Goal: Task Accomplishment & Management: Manage account settings

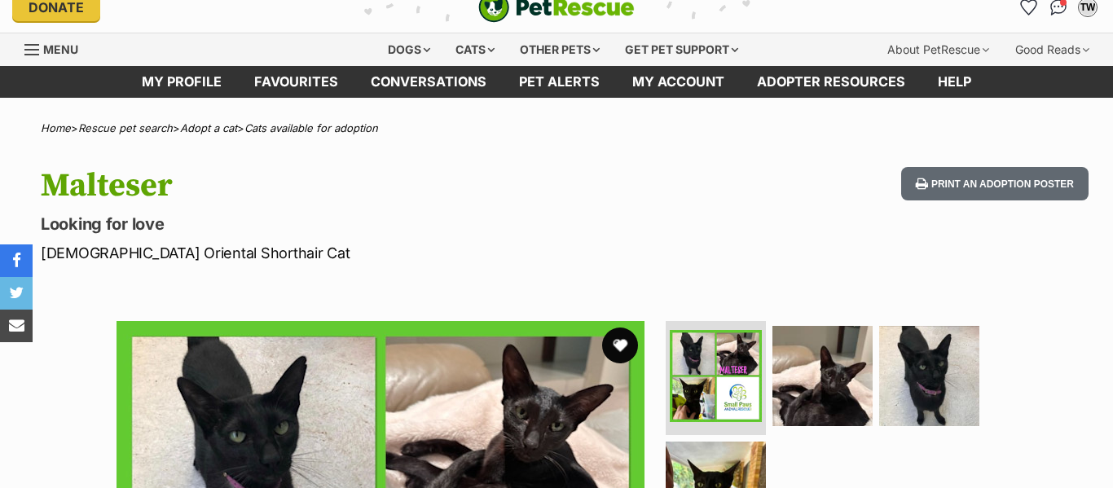
click at [627, 341] on button "favourite" at bounding box center [620, 346] width 36 height 36
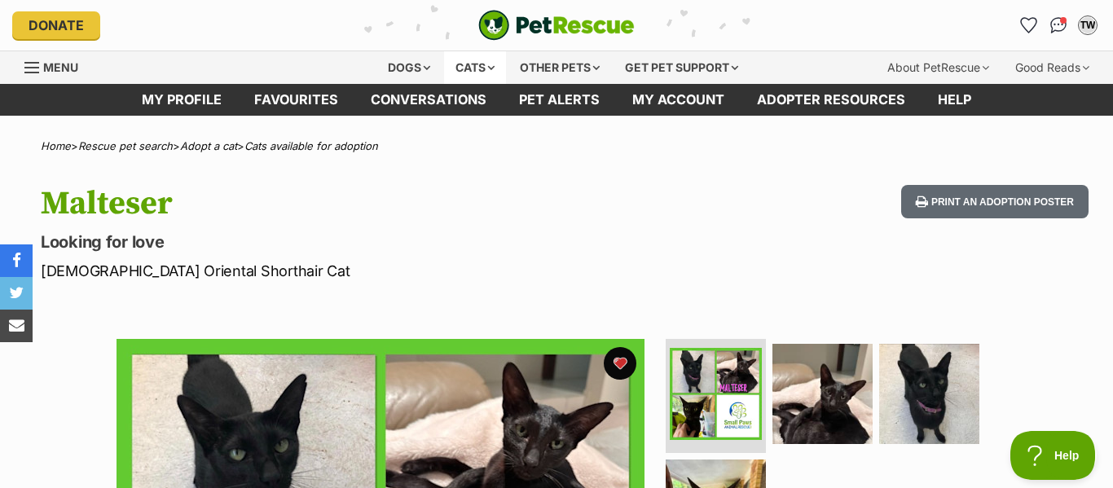
click at [493, 64] on div "Cats" at bounding box center [475, 67] width 62 height 33
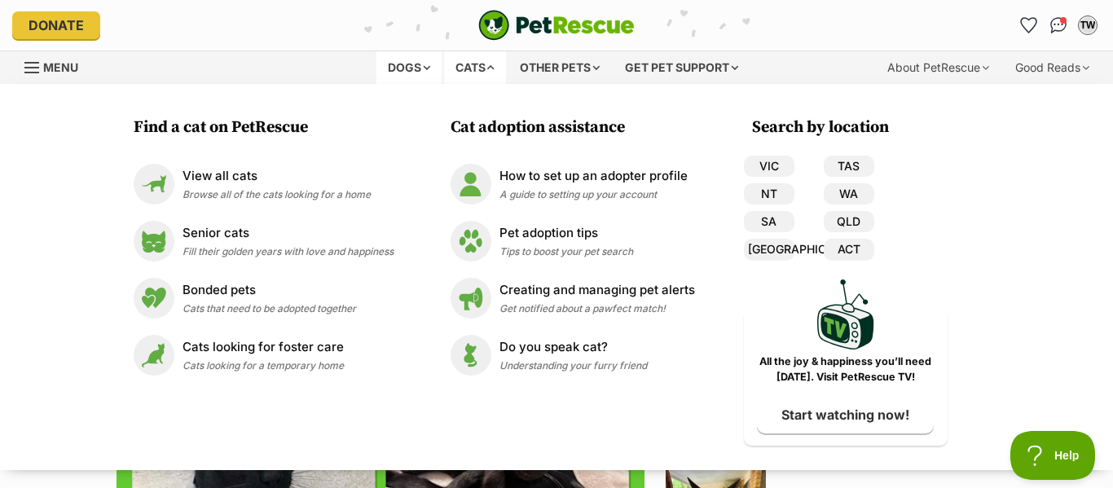
click at [420, 66] on div "Dogs" at bounding box center [408, 67] width 65 height 33
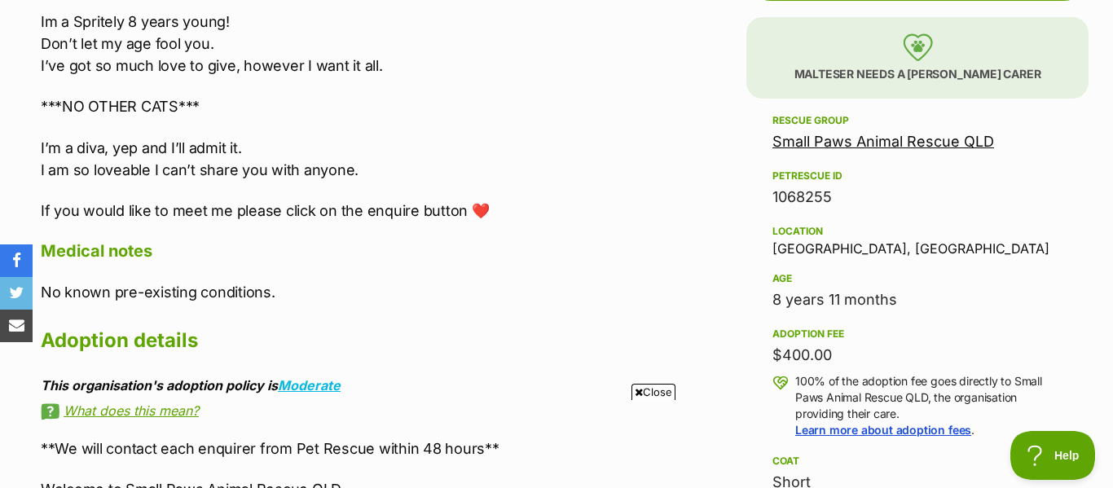
scroll to position [966, 0]
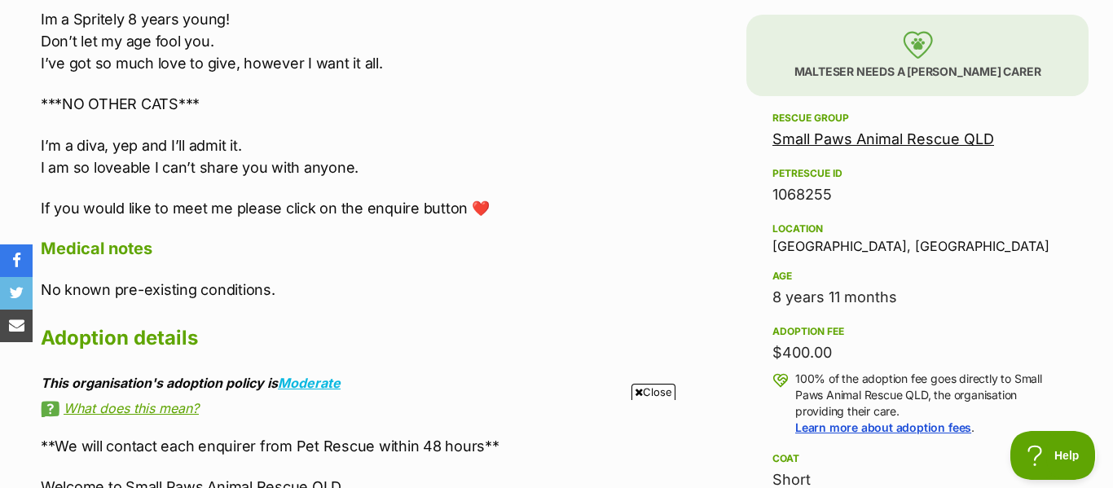
click at [849, 139] on link "Small Paws Animal Rescue QLD" at bounding box center [883, 138] width 222 height 17
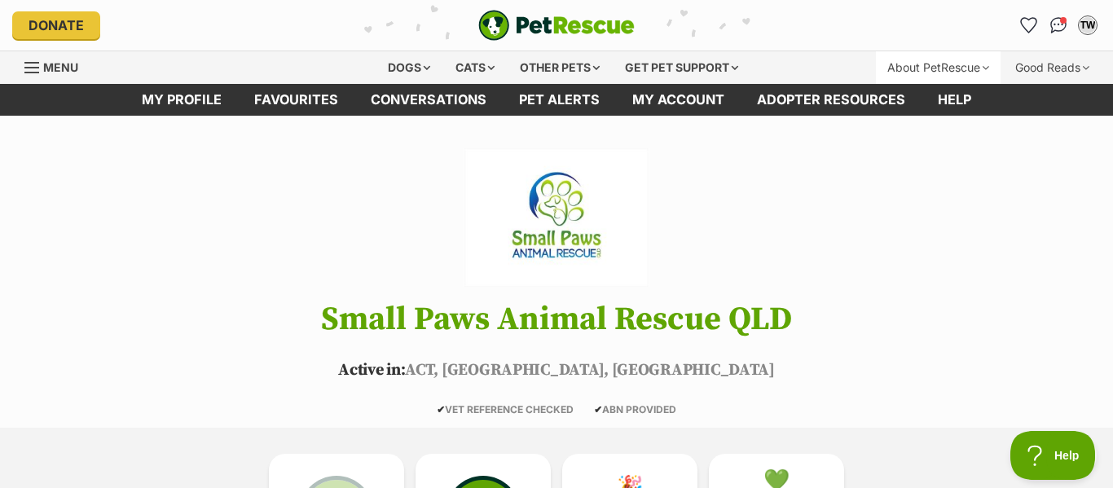
click at [980, 63] on div "About PetRescue" at bounding box center [938, 67] width 125 height 33
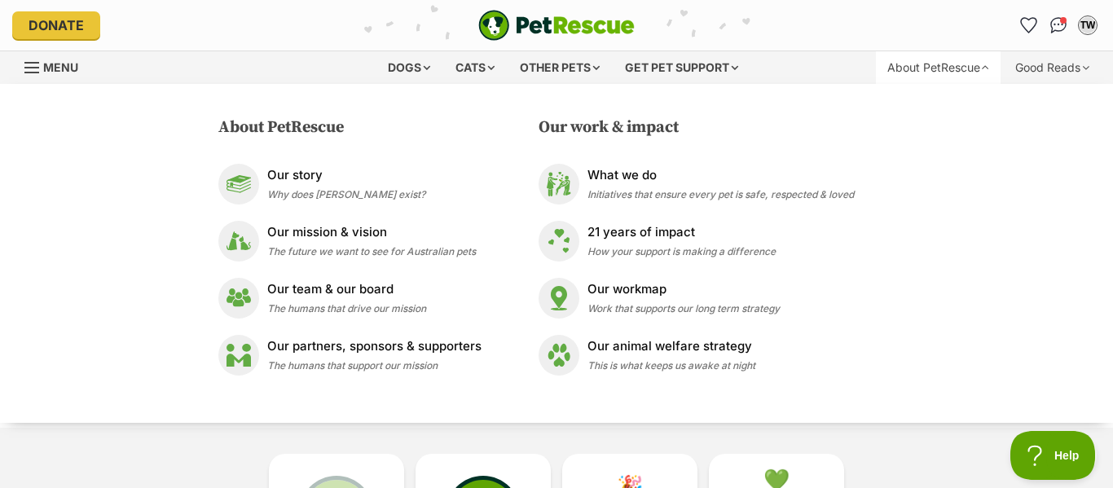
click at [980, 63] on div "About PetRescue" at bounding box center [938, 67] width 125 height 33
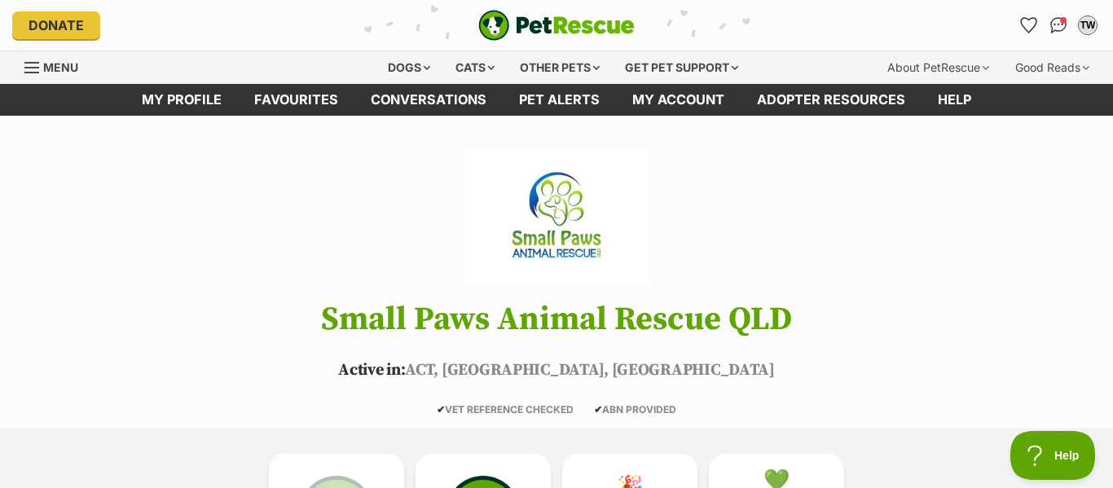
click at [38, 67] on span "Menu" at bounding box center [31, 68] width 15 height 2
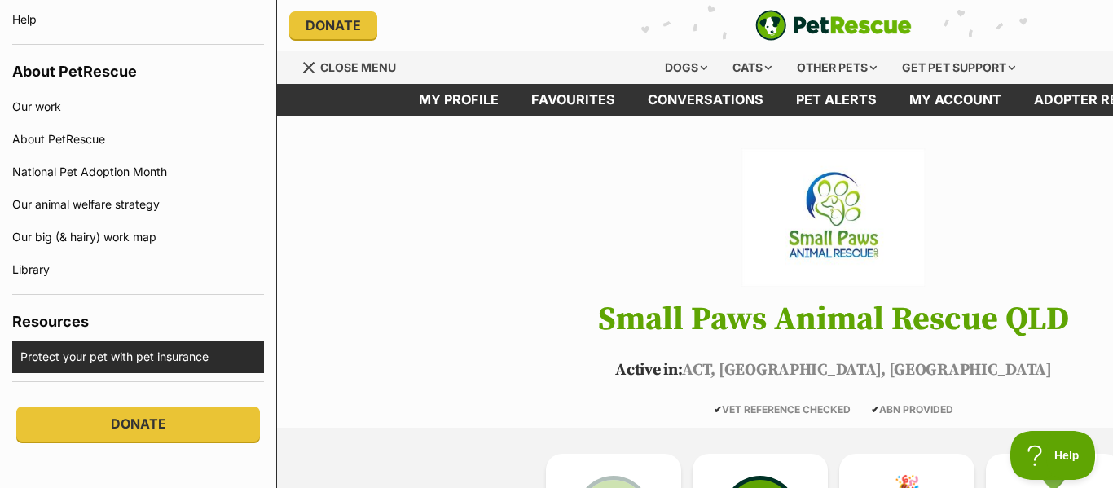
scroll to position [1154, 0]
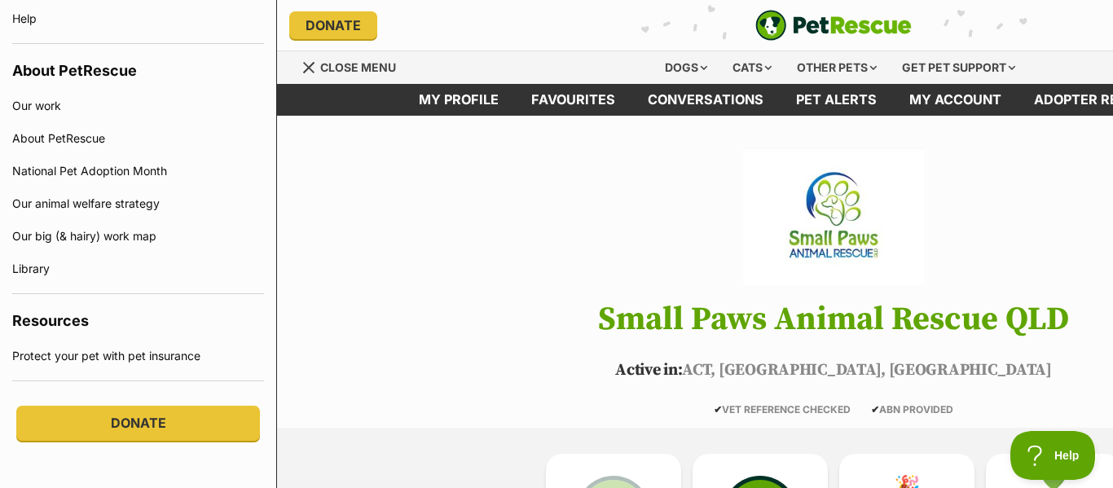
click at [331, 351] on header "Small Paws Animal Rescue QLD Active in: ACT, NSW, QLD ✔ VET REFERENCE CHECKED ✔…" at bounding box center [833, 281] width 1113 height 267
click at [306, 64] on span "Menu" at bounding box center [308, 67] width 11 height 11
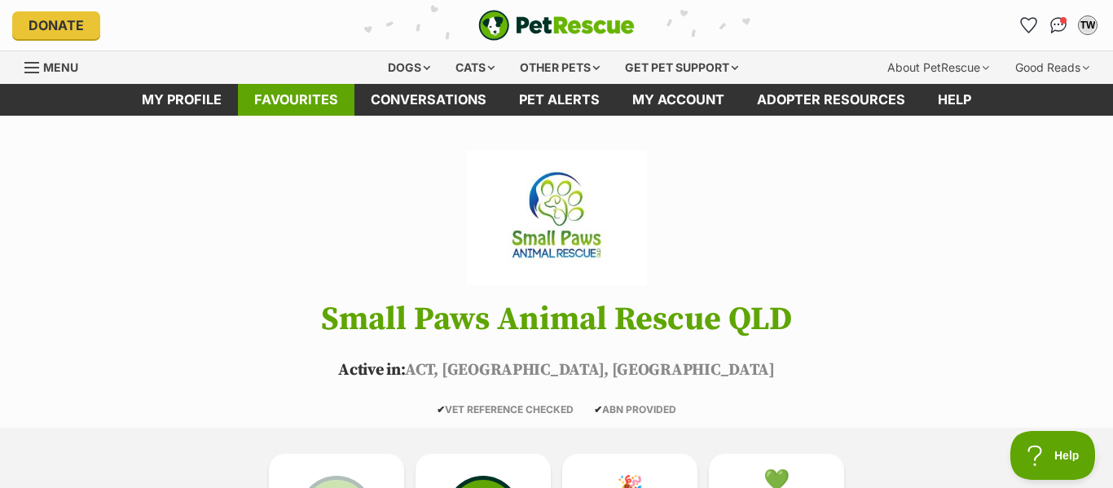
click at [288, 102] on link "Favourites" at bounding box center [296, 100] width 117 height 32
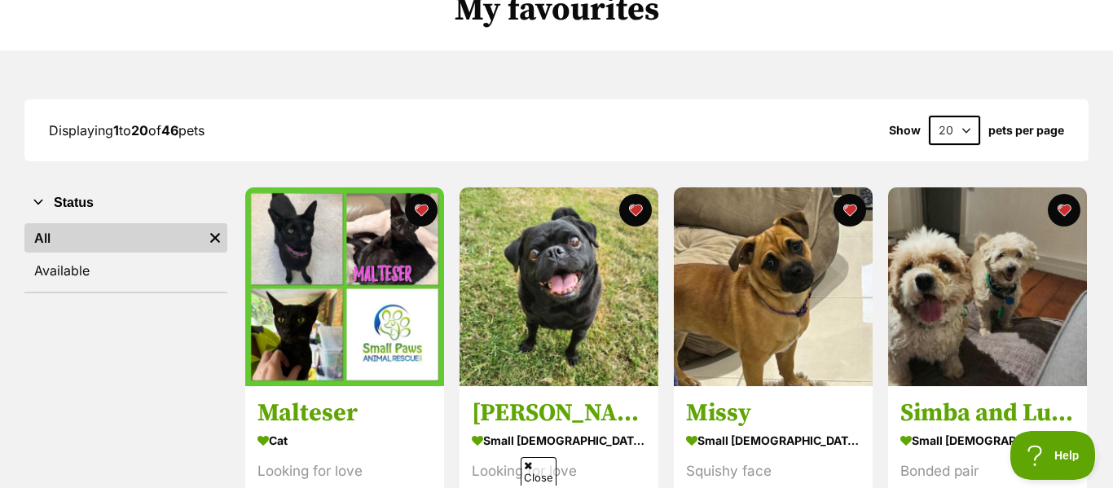
scroll to position [181, 0]
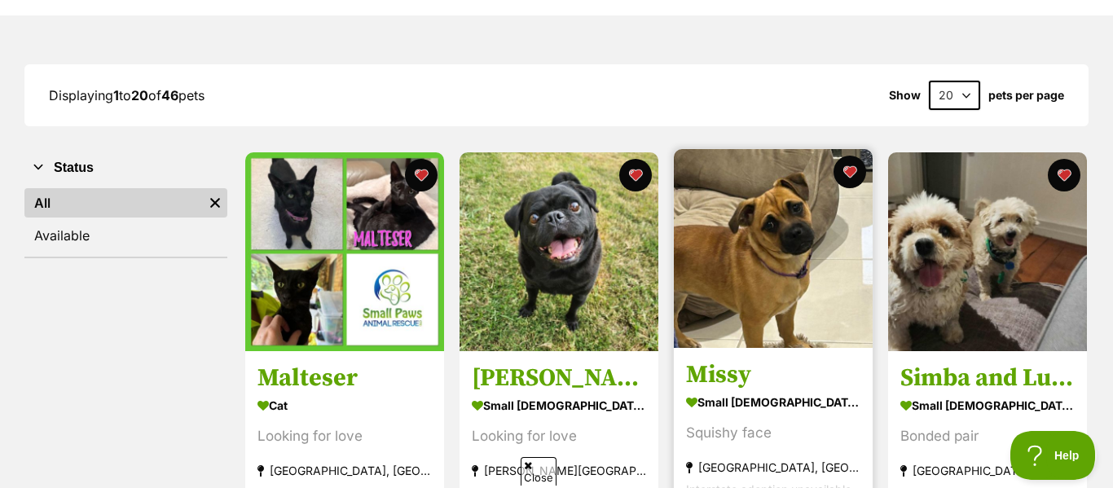
click at [786, 391] on div "small female Dog" at bounding box center [773, 403] width 174 height 24
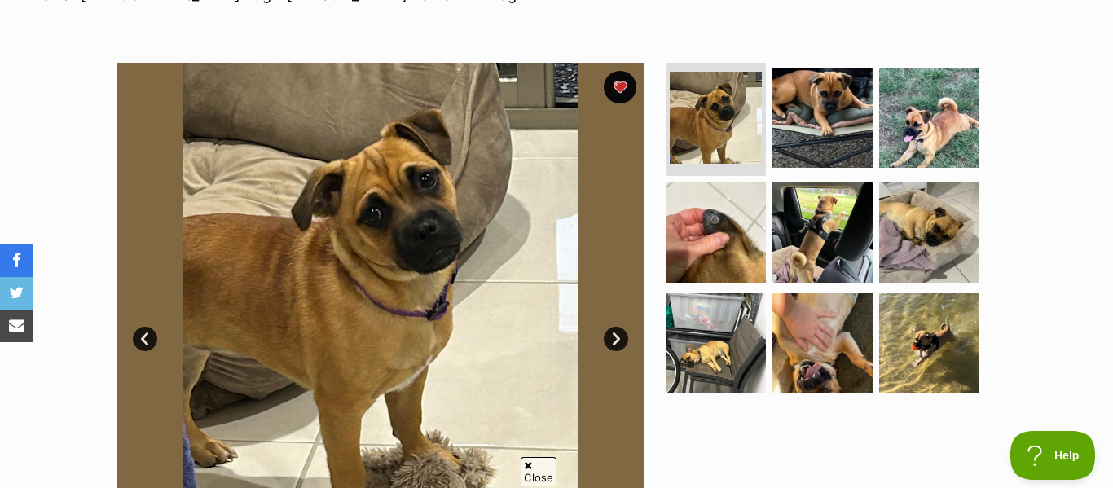
click at [619, 341] on link "Next" at bounding box center [616, 339] width 24 height 24
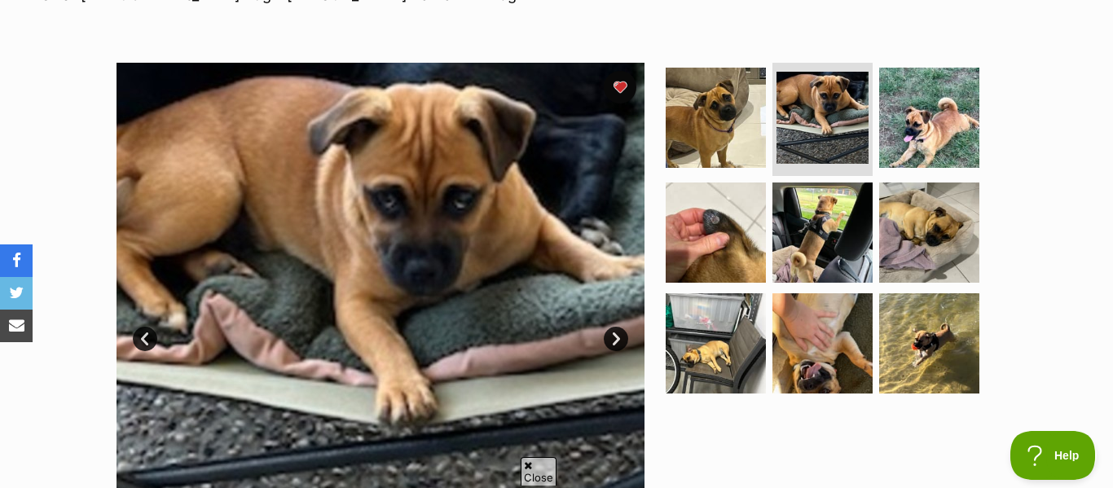
click at [619, 341] on link "Next" at bounding box center [616, 339] width 24 height 24
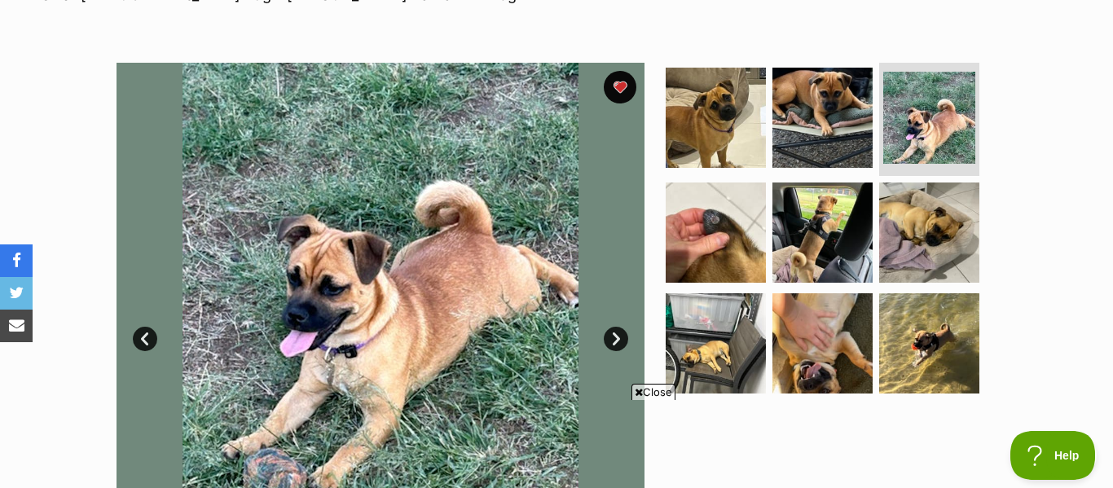
click at [619, 341] on link "Next" at bounding box center [616, 339] width 24 height 24
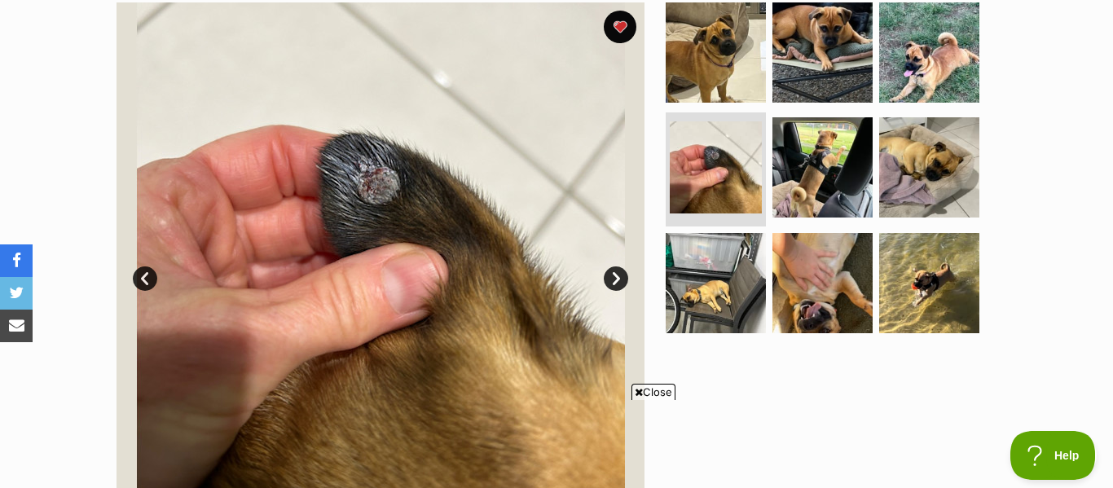
click at [611, 278] on link "Next" at bounding box center [616, 278] width 24 height 24
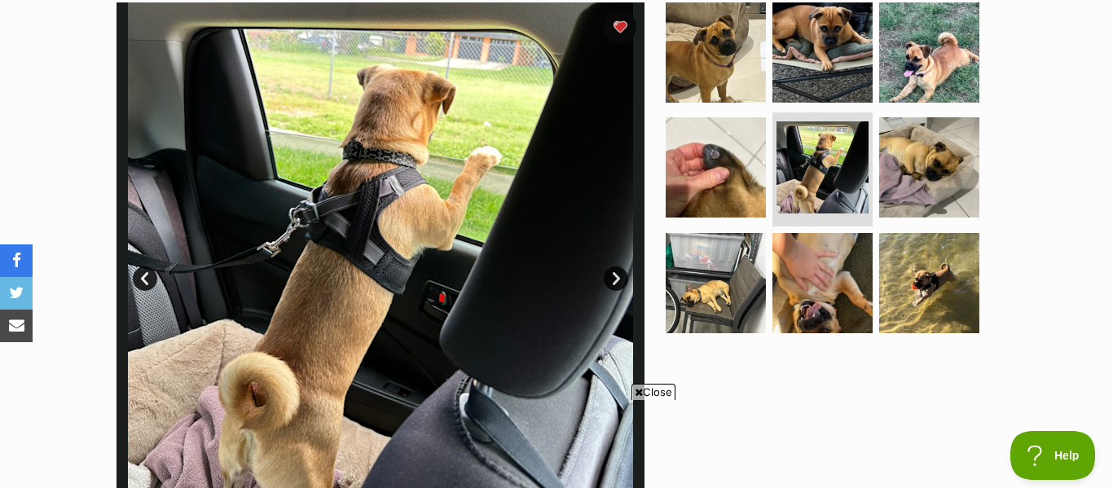
click at [611, 278] on link "Next" at bounding box center [616, 278] width 24 height 24
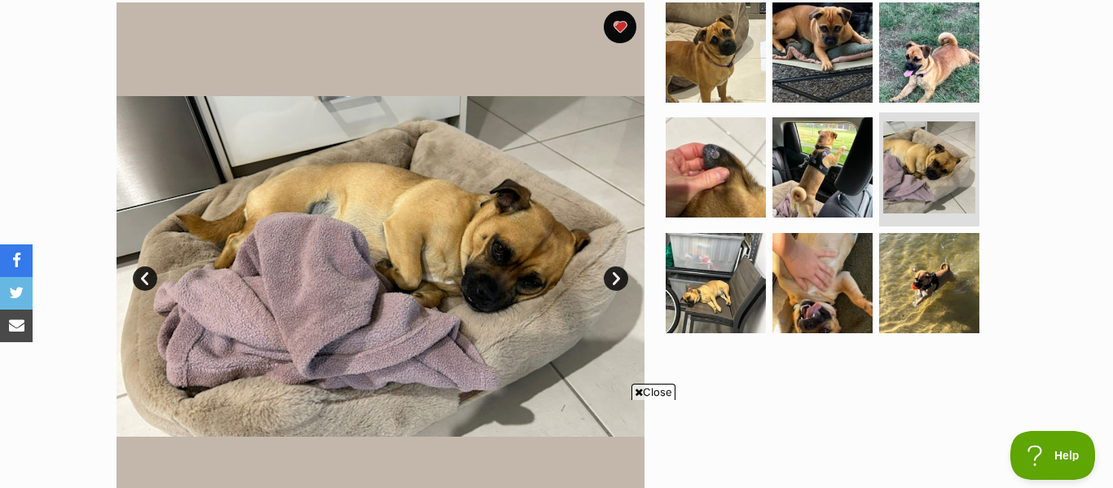
click at [611, 278] on link "Next" at bounding box center [616, 278] width 24 height 24
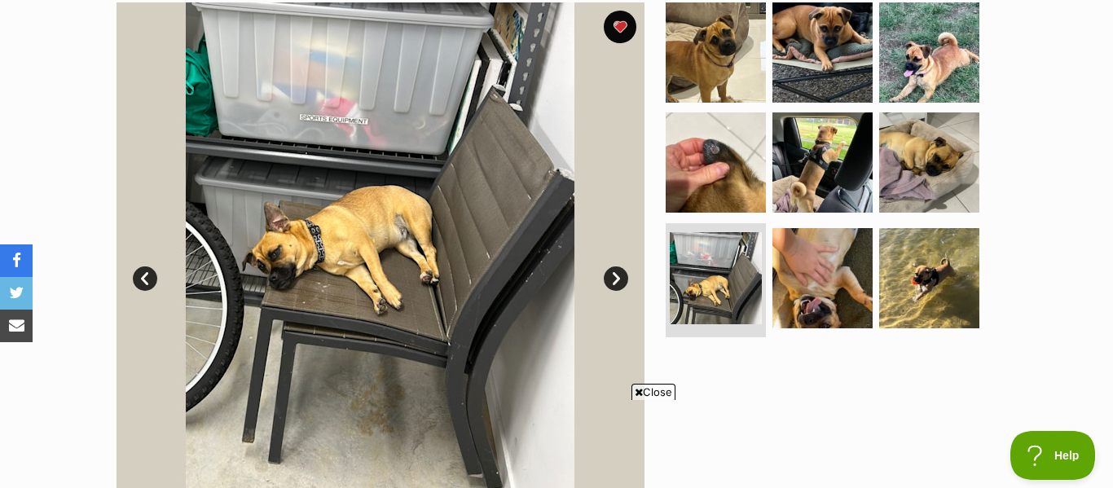
click at [640, 392] on span "Close" at bounding box center [653, 392] width 44 height 16
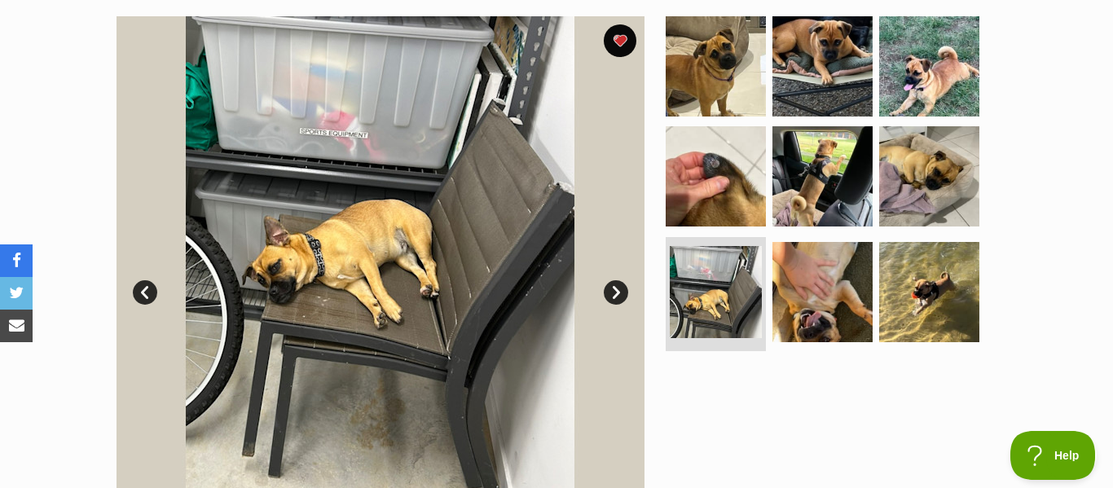
scroll to position [366, 0]
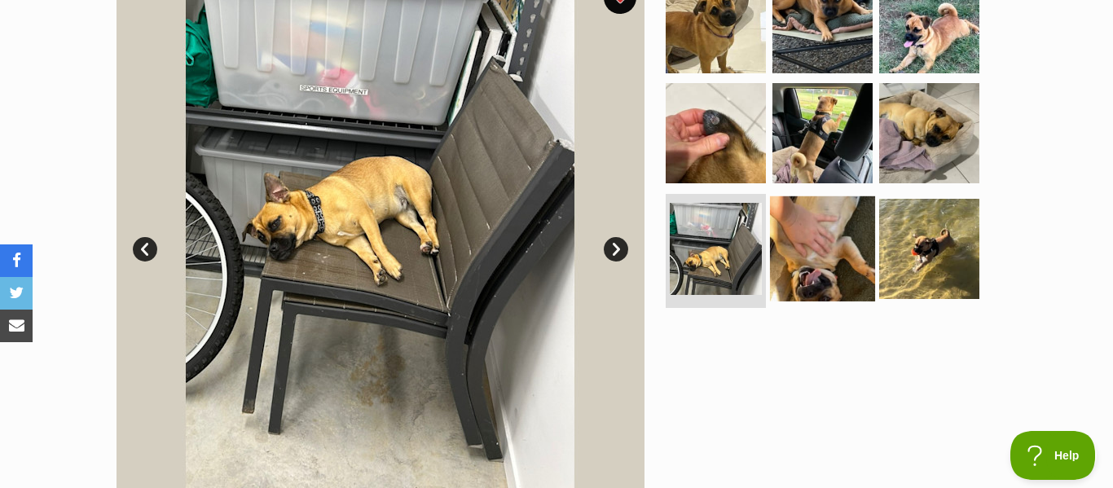
click at [844, 250] on img at bounding box center [822, 248] width 105 height 105
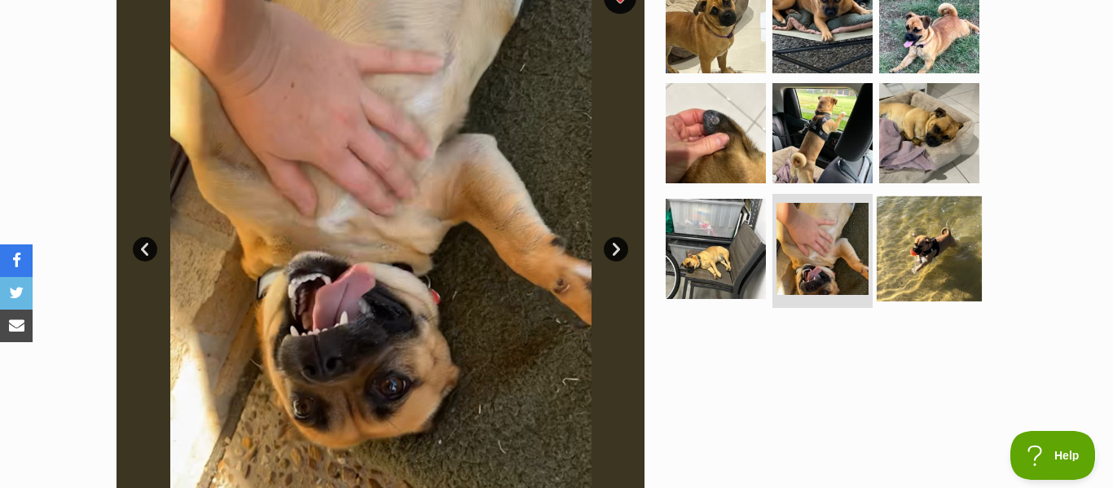
click at [912, 261] on img at bounding box center [929, 248] width 105 height 105
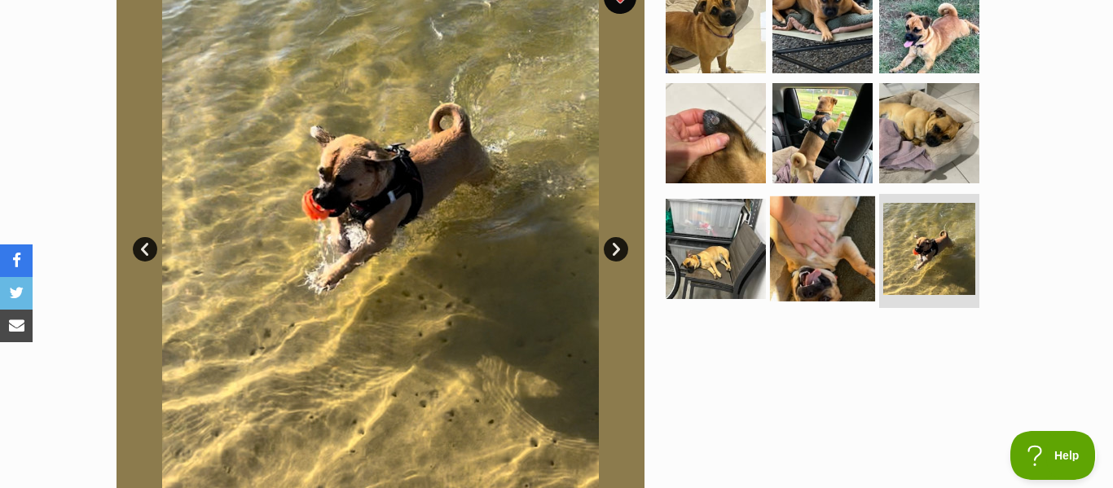
click at [846, 236] on img at bounding box center [822, 248] width 105 height 105
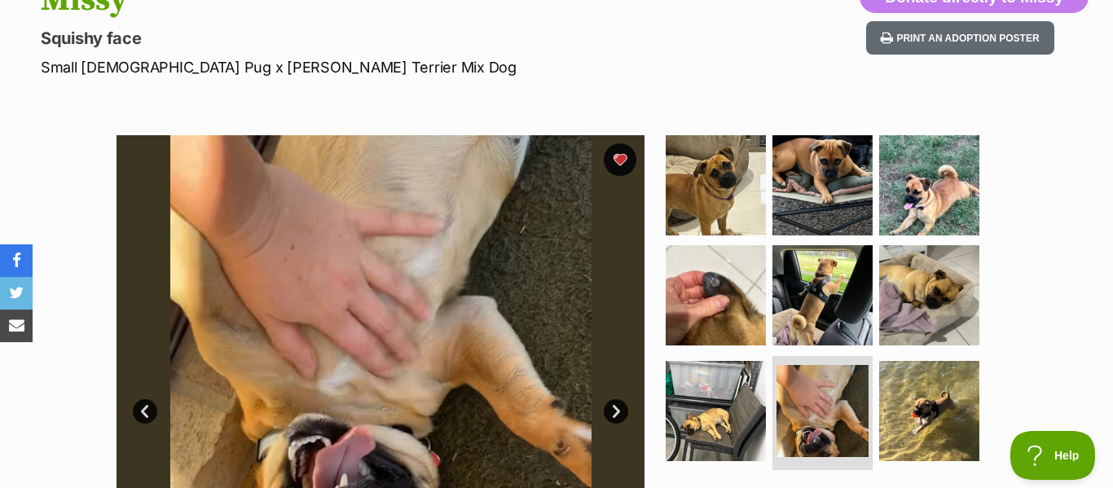
scroll to position [208, 0]
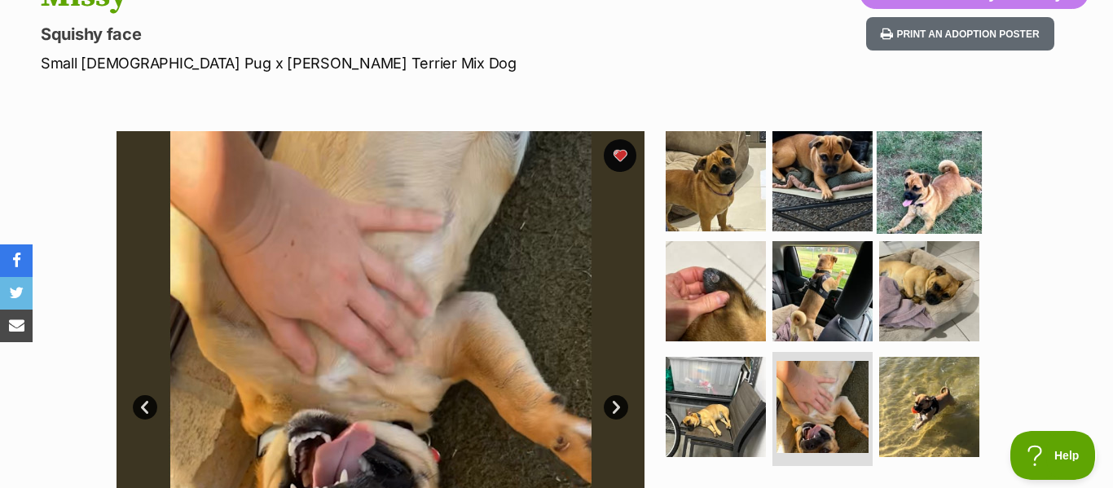
click at [903, 192] on img at bounding box center [929, 180] width 105 height 105
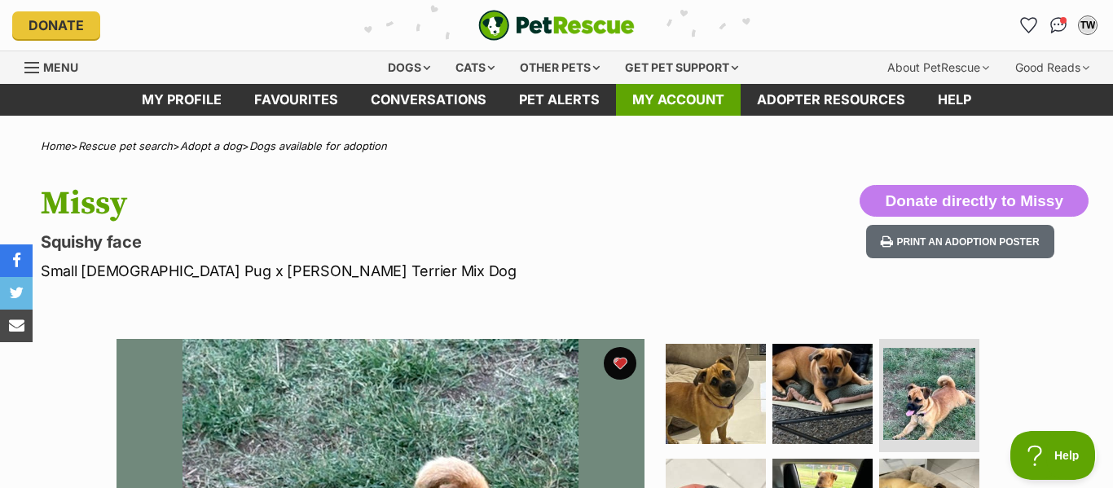
scroll to position [0, 0]
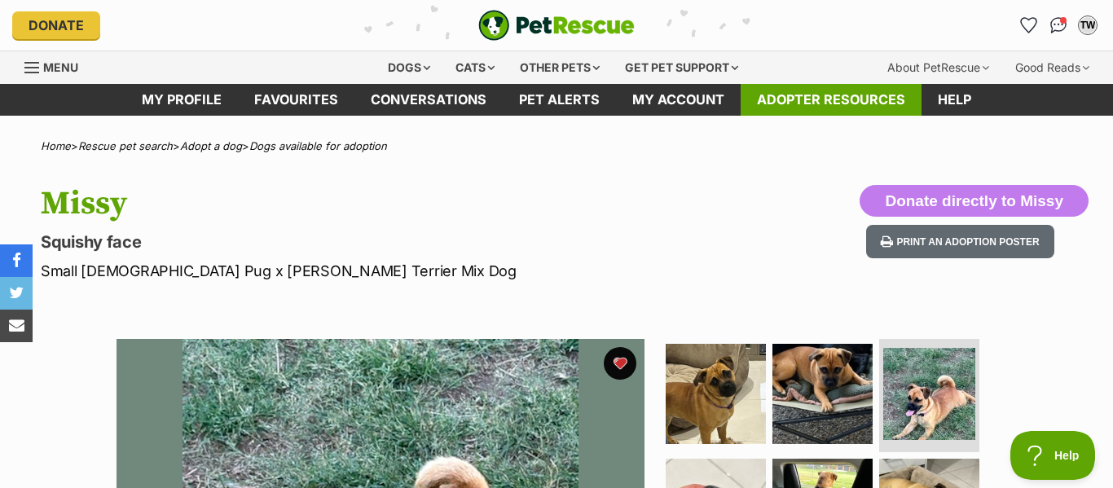
click at [803, 103] on link "Adopter resources" at bounding box center [831, 100] width 181 height 32
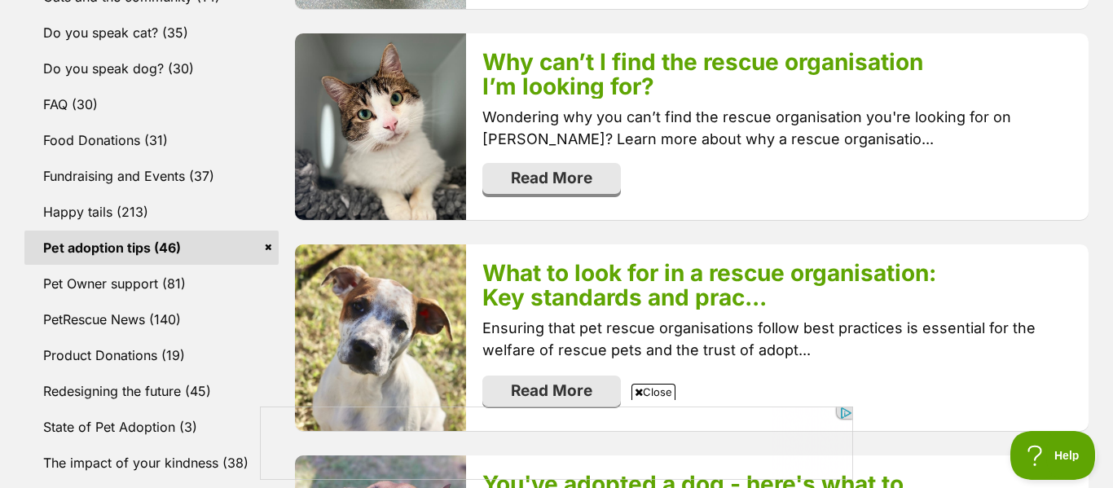
click at [578, 175] on link "Read More" at bounding box center [551, 178] width 139 height 31
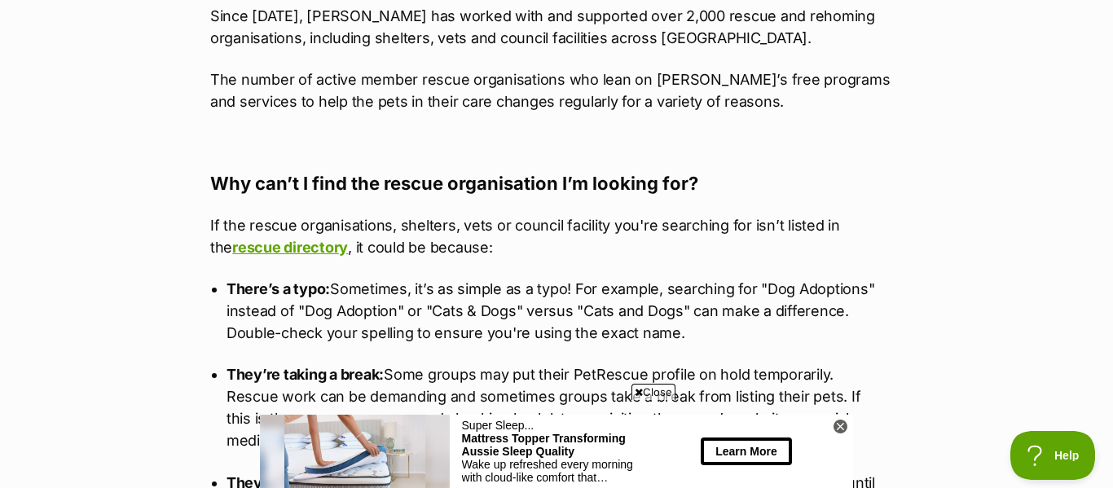
scroll to position [812, 0]
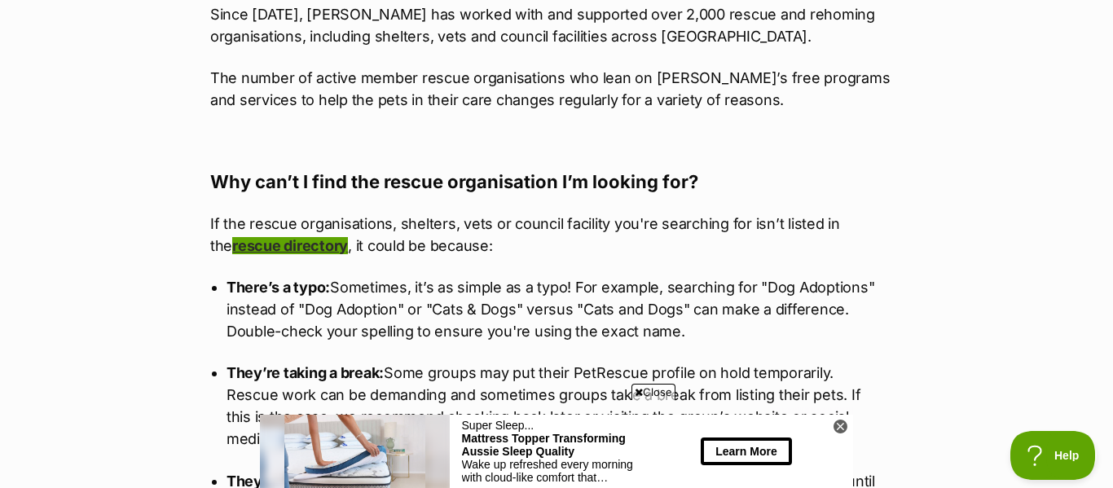
click at [271, 246] on link "rescue directory" at bounding box center [290, 245] width 116 height 17
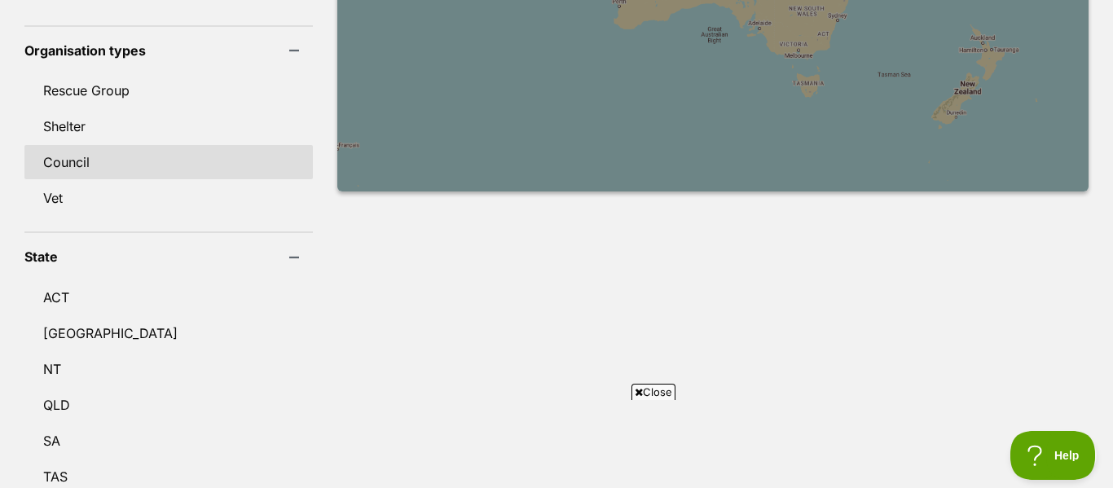
scroll to position [770, 0]
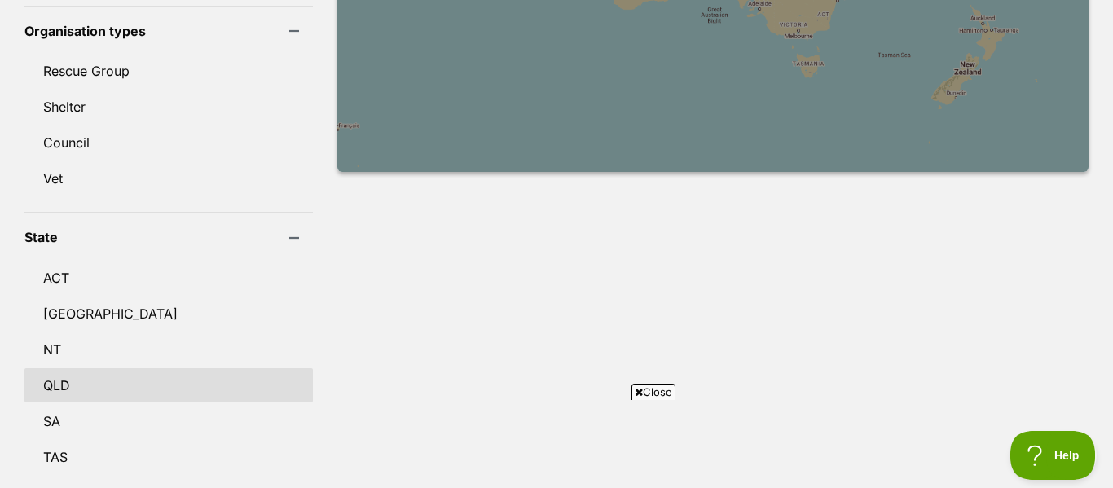
click at [68, 368] on link "QLD" at bounding box center [168, 385] width 288 height 34
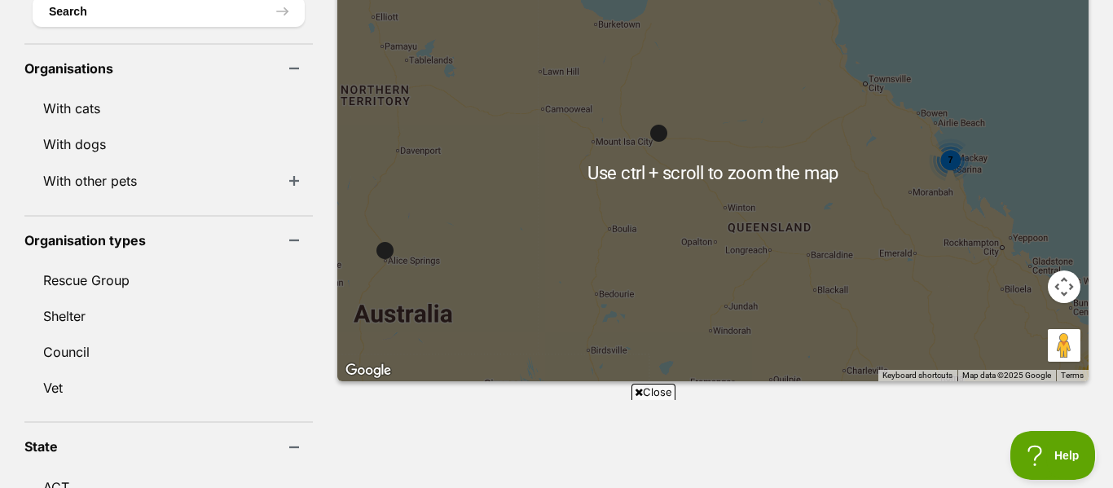
scroll to position [562, 0]
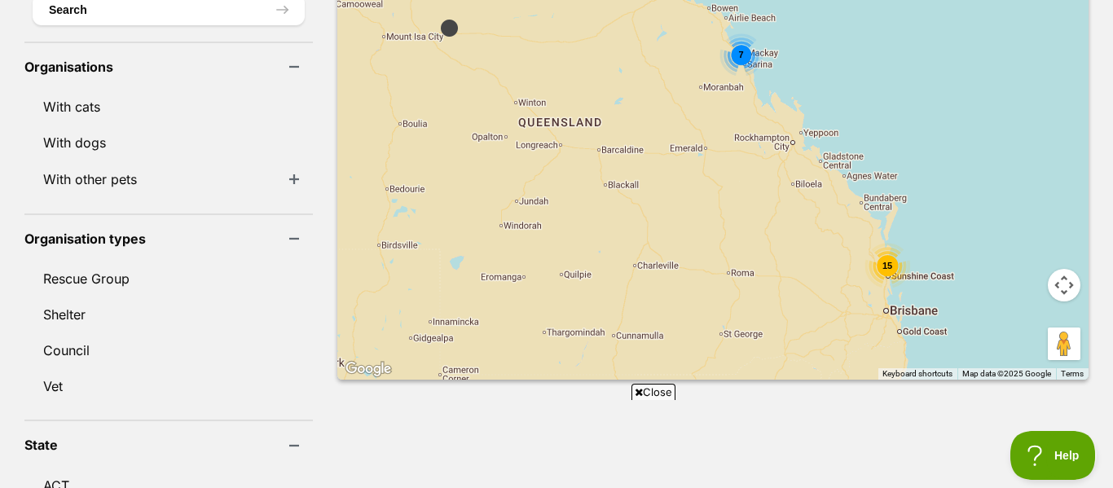
drag, startPoint x: 993, startPoint y: 250, endPoint x: 781, endPoint y: 144, distance: 236.8
click at [781, 144] on div "77 15 7 5 2" at bounding box center [712, 148] width 751 height 464
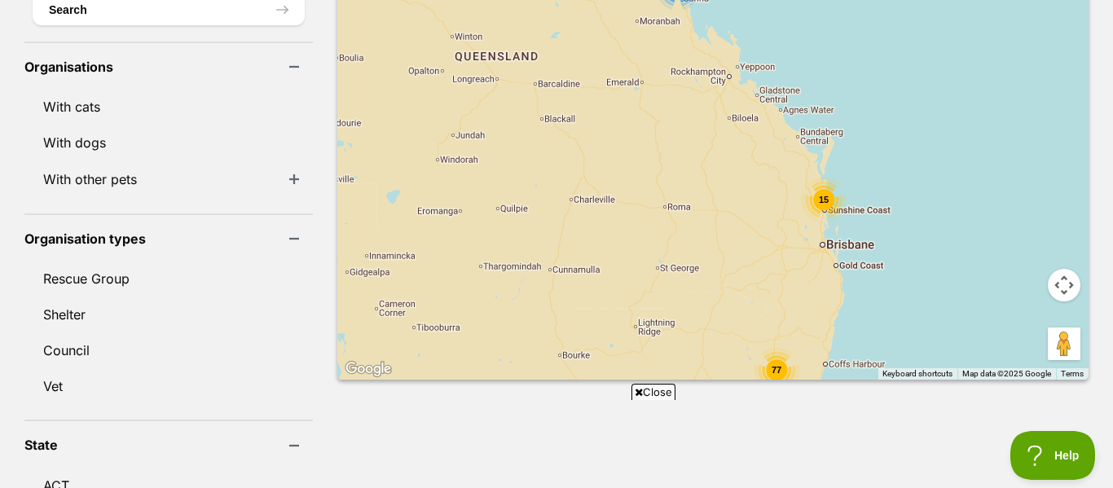
drag, startPoint x: 882, startPoint y: 275, endPoint x: 816, endPoint y: 207, distance: 94.5
click at [816, 207] on div "77 15 7 5 2" at bounding box center [712, 148] width 751 height 464
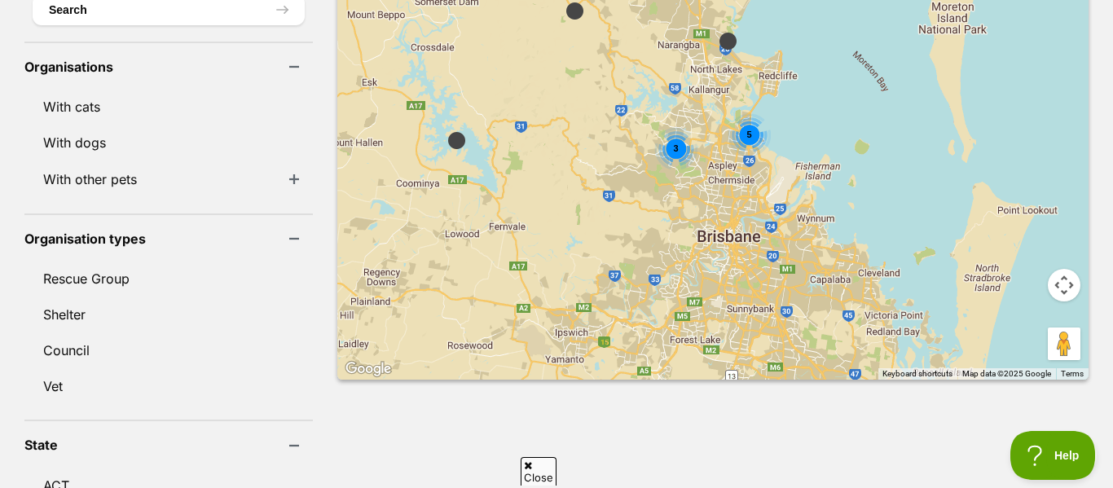
drag, startPoint x: 784, startPoint y: 252, endPoint x: 614, endPoint y: 5, distance: 299.9
click at [614, 5] on div "5 3" at bounding box center [712, 148] width 751 height 464
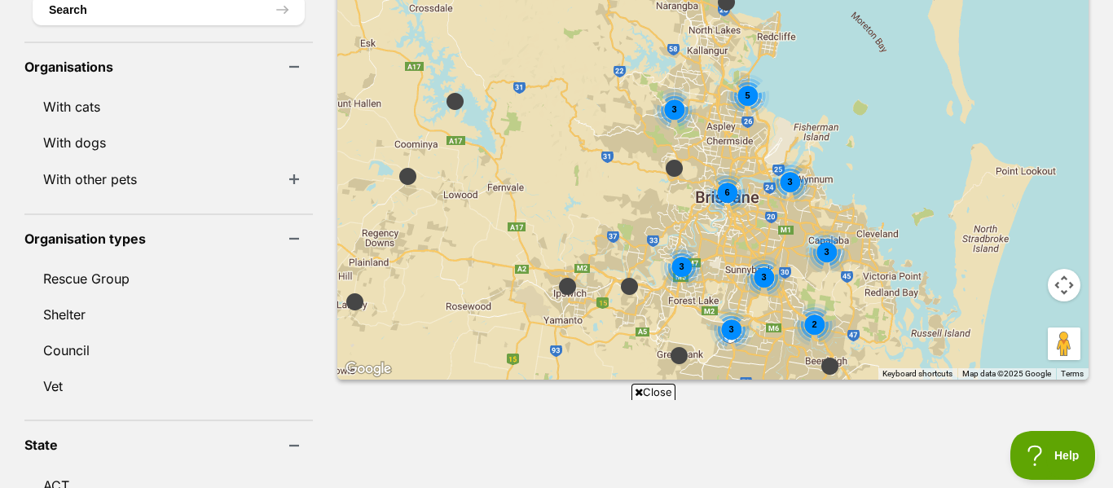
drag, startPoint x: 807, startPoint y: 230, endPoint x: 806, endPoint y: 187, distance: 43.2
click at [806, 187] on div "5 3 6 3 3 3 2 3 3" at bounding box center [712, 148] width 751 height 464
click at [557, 276] on img at bounding box center [567, 286] width 20 height 20
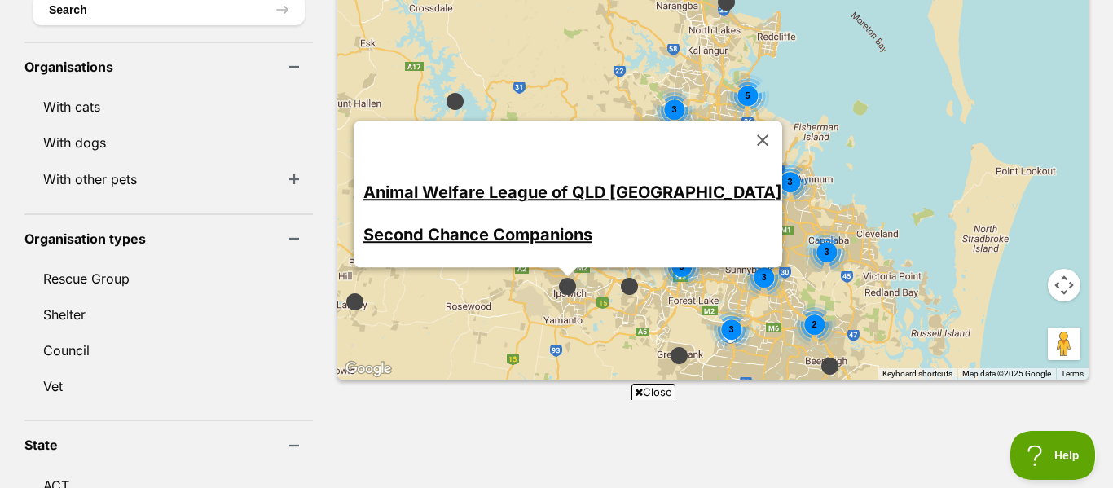
click at [589, 183] on link "Animal Welfare League of QLD Ipswich" at bounding box center [572, 193] width 419 height 20
click at [743, 121] on button "Close" at bounding box center [762, 140] width 39 height 39
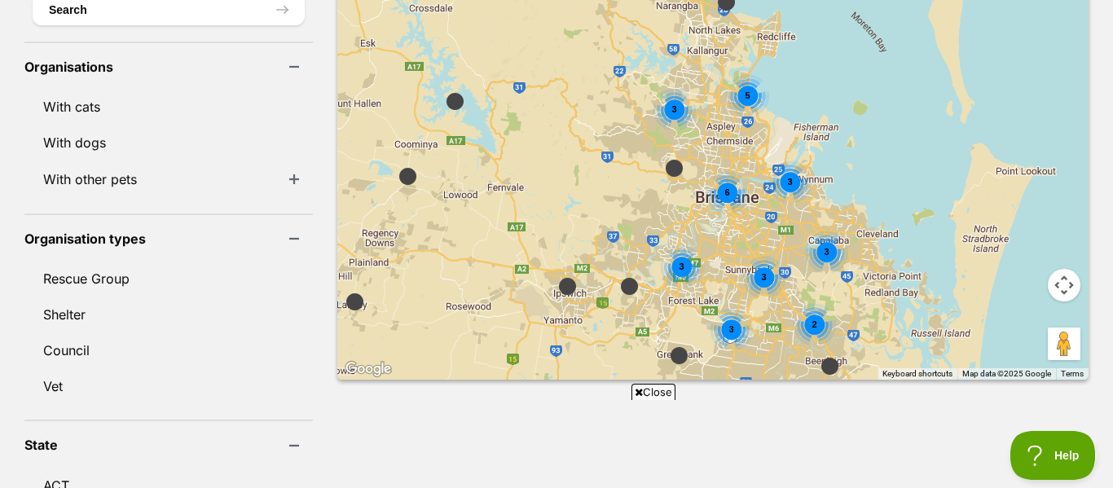
click at [745, 90] on span "5" at bounding box center [747, 95] width 5 height 10
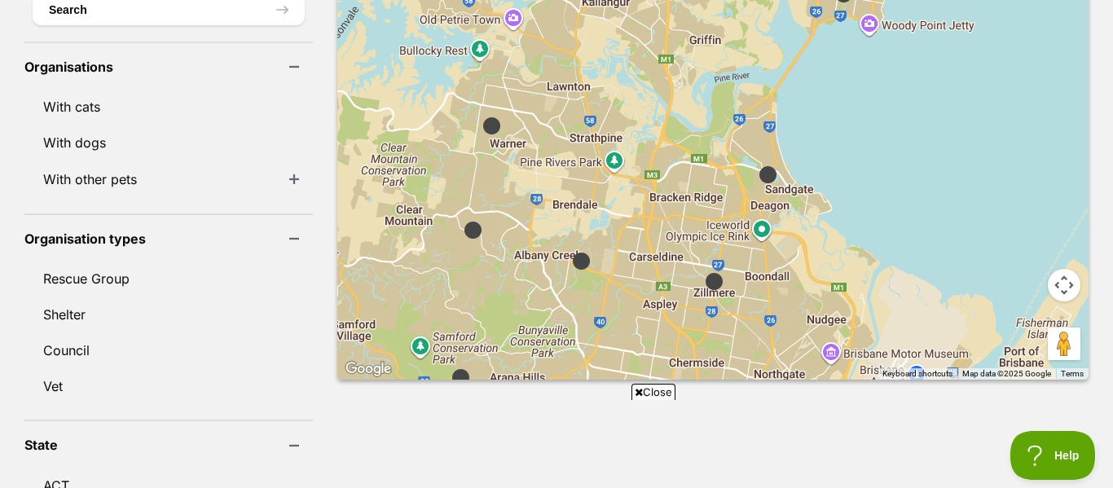
click at [758, 165] on img at bounding box center [768, 175] width 20 height 20
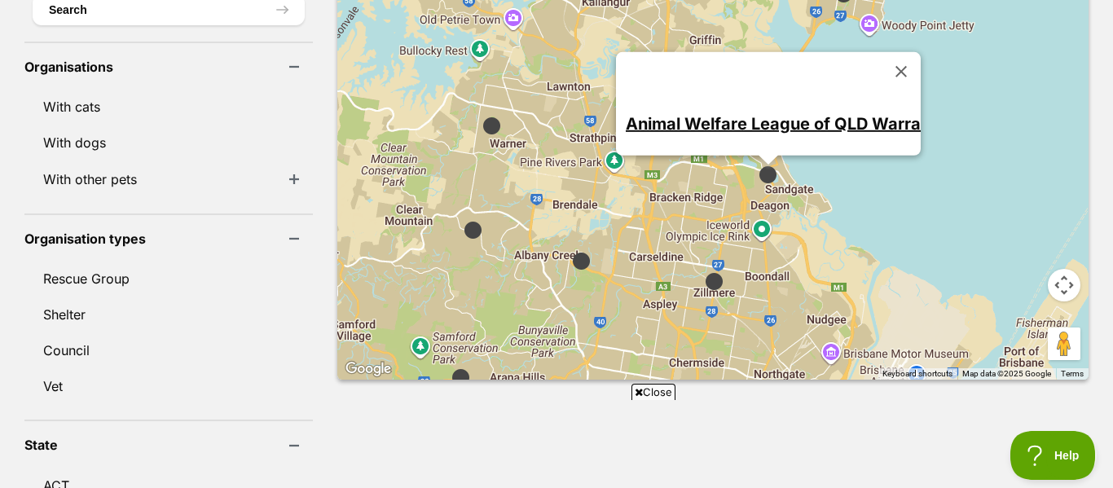
click at [771, 114] on link "Animal Welfare League of QLD Warra" at bounding box center [773, 124] width 295 height 20
click at [886, 52] on button "Close" at bounding box center [901, 71] width 39 height 39
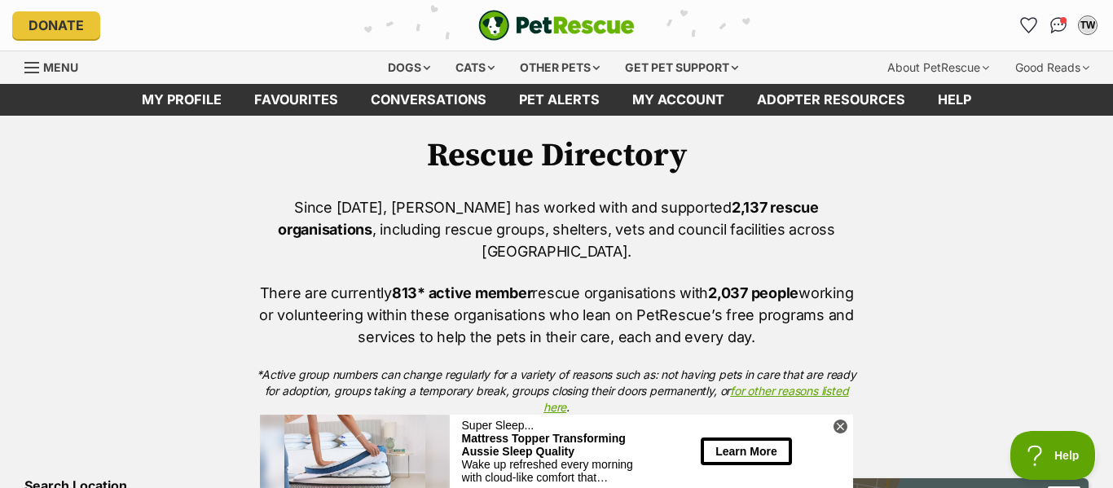
scroll to position [0, 0]
click at [1030, 18] on icon "Favourites" at bounding box center [1029, 24] width 20 height 19
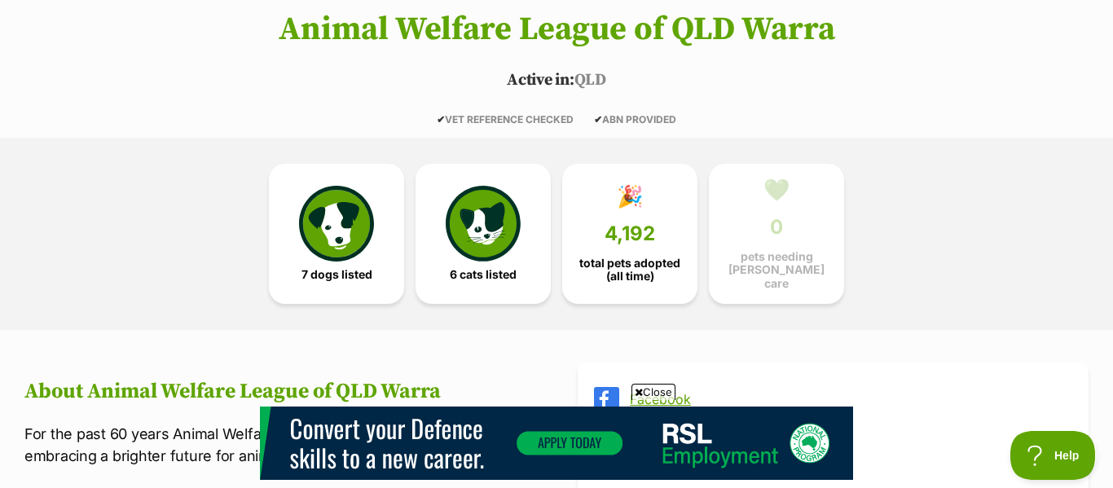
scroll to position [310, 0]
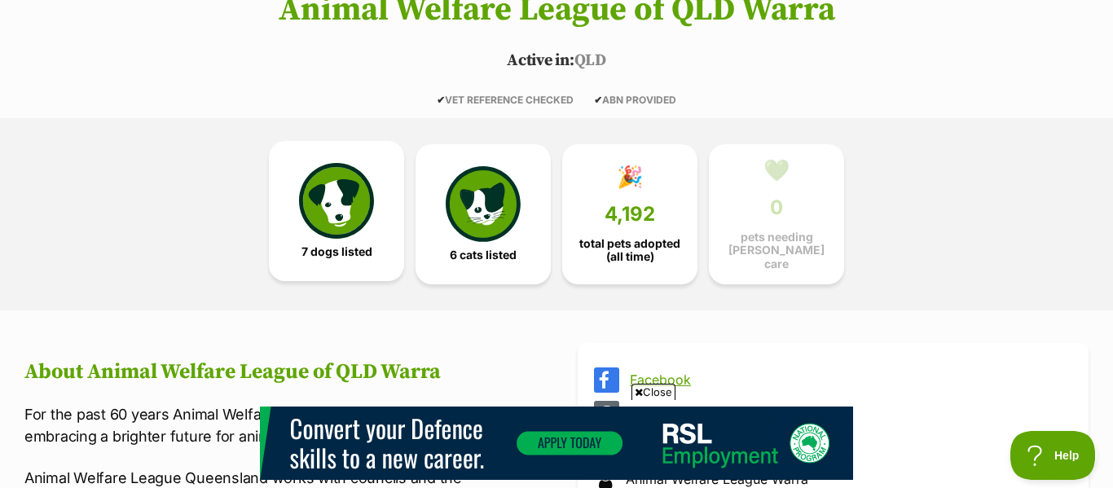
click at [359, 235] on link "7 dogs listed" at bounding box center [336, 211] width 135 height 140
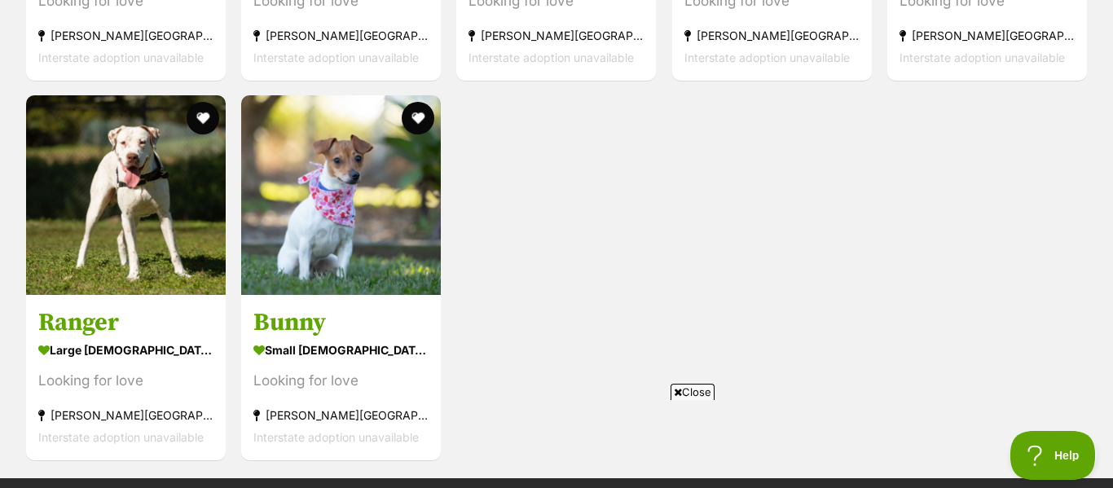
scroll to position [2175, 0]
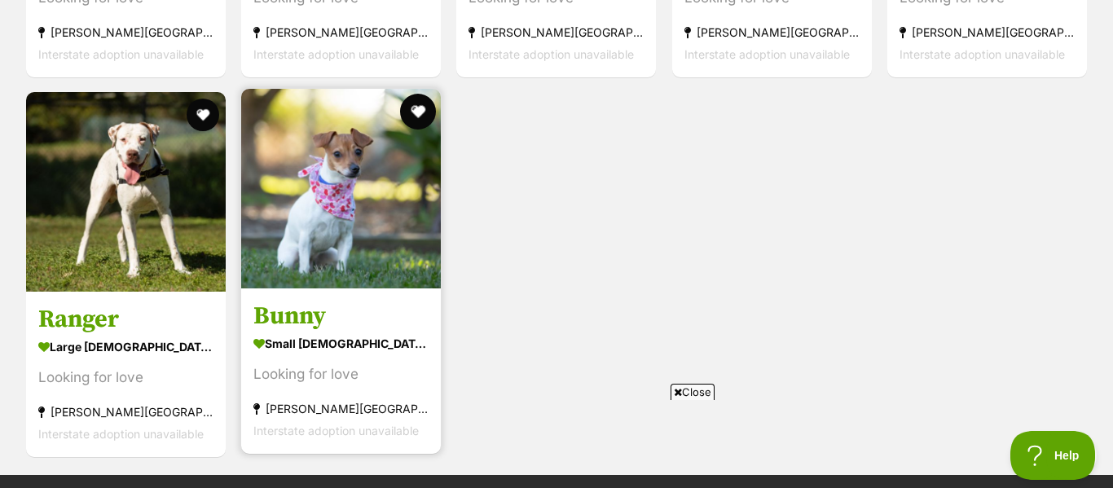
click at [419, 106] on button "favourite" at bounding box center [418, 112] width 36 height 36
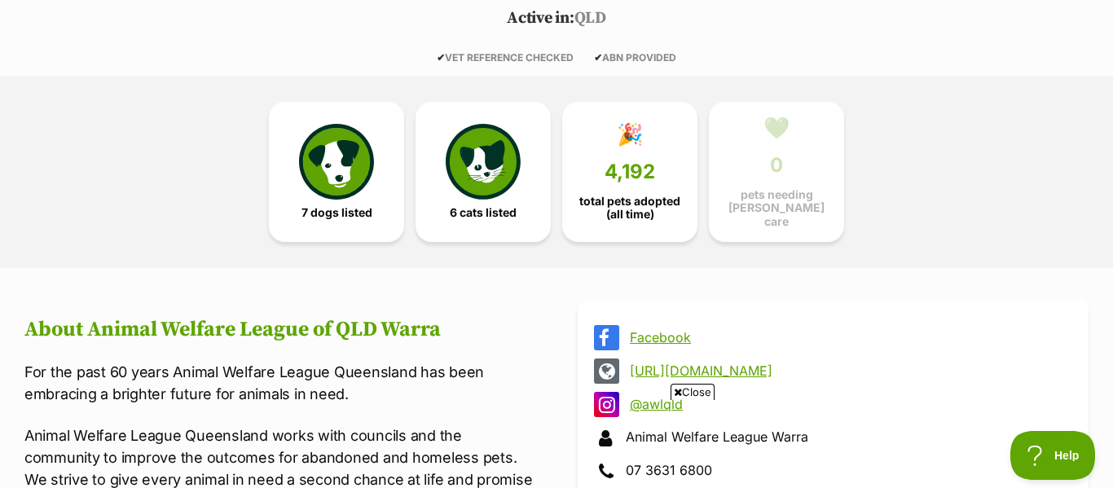
scroll to position [280, 0]
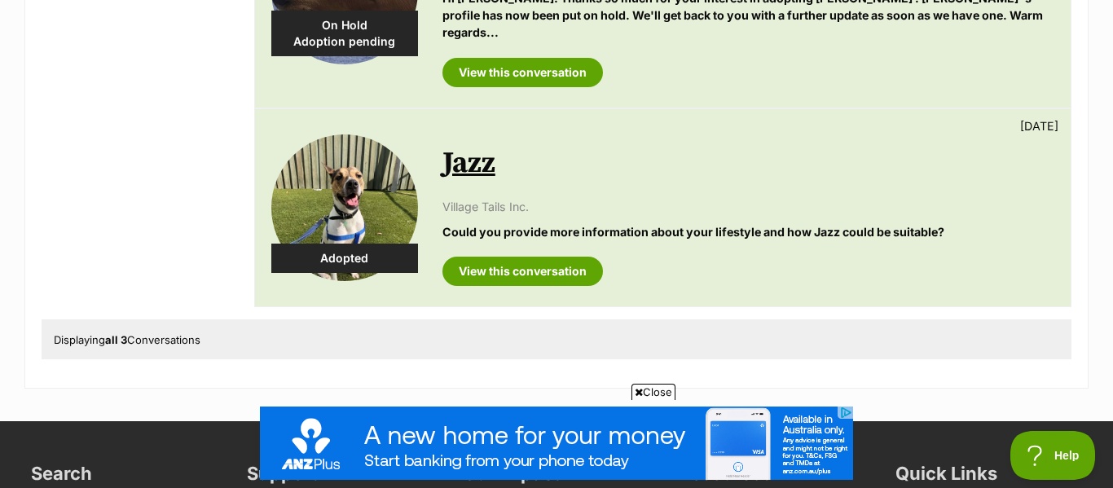
scroll to position [639, 0]
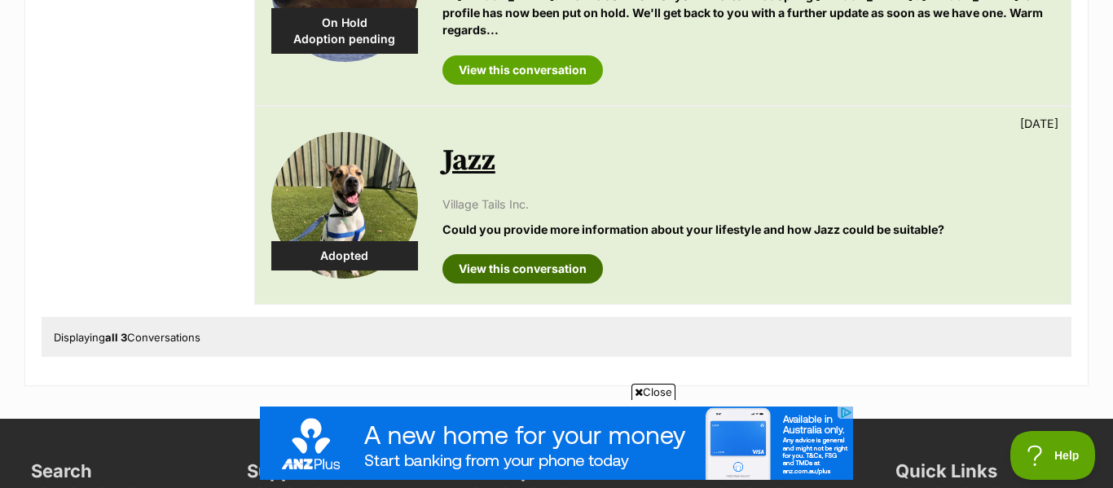
click at [541, 254] on link "View this conversation" at bounding box center [522, 268] width 161 height 29
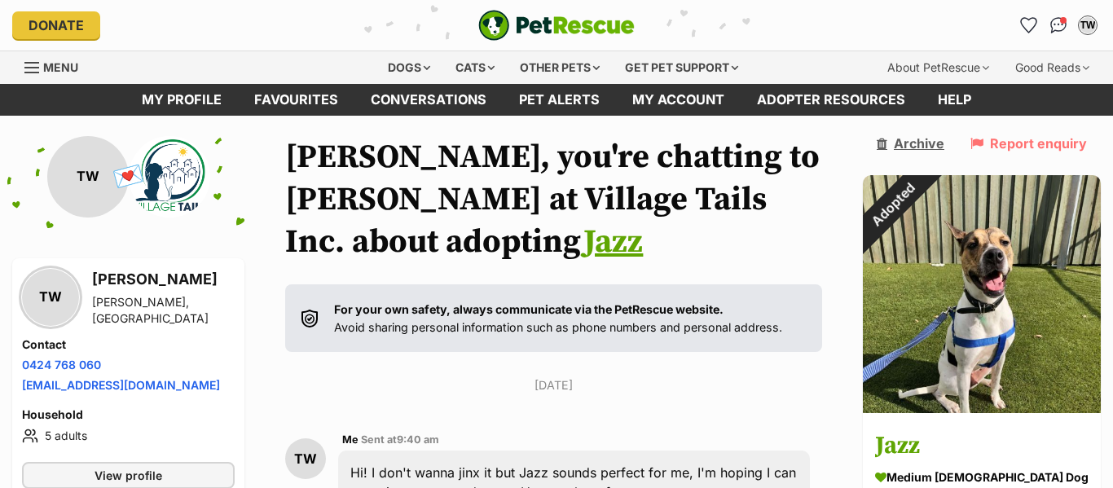
click at [944, 139] on link "Archive" at bounding box center [911, 143] width 68 height 15
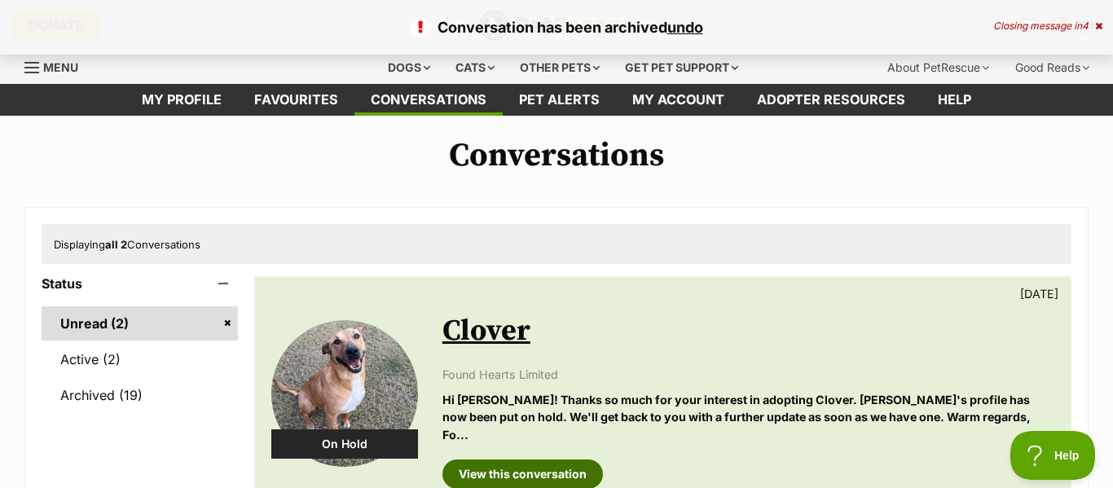
click at [534, 460] on link "View this conversation" at bounding box center [522, 474] width 161 height 29
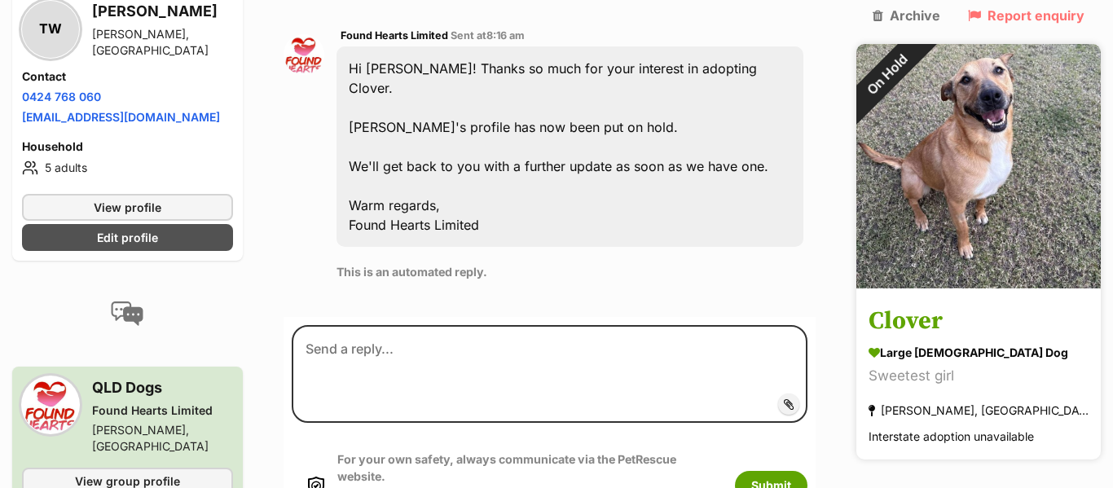
scroll to position [772, 0]
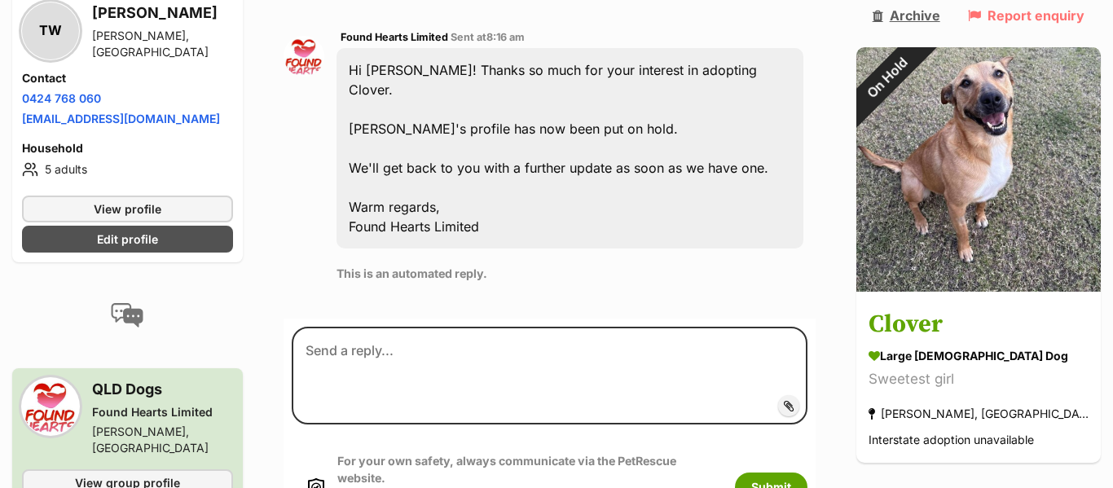
click at [940, 12] on link "Archive" at bounding box center [907, 15] width 68 height 15
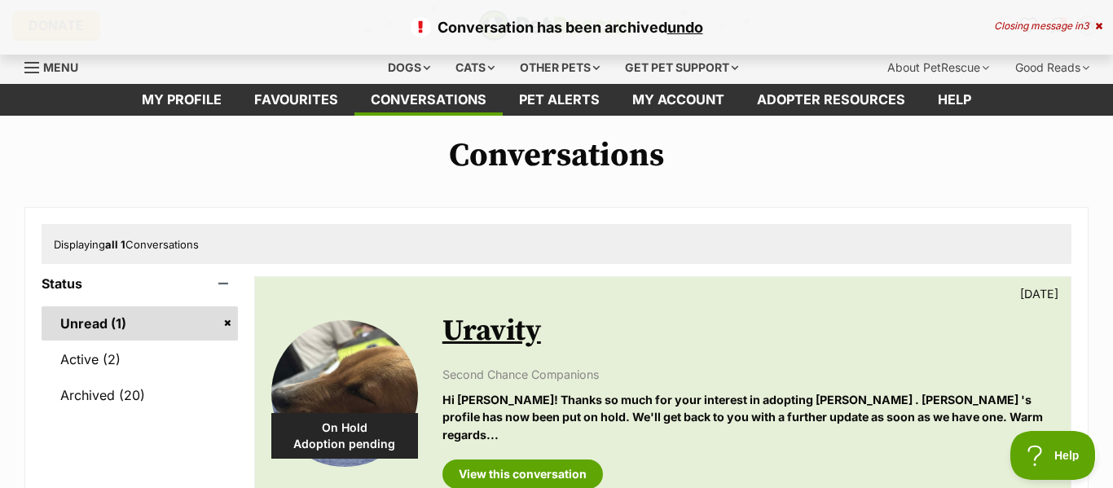
click at [493, 337] on link "Uravity" at bounding box center [491, 331] width 99 height 37
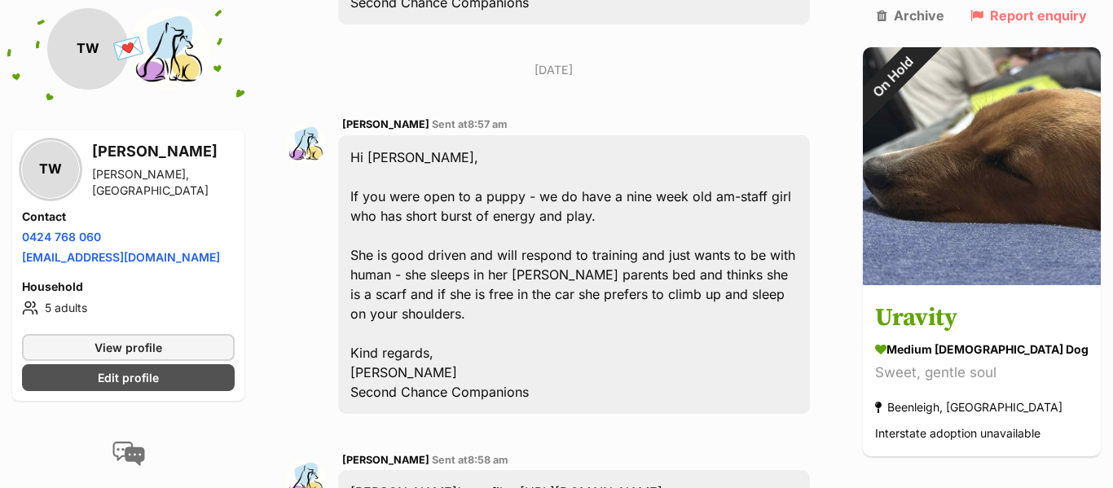
scroll to position [2050, 0]
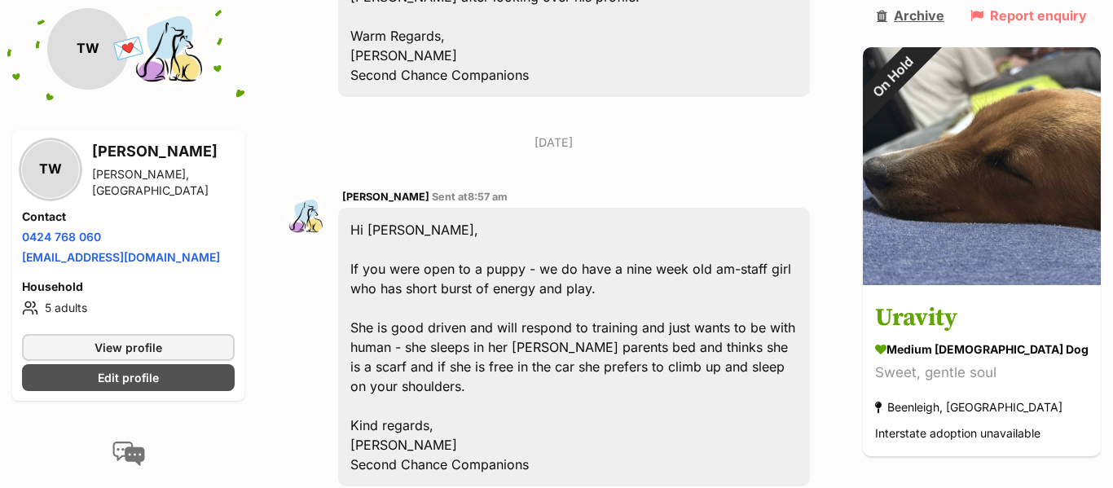
click at [944, 11] on link "Archive" at bounding box center [911, 15] width 68 height 15
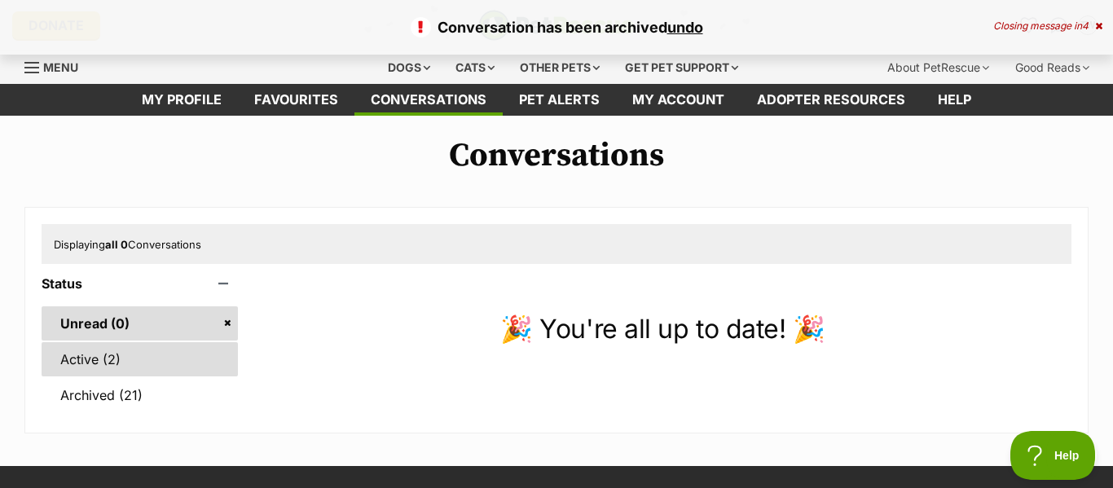
click at [146, 355] on link "Active (2)" at bounding box center [140, 359] width 196 height 34
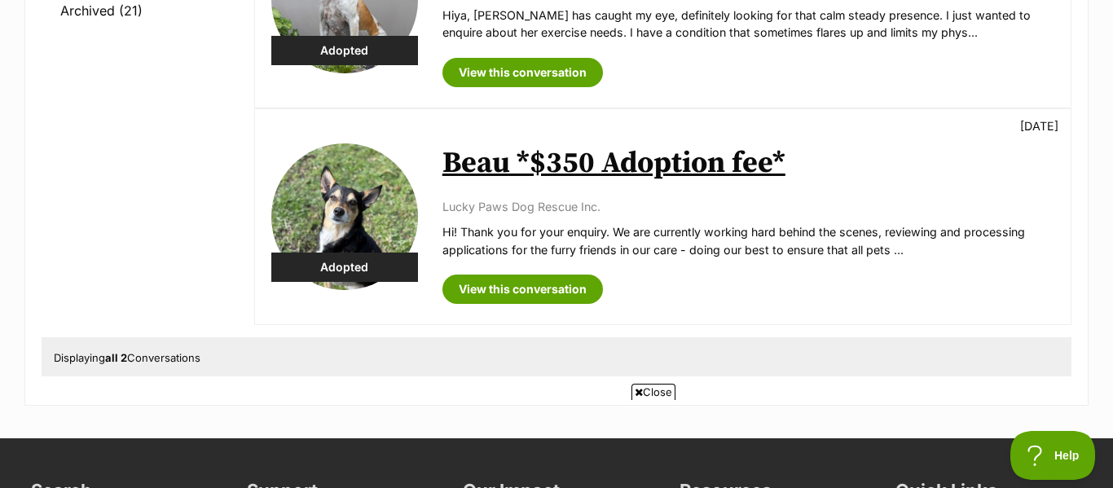
scroll to position [385, 0]
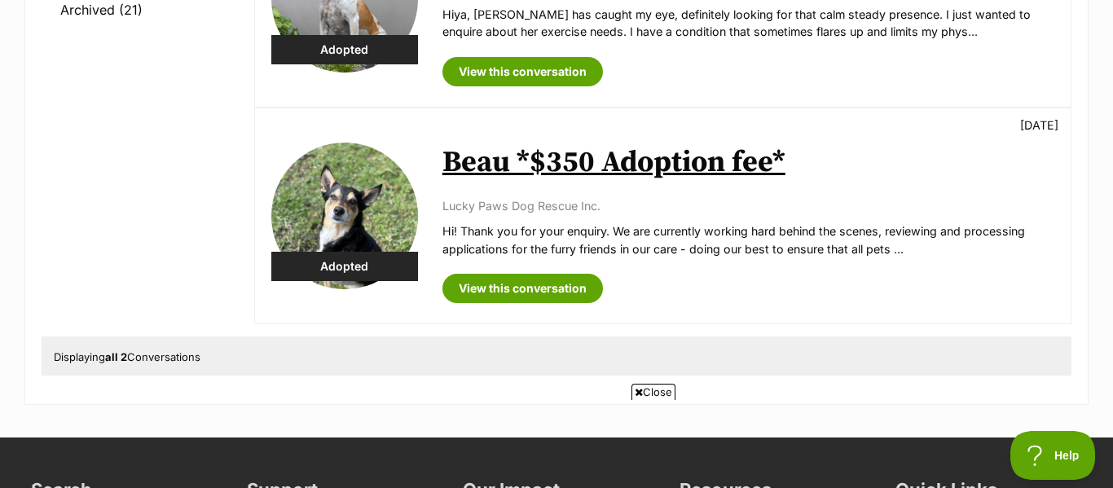
click at [664, 163] on link "Beau *$350 Adoption fee*" at bounding box center [613, 162] width 343 height 37
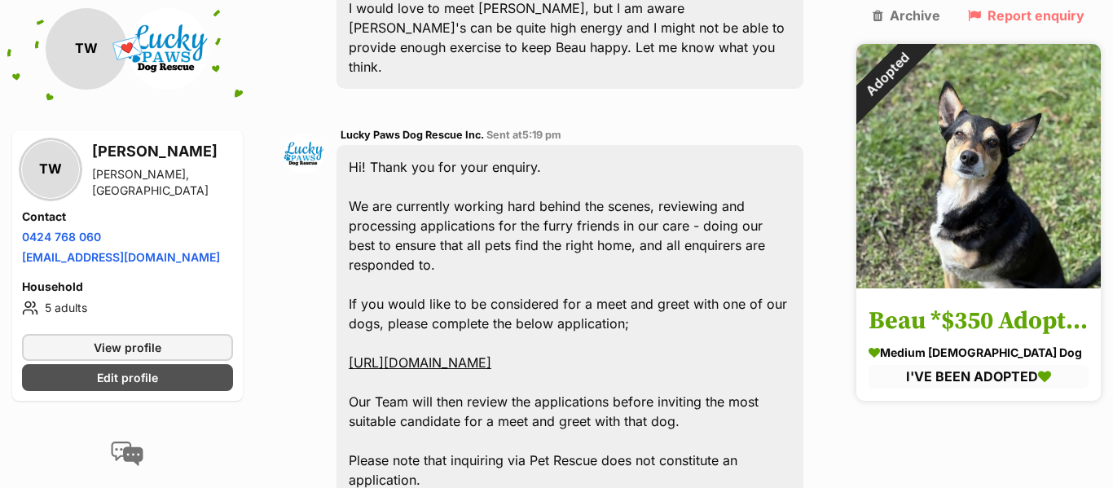
scroll to position [948, 0]
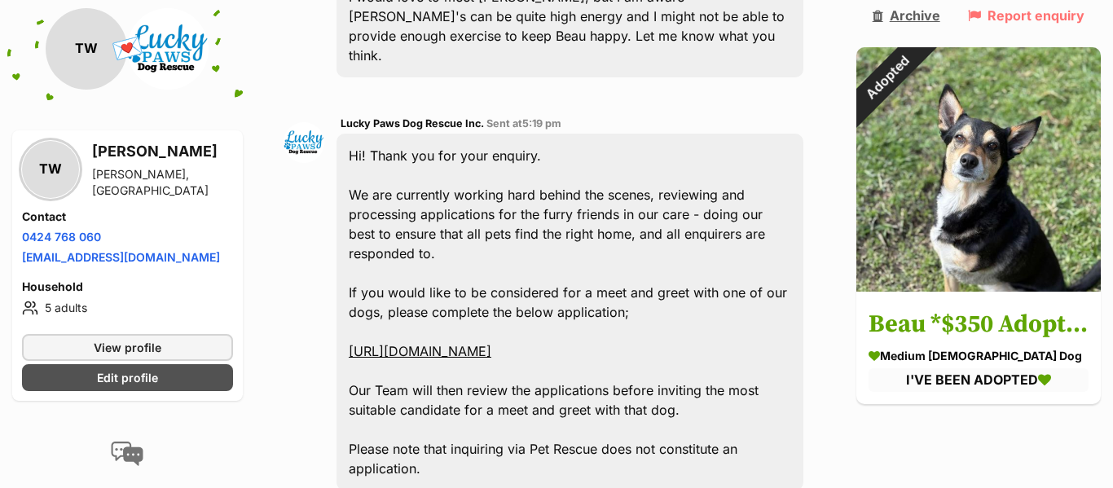
click at [915, 14] on link "Archive" at bounding box center [907, 15] width 68 height 15
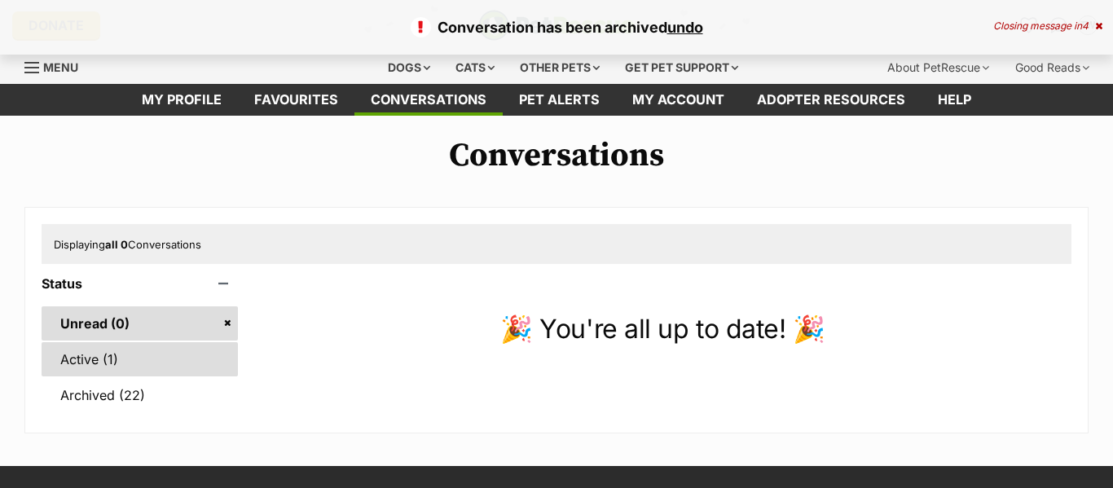
click at [117, 363] on link "Active (1)" at bounding box center [140, 359] width 196 height 34
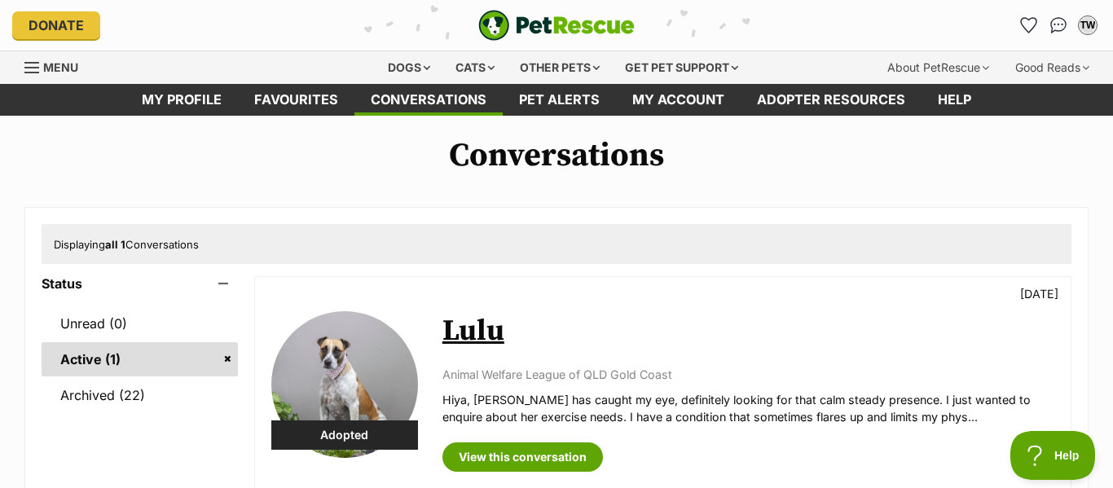
click at [480, 331] on link "Lulu" at bounding box center [473, 331] width 62 height 37
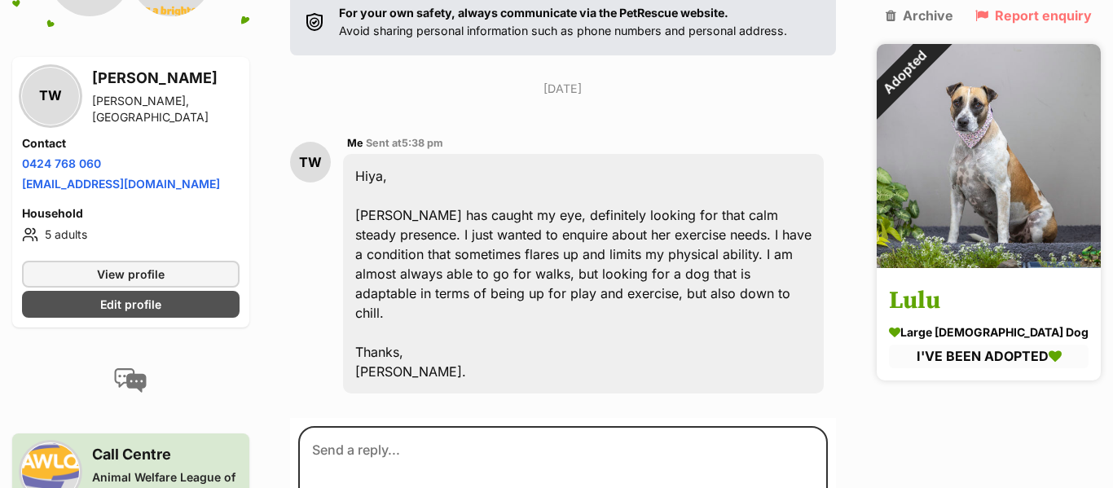
scroll to position [306, 0]
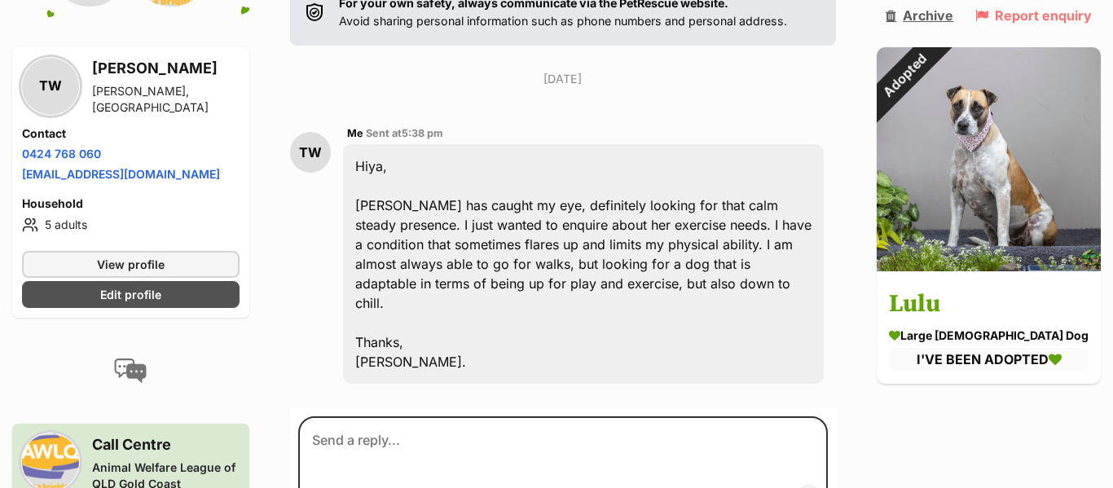
click at [953, 14] on link "Archive" at bounding box center [920, 15] width 68 height 15
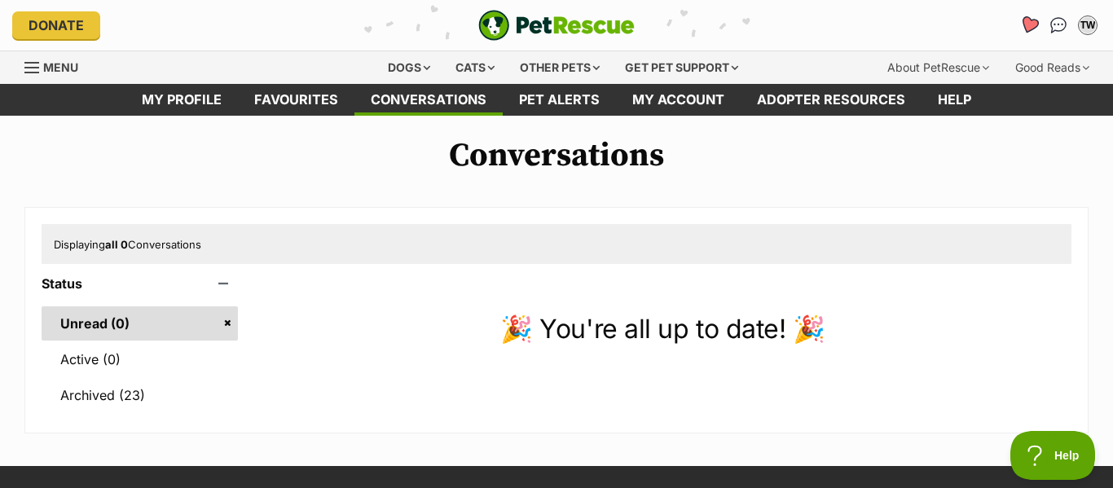
click at [1028, 20] on icon "Favourites" at bounding box center [1029, 24] width 20 height 19
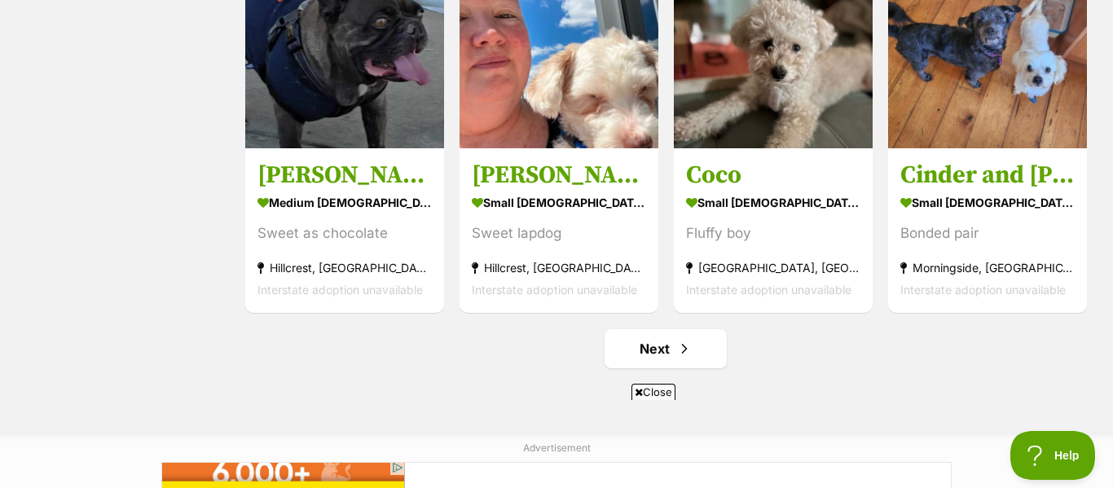
scroll to position [1904, 0]
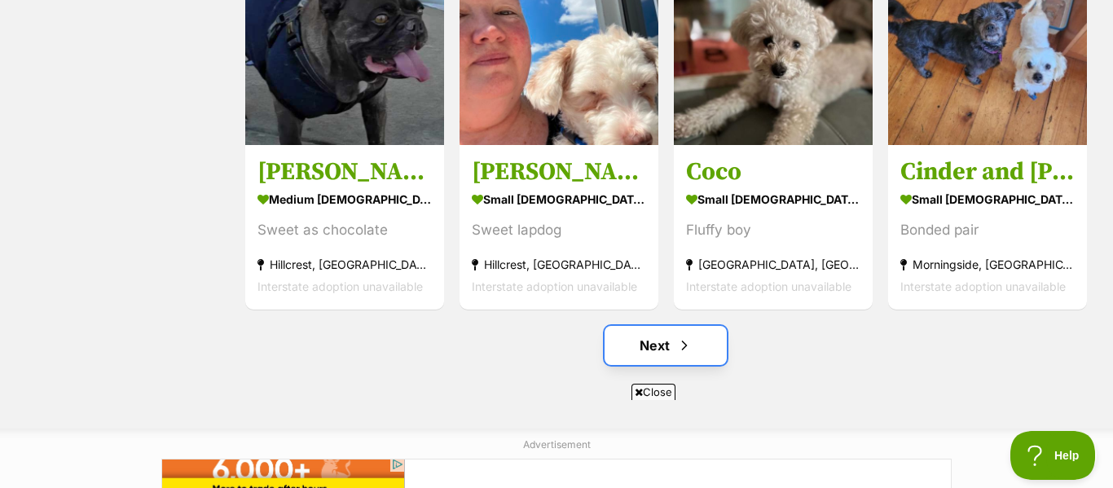
click at [687, 341] on span "Next page" at bounding box center [684, 346] width 16 height 20
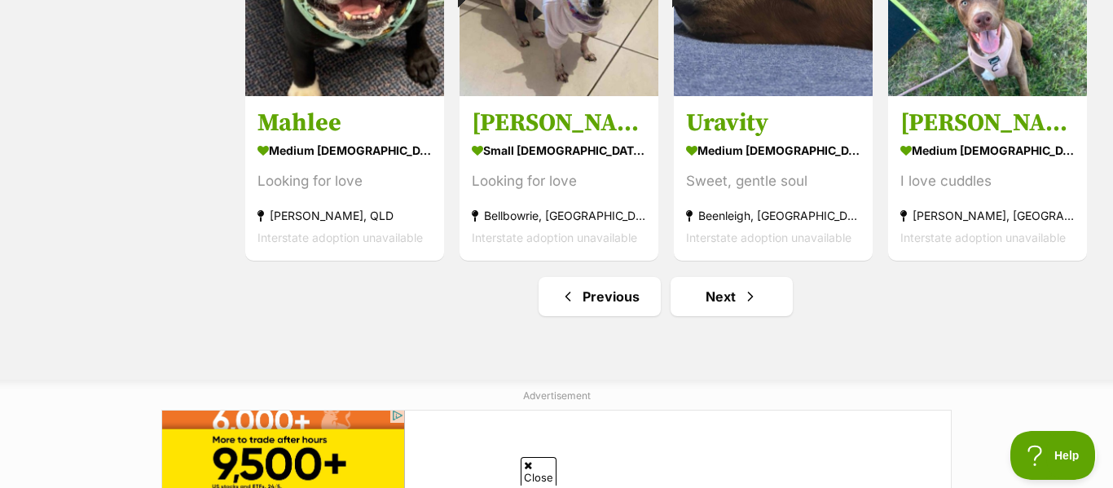
scroll to position [1907, 0]
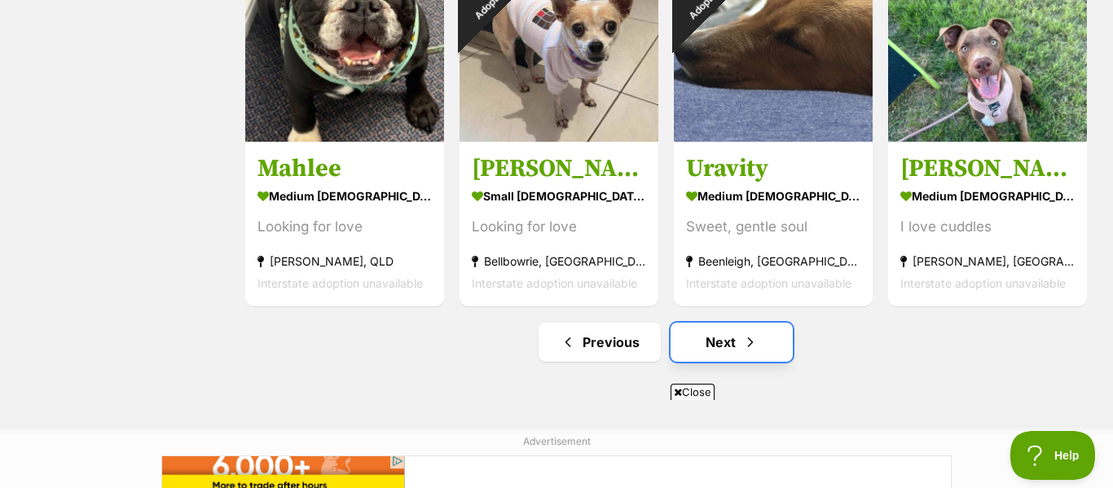
click at [741, 342] on link "Next" at bounding box center [732, 342] width 122 height 39
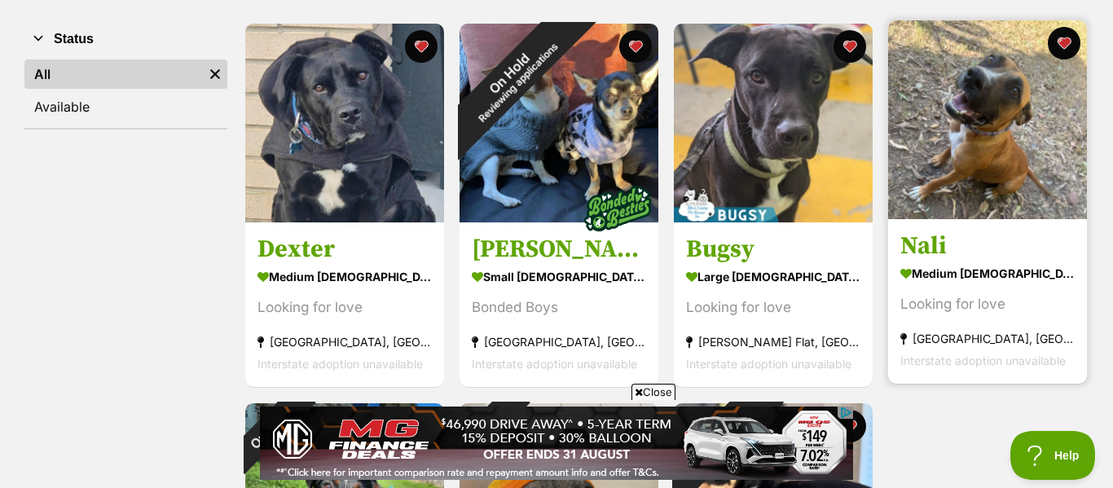
click at [990, 259] on h3 "Nali" at bounding box center [987, 246] width 174 height 31
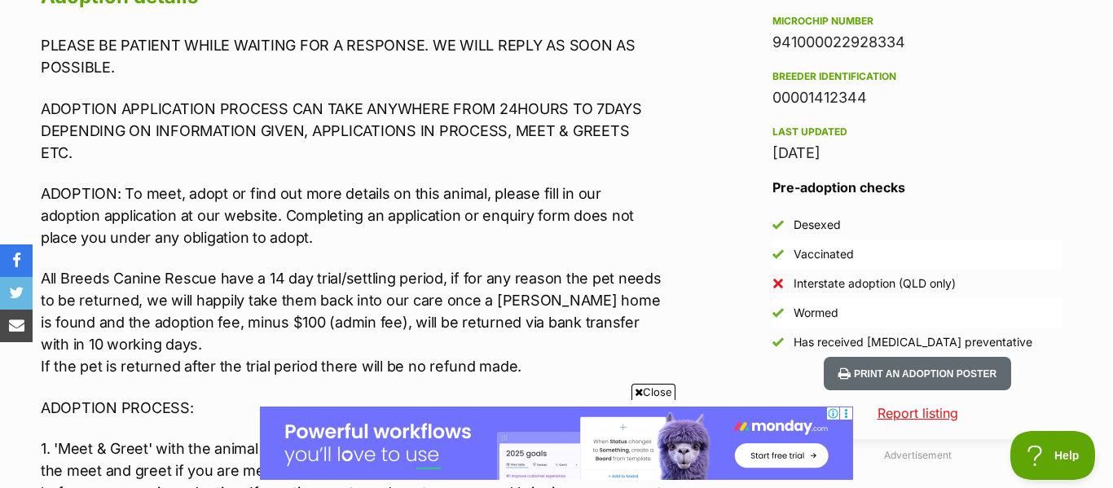
click at [644, 389] on span "Close" at bounding box center [653, 392] width 44 height 16
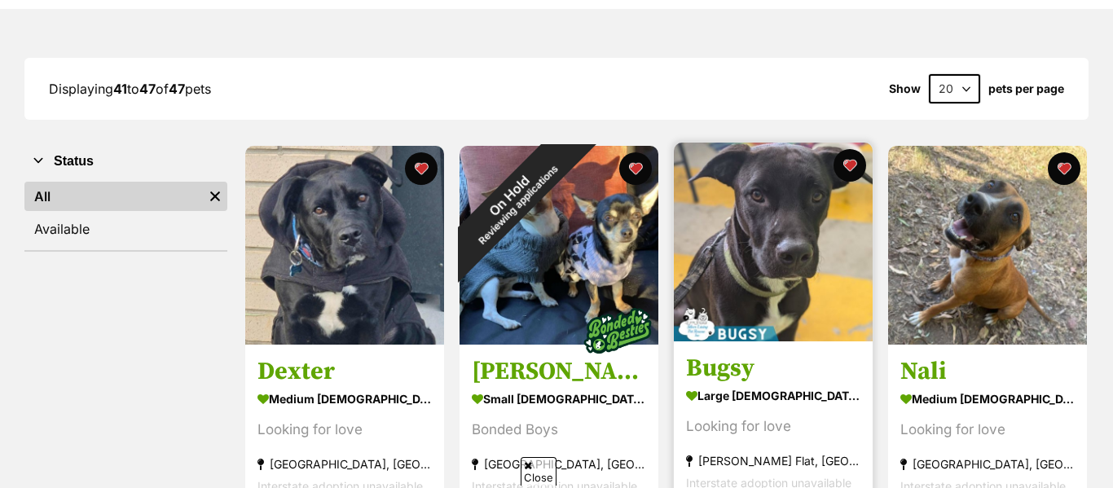
scroll to position [187, 0]
click at [763, 370] on h3 "Bugsy" at bounding box center [773, 369] width 174 height 31
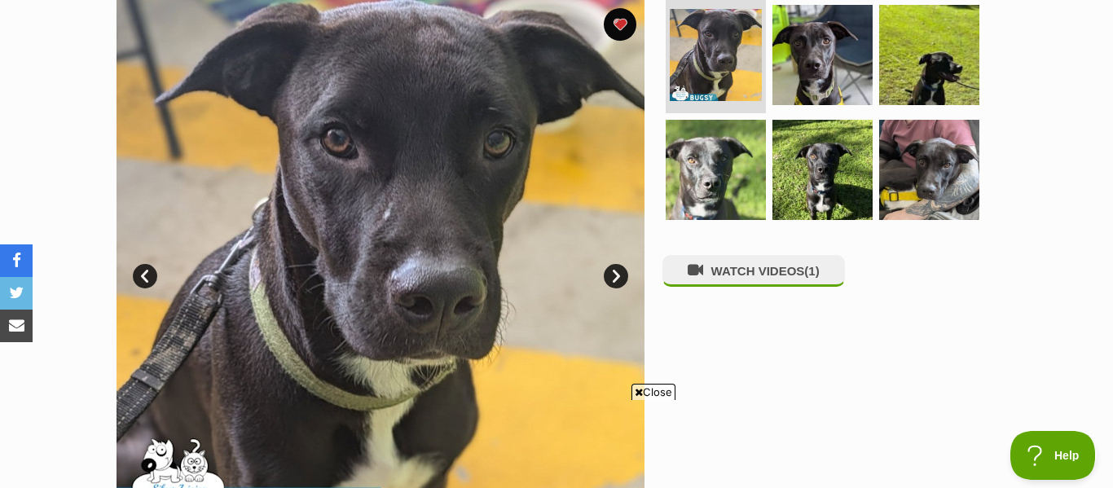
click at [618, 270] on link "Next" at bounding box center [616, 276] width 24 height 24
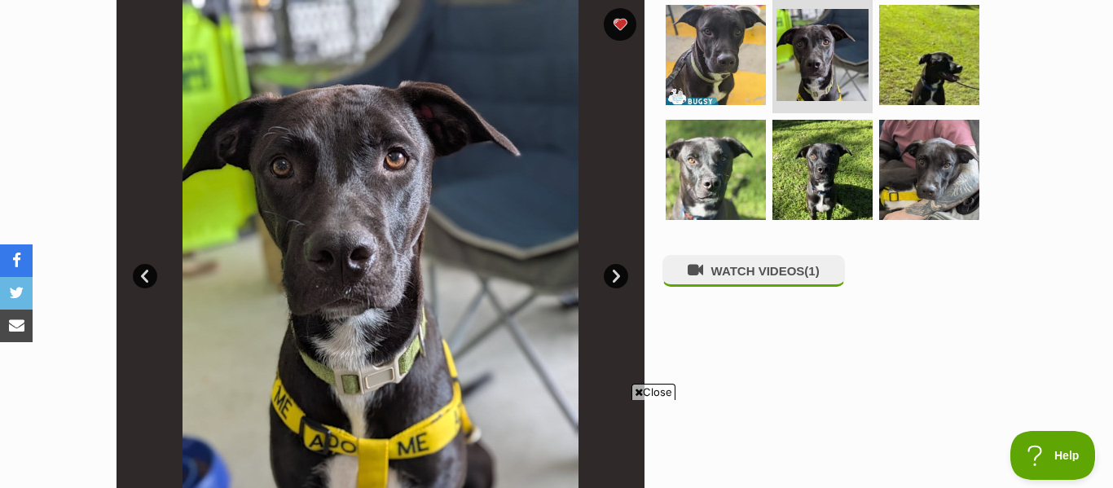
click at [618, 270] on link "Next" at bounding box center [616, 276] width 24 height 24
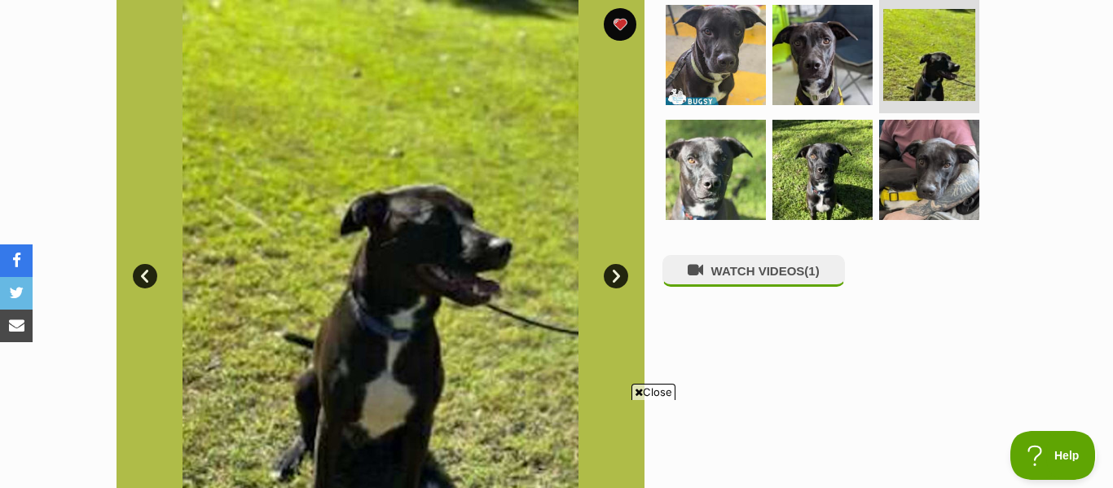
click at [618, 270] on link "Next" at bounding box center [616, 276] width 24 height 24
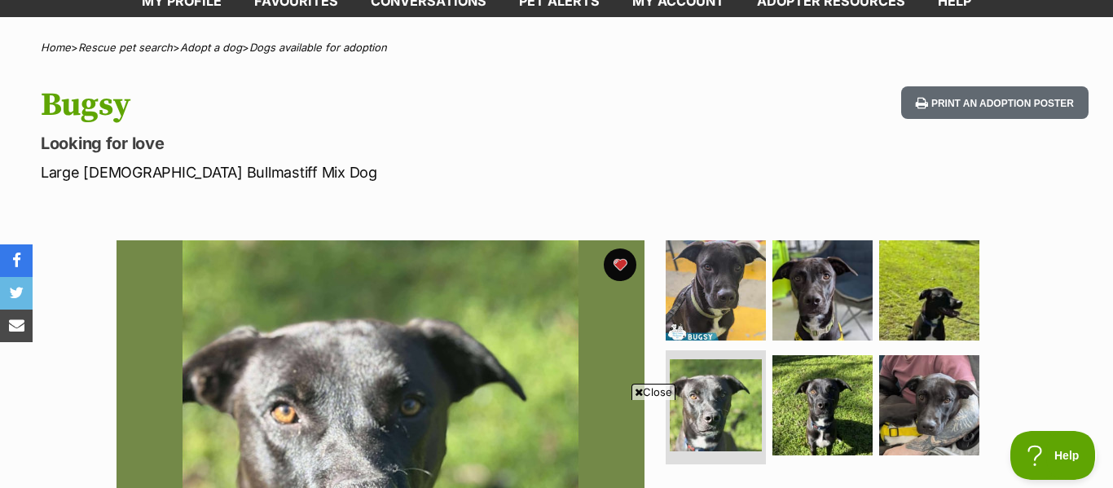
scroll to position [89, 0]
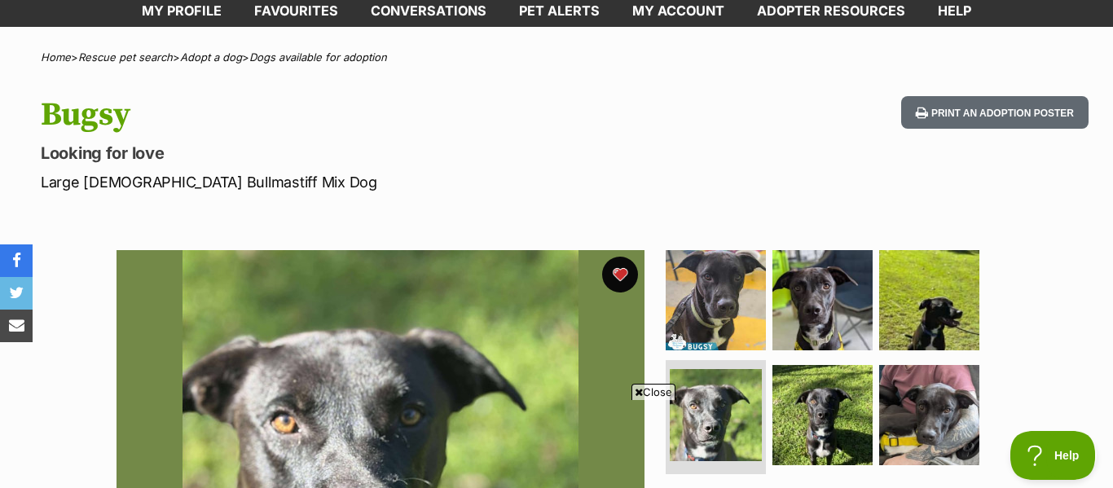
click at [622, 267] on button "favourite" at bounding box center [620, 275] width 36 height 36
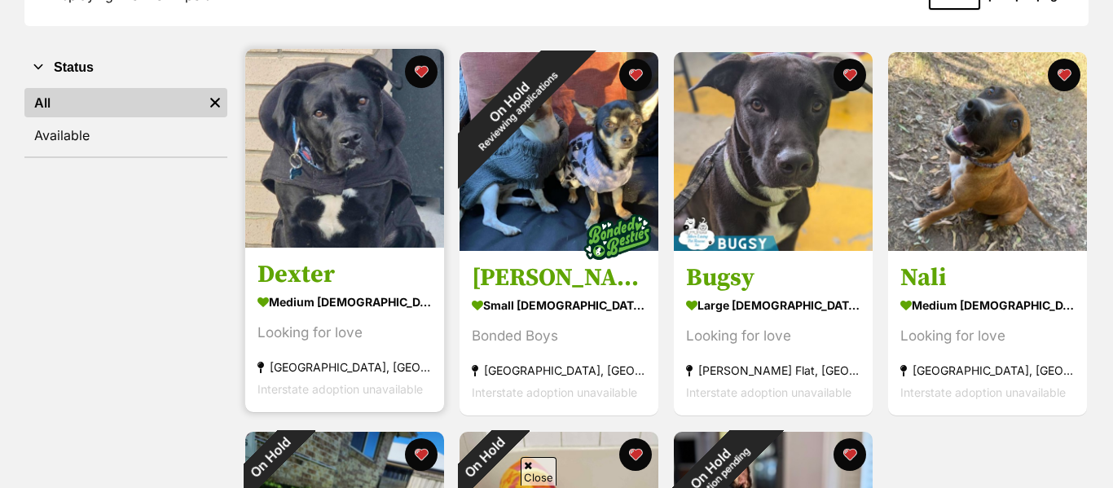
scroll to position [296, 0]
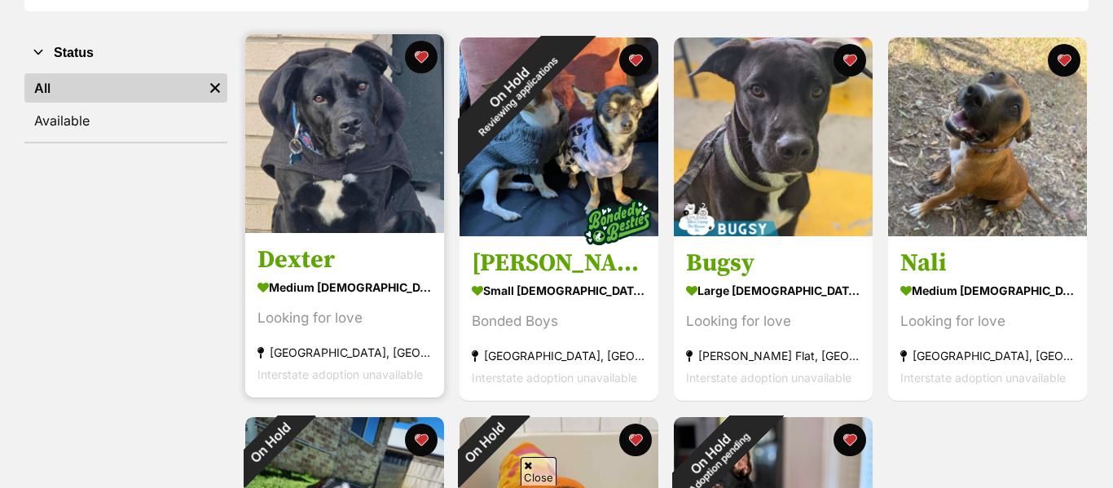
click at [364, 282] on div "medium male Dog" at bounding box center [344, 288] width 174 height 24
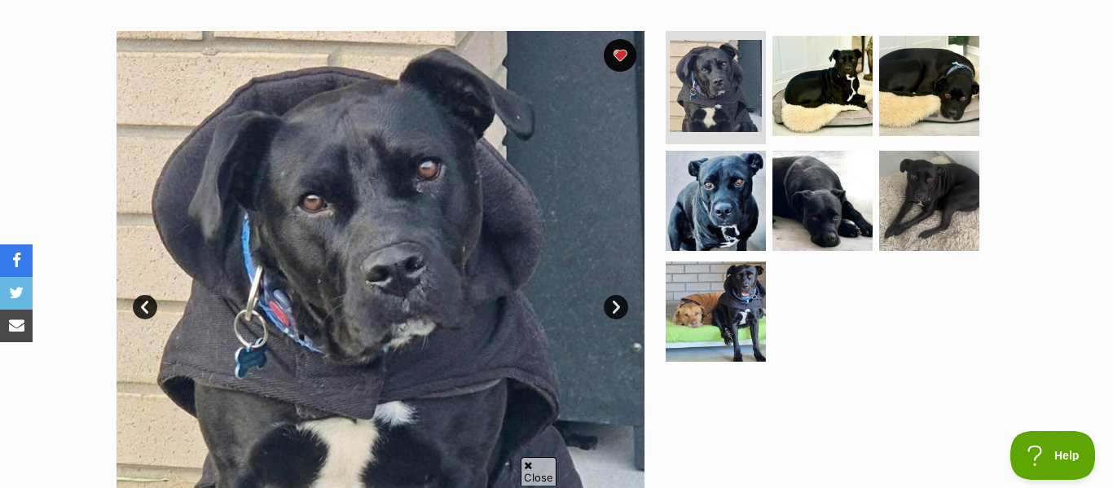
click at [613, 310] on link "Next" at bounding box center [616, 307] width 24 height 24
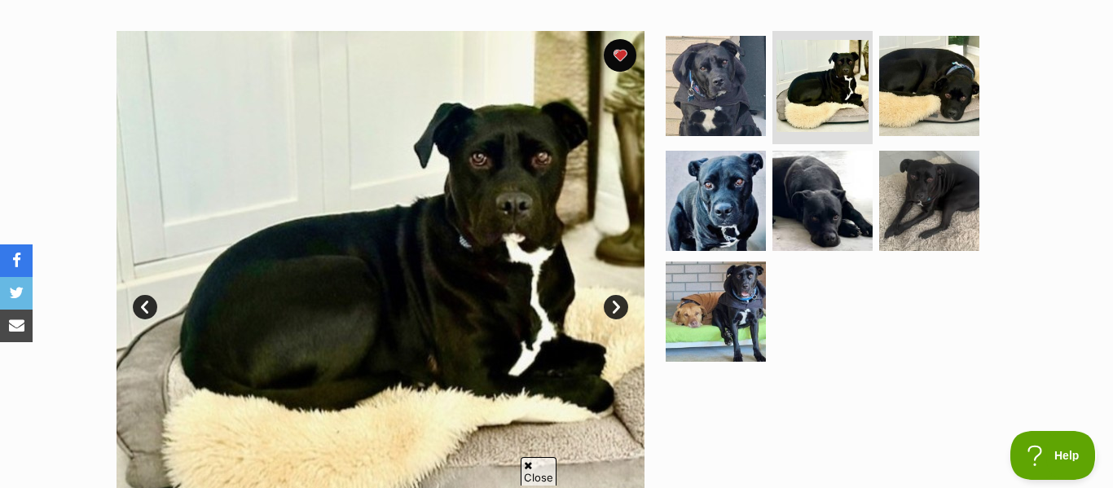
click at [613, 310] on link "Next" at bounding box center [616, 307] width 24 height 24
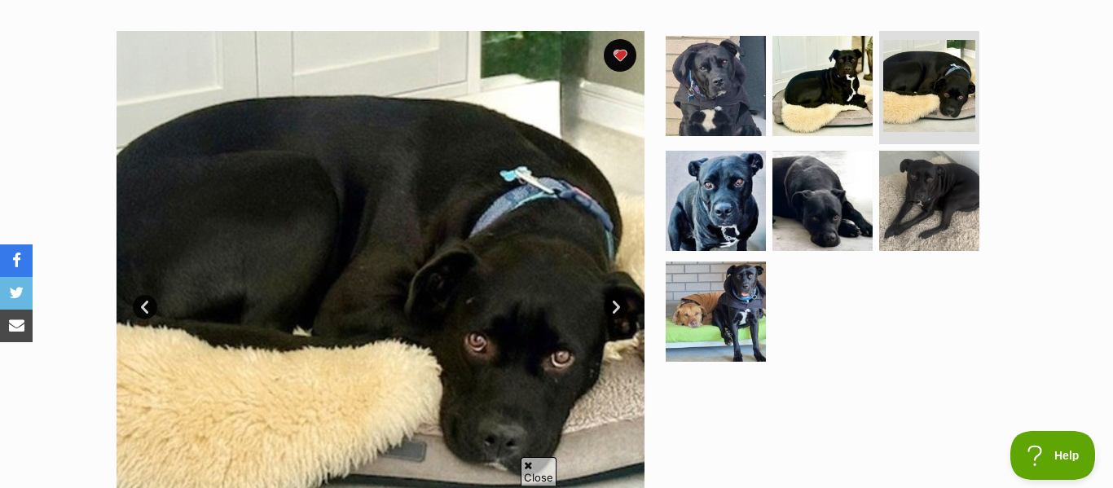
click at [613, 310] on link "Next" at bounding box center [616, 307] width 24 height 24
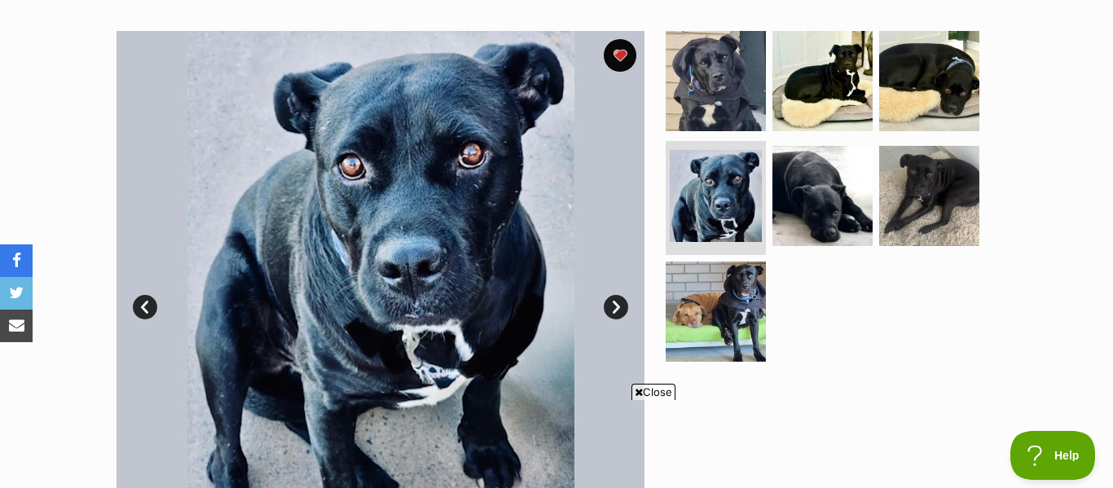
scroll to position [345, 0]
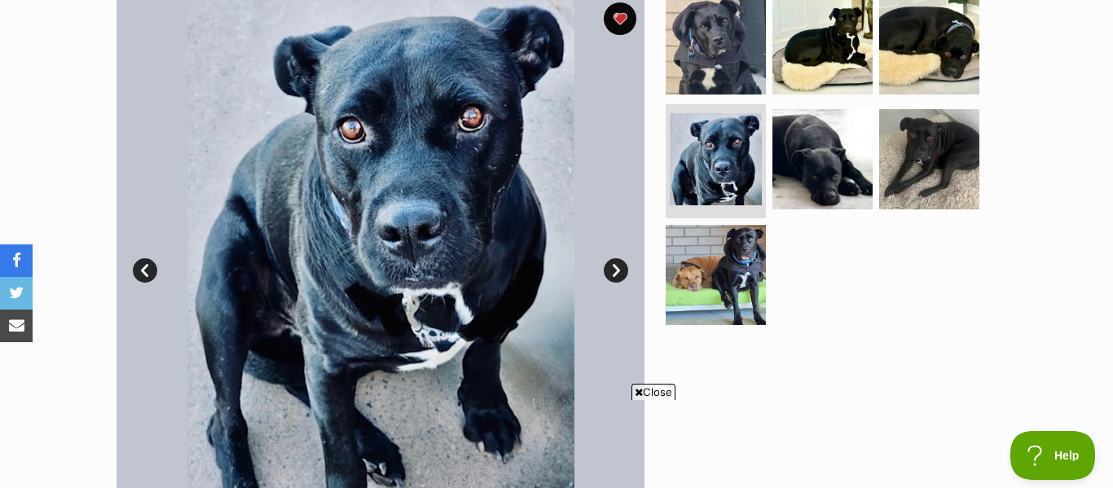
click at [617, 269] on link "Next" at bounding box center [616, 270] width 24 height 24
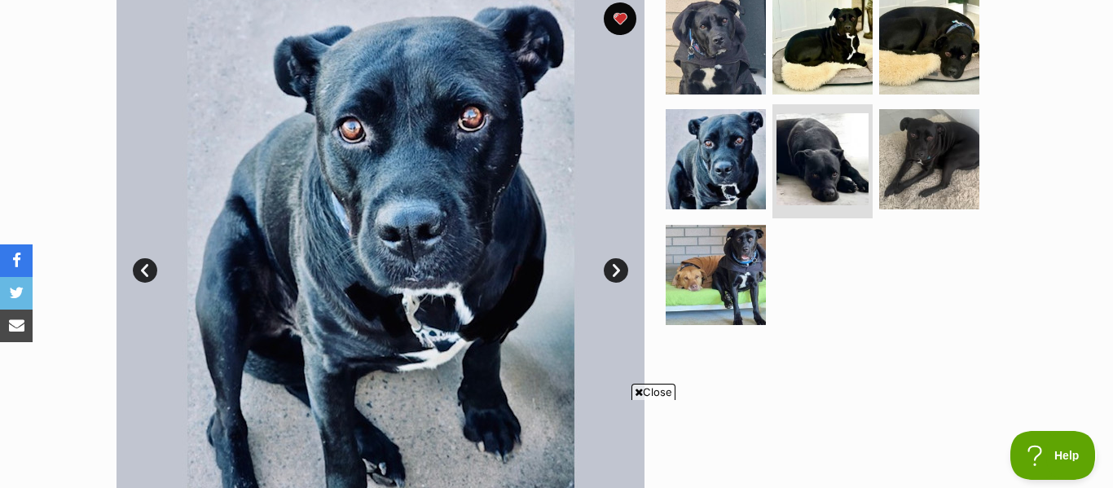
scroll to position [0, 0]
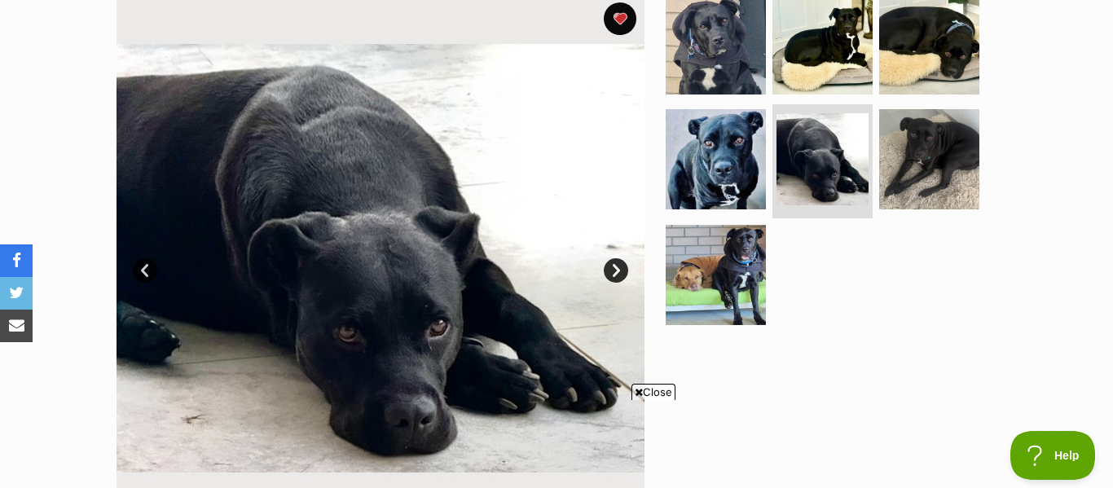
click at [617, 269] on link "Next" at bounding box center [616, 270] width 24 height 24
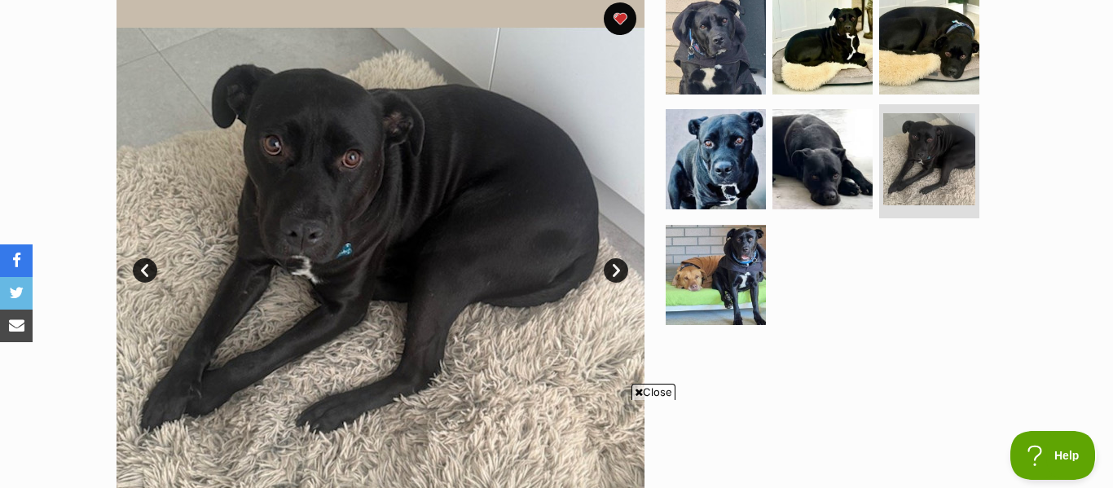
click at [617, 269] on link "Next" at bounding box center [616, 270] width 24 height 24
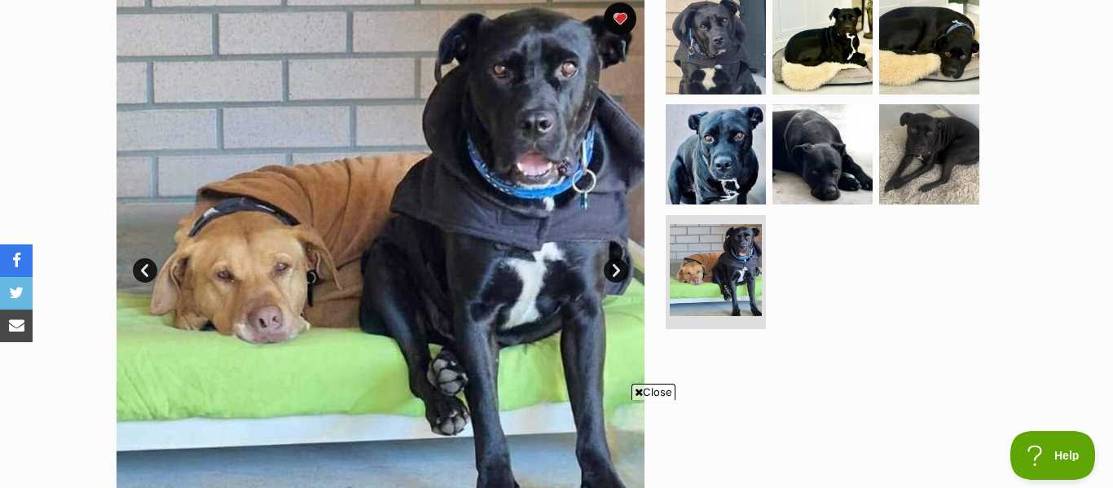
click at [617, 269] on link "Next" at bounding box center [616, 270] width 24 height 24
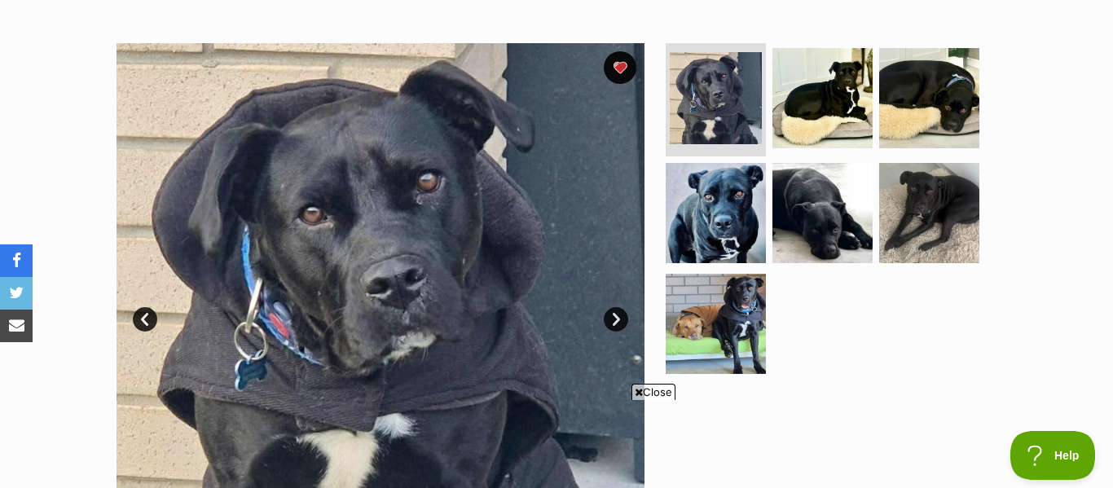
scroll to position [223, 0]
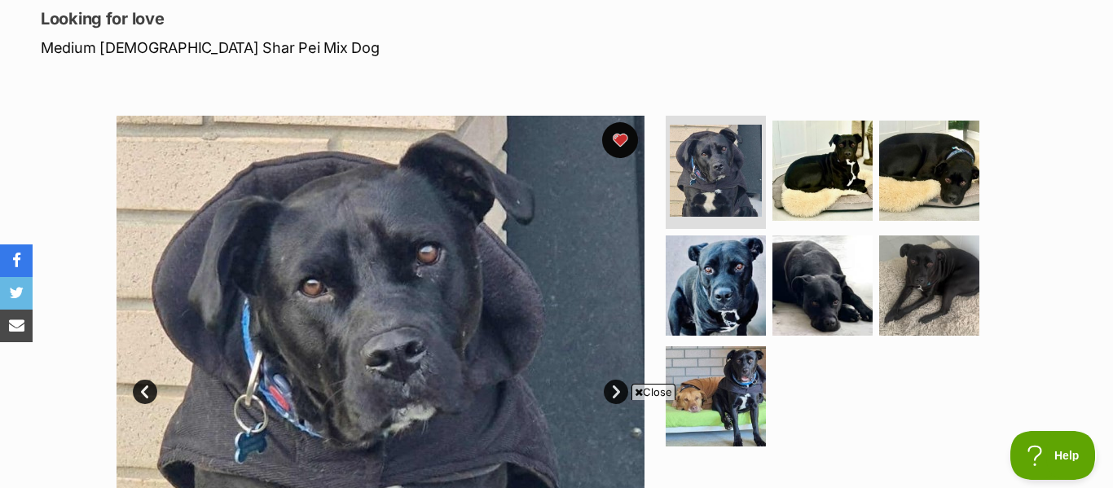
click at [619, 143] on button "favourite" at bounding box center [620, 140] width 36 height 36
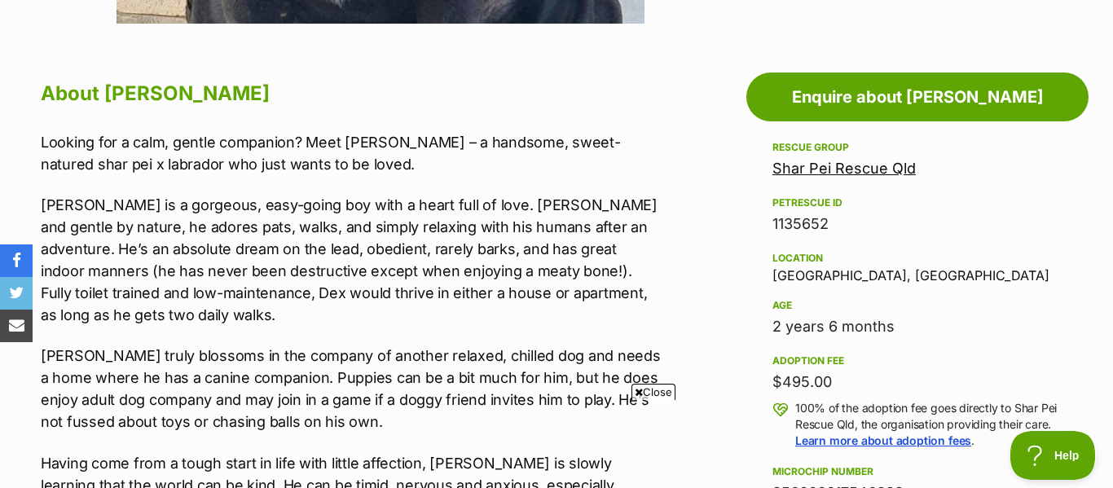
scroll to position [0, 0]
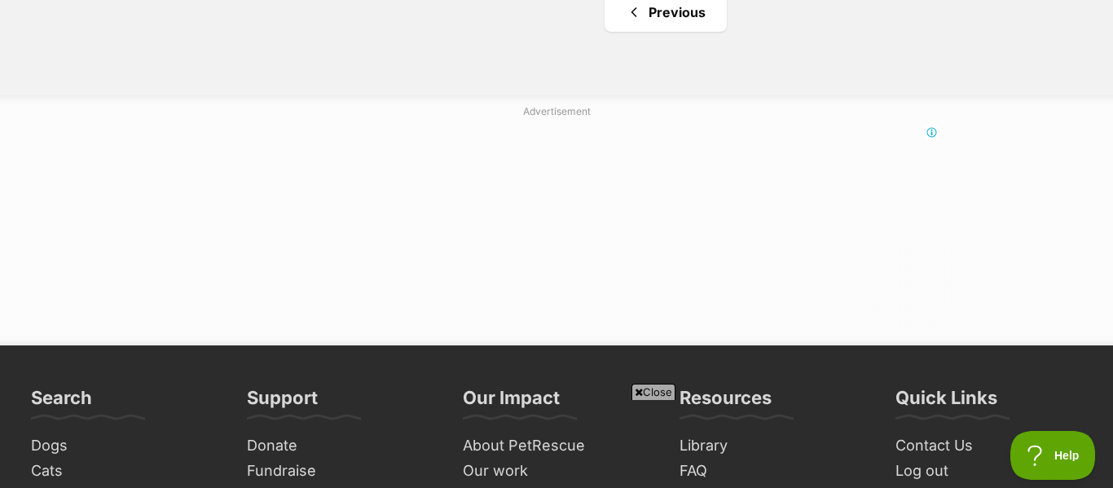
scroll to position [1107, 0]
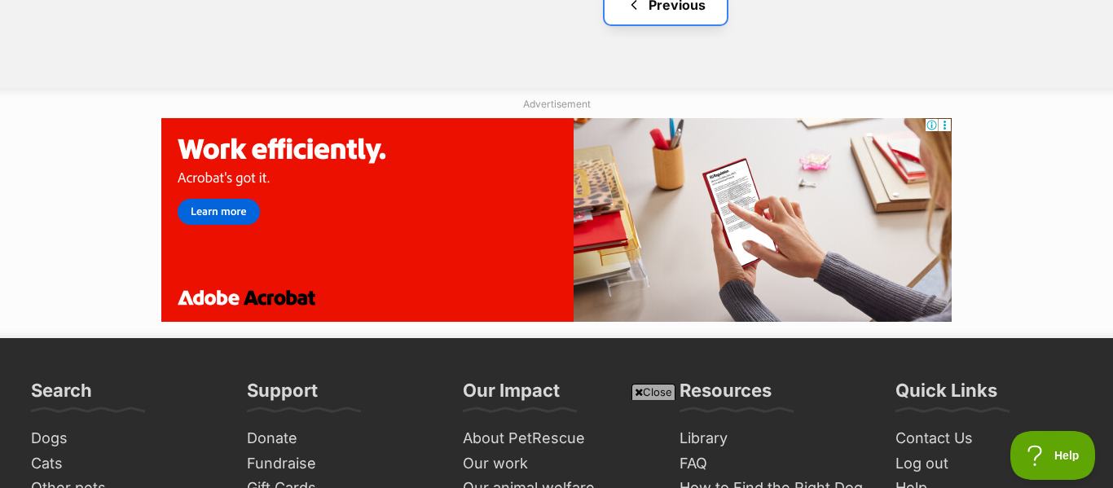
click at [668, 15] on link "Previous" at bounding box center [666, 4] width 122 height 39
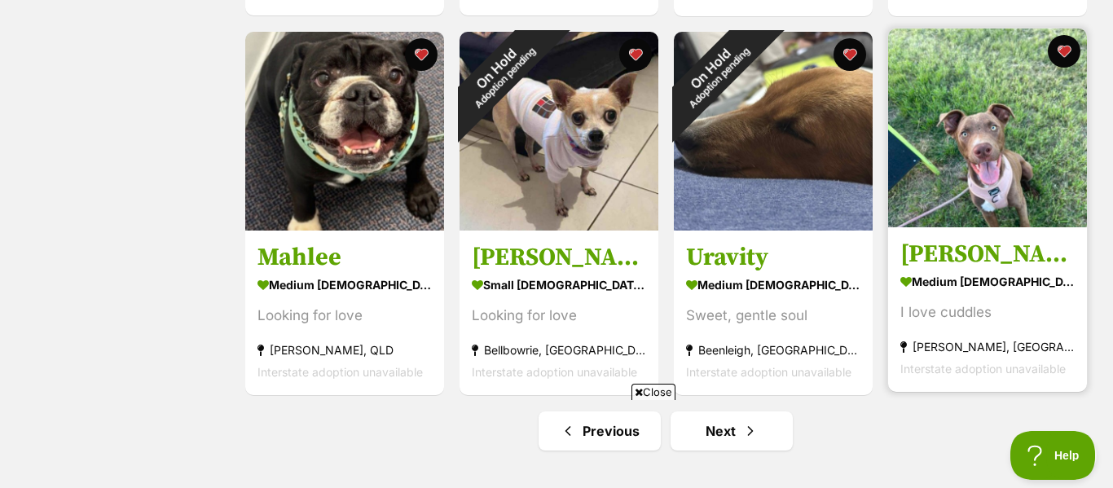
click at [1023, 263] on h3 "[PERSON_NAME]" at bounding box center [987, 254] width 174 height 31
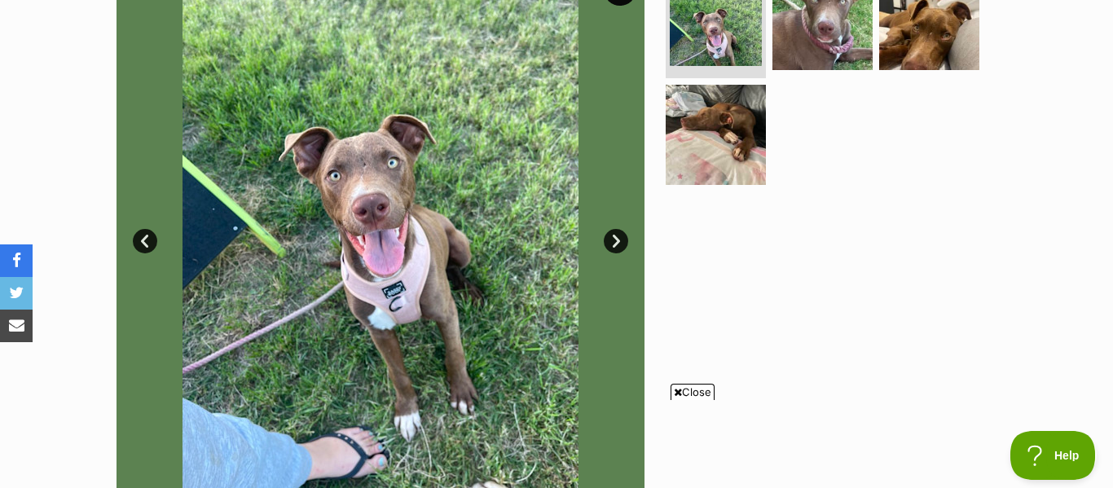
click at [618, 241] on link "Next" at bounding box center [616, 241] width 24 height 24
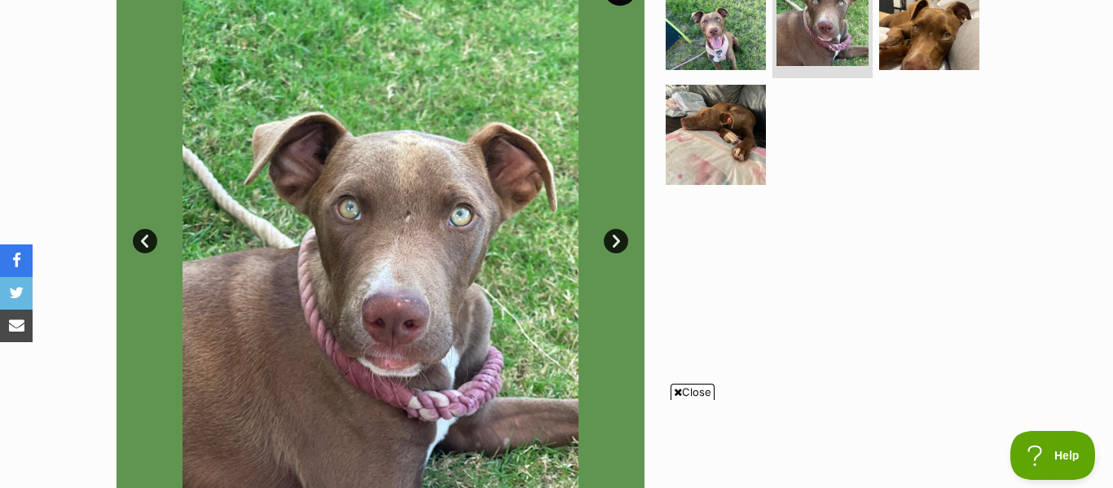
click at [618, 241] on link "Next" at bounding box center [616, 241] width 24 height 24
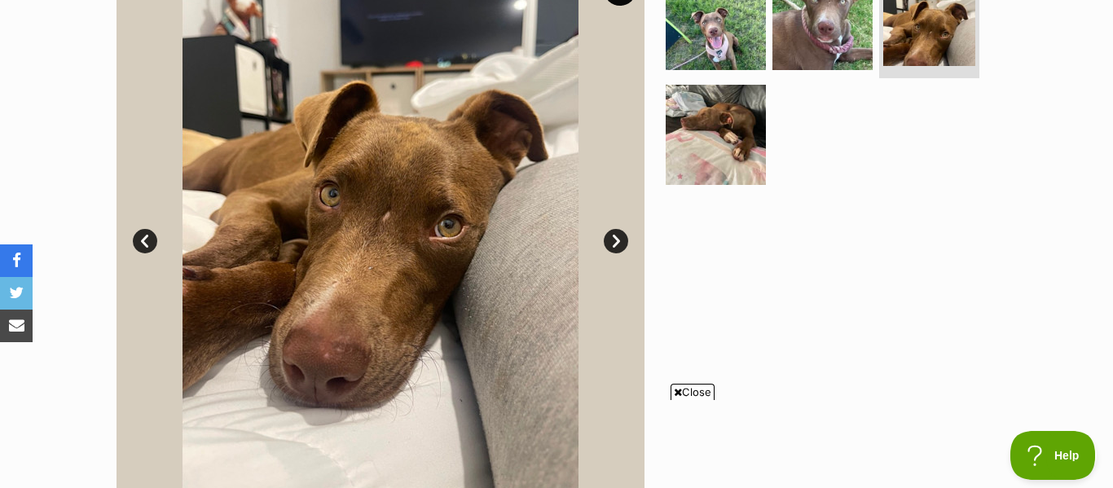
click at [618, 241] on link "Next" at bounding box center [616, 241] width 24 height 24
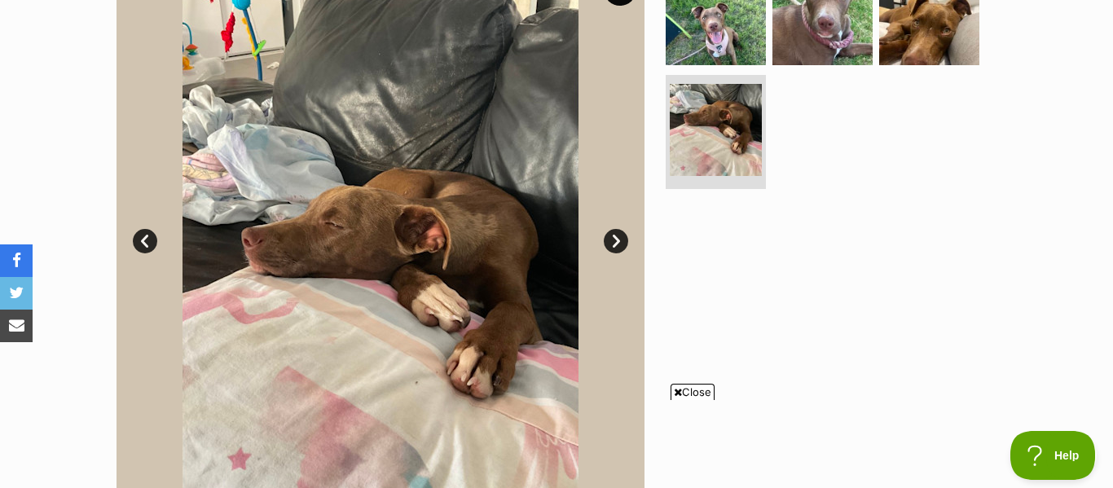
click at [618, 241] on link "Next" at bounding box center [616, 241] width 24 height 24
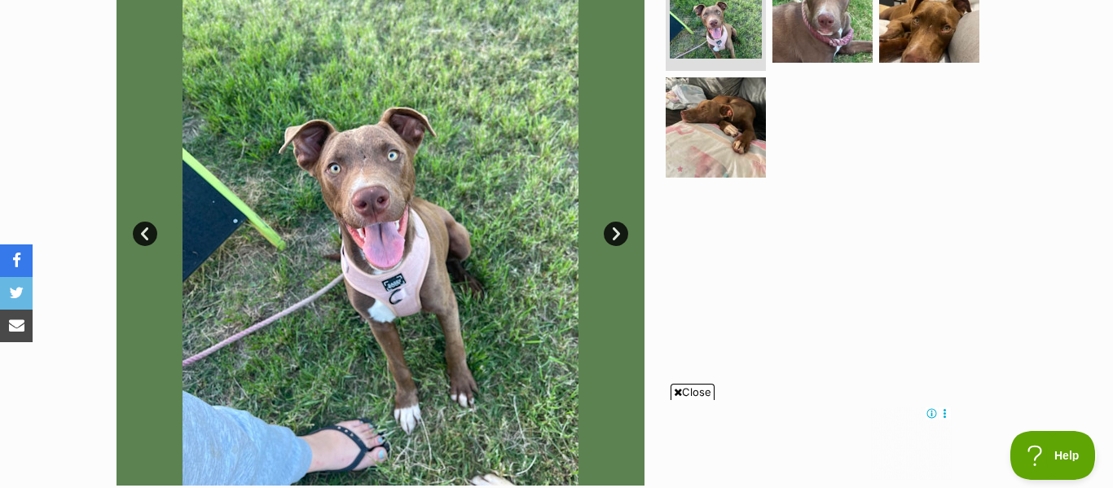
scroll to position [383, 0]
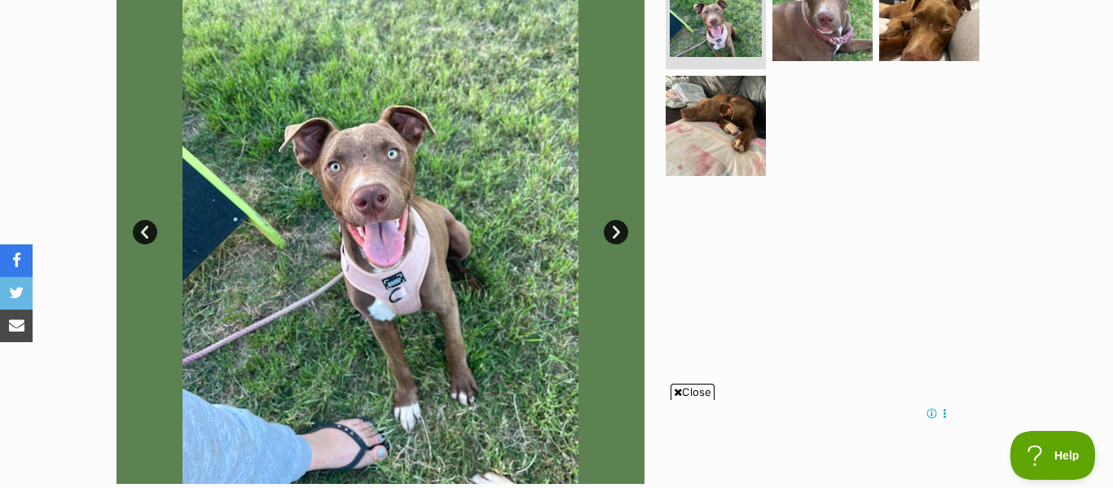
click at [618, 237] on link "Next" at bounding box center [616, 232] width 24 height 24
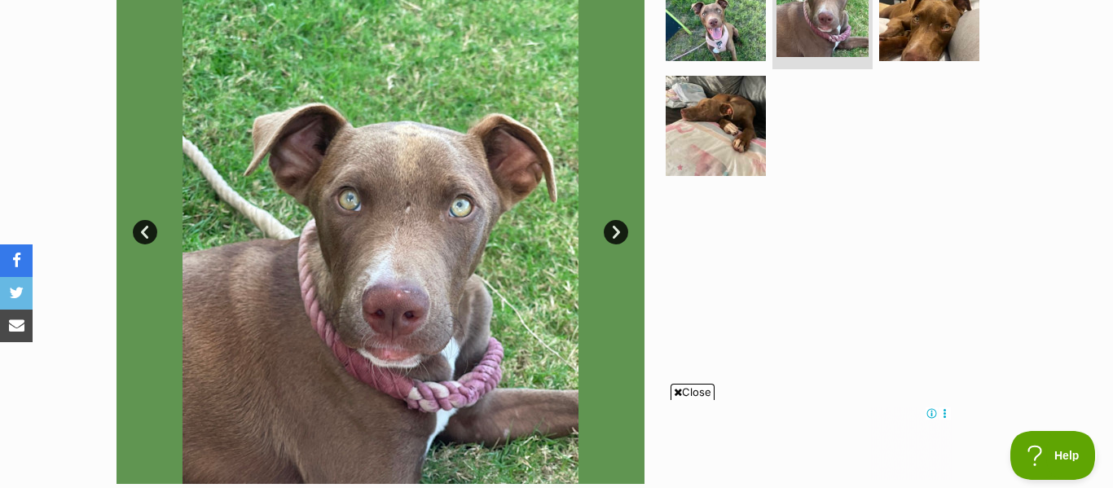
click at [618, 237] on link "Next" at bounding box center [616, 232] width 24 height 24
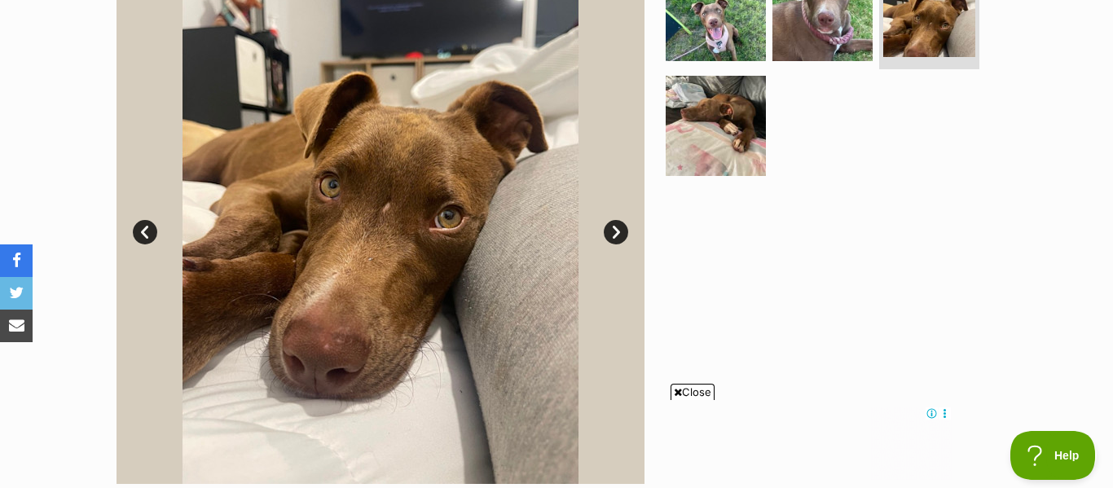
click at [618, 237] on link "Next" at bounding box center [616, 232] width 24 height 24
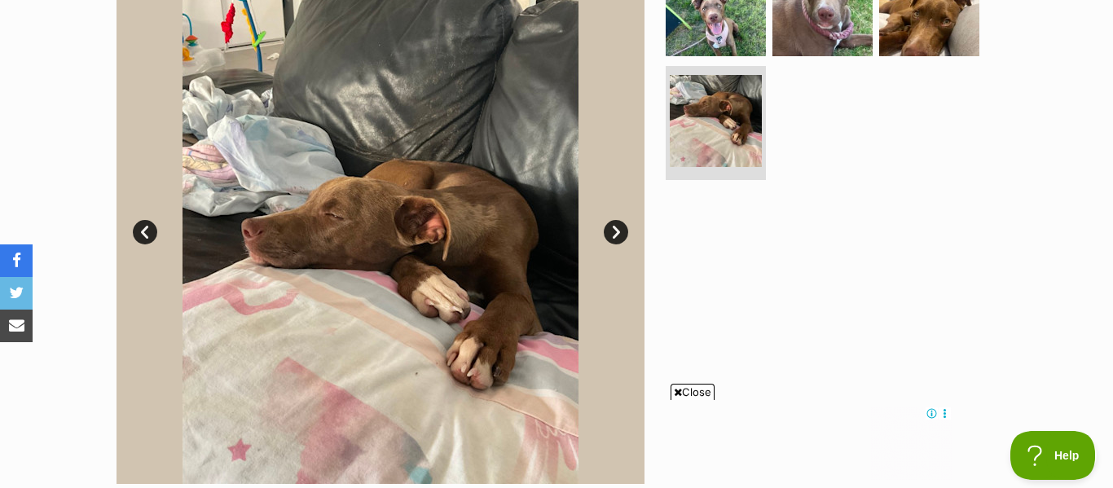
click at [618, 237] on link "Next" at bounding box center [616, 232] width 24 height 24
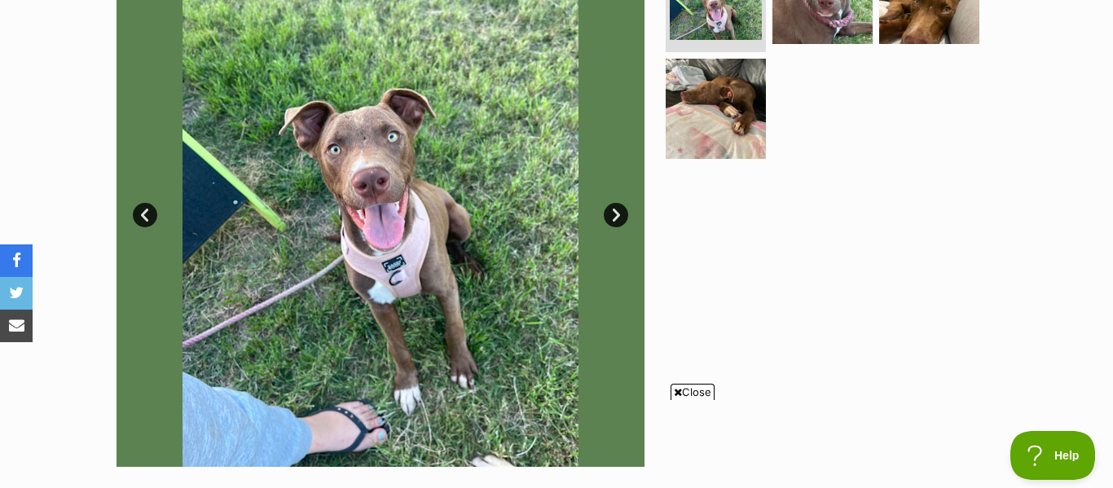
scroll to position [0, 0]
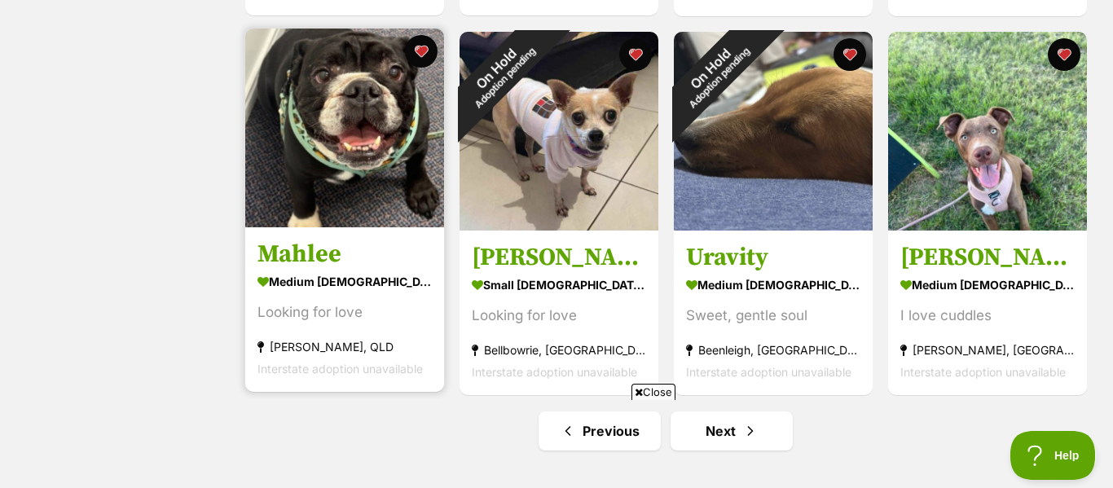
click at [397, 252] on h3 "Mahlee" at bounding box center [344, 254] width 174 height 31
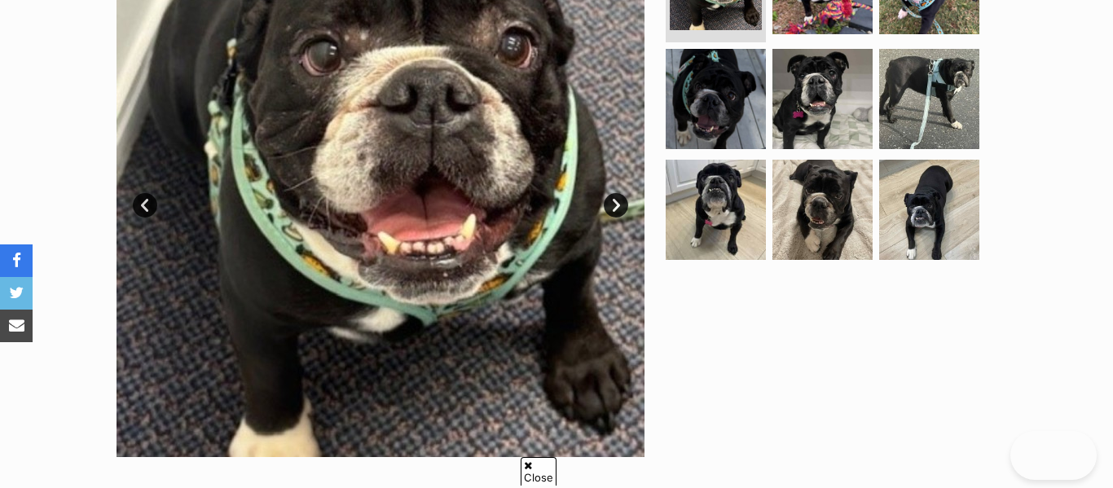
click at [617, 204] on link "Next" at bounding box center [616, 205] width 24 height 24
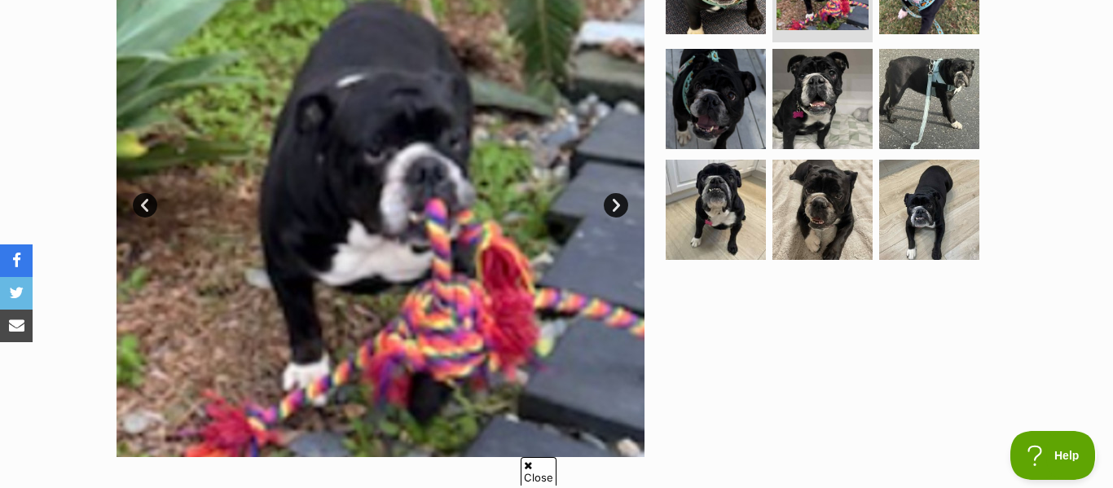
click at [617, 204] on link "Next" at bounding box center [616, 205] width 24 height 24
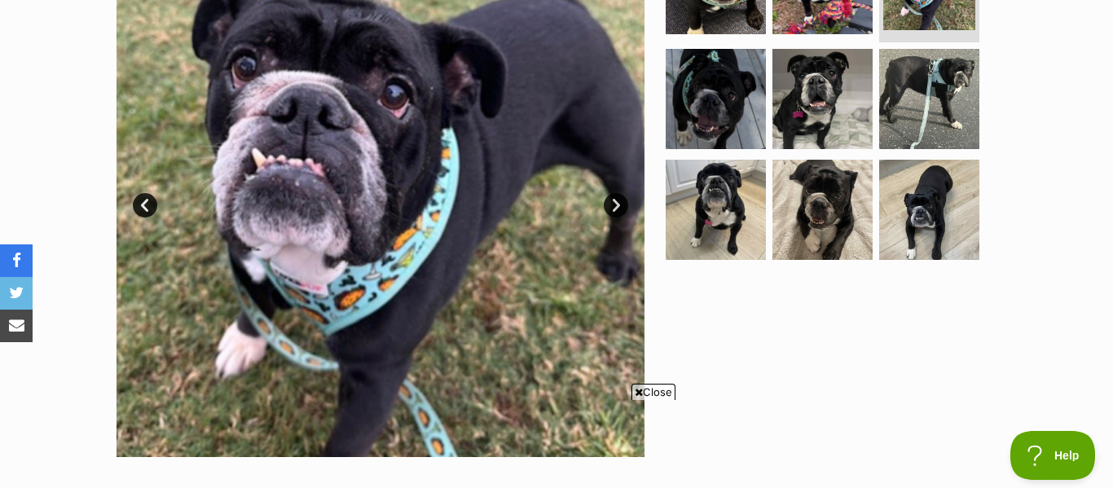
click at [617, 204] on link "Next" at bounding box center [616, 205] width 24 height 24
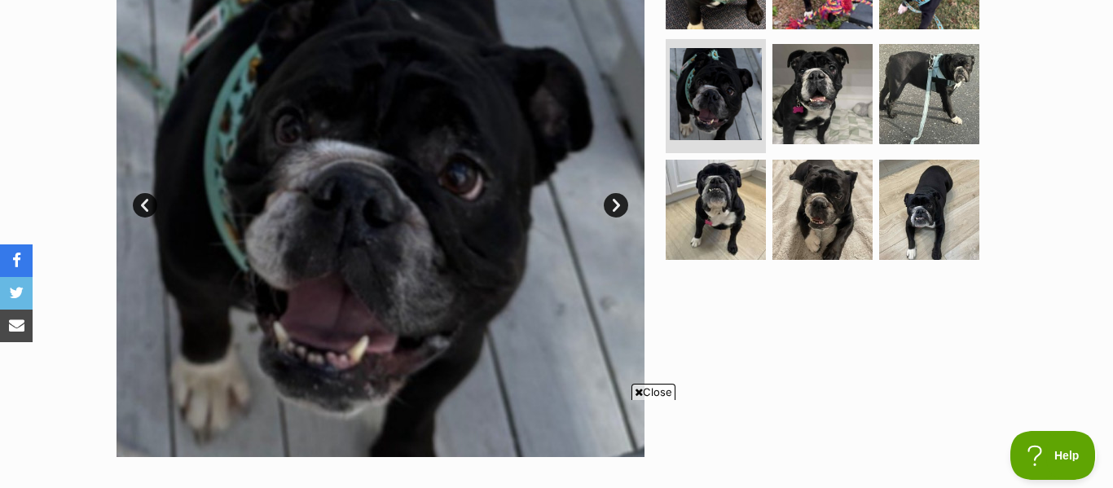
click at [617, 204] on link "Next" at bounding box center [616, 205] width 24 height 24
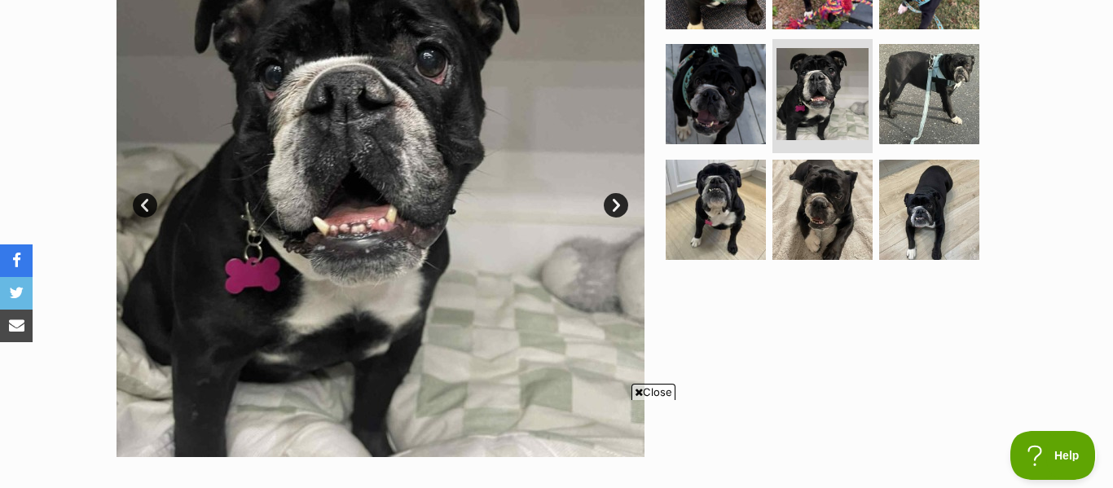
click at [617, 204] on link "Next" at bounding box center [616, 205] width 24 height 24
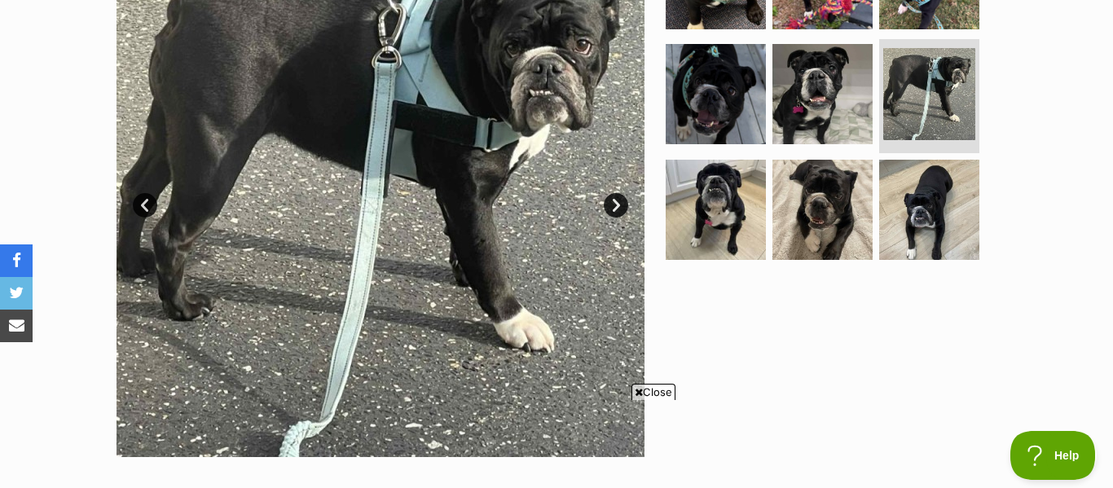
click at [617, 204] on link "Next" at bounding box center [616, 205] width 24 height 24
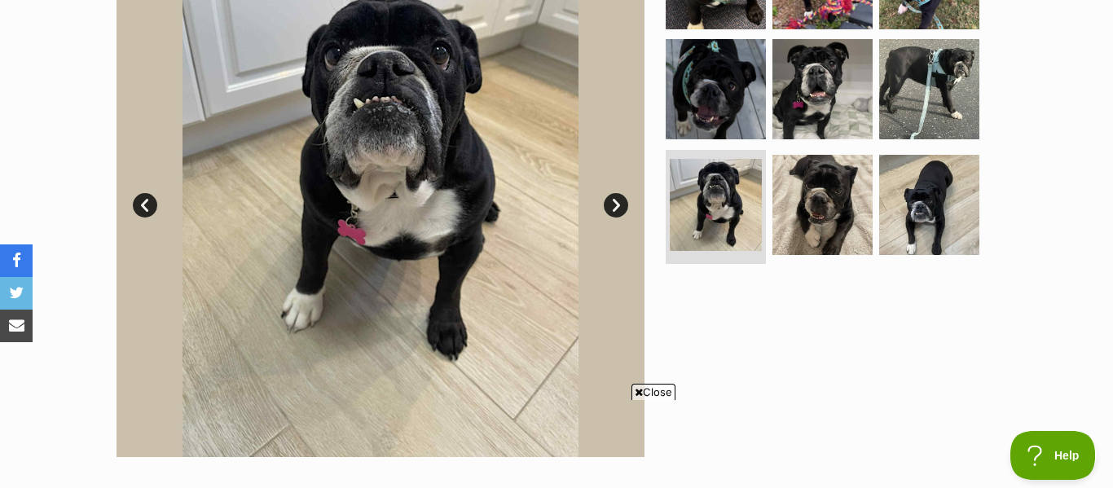
click at [617, 204] on link "Next" at bounding box center [616, 205] width 24 height 24
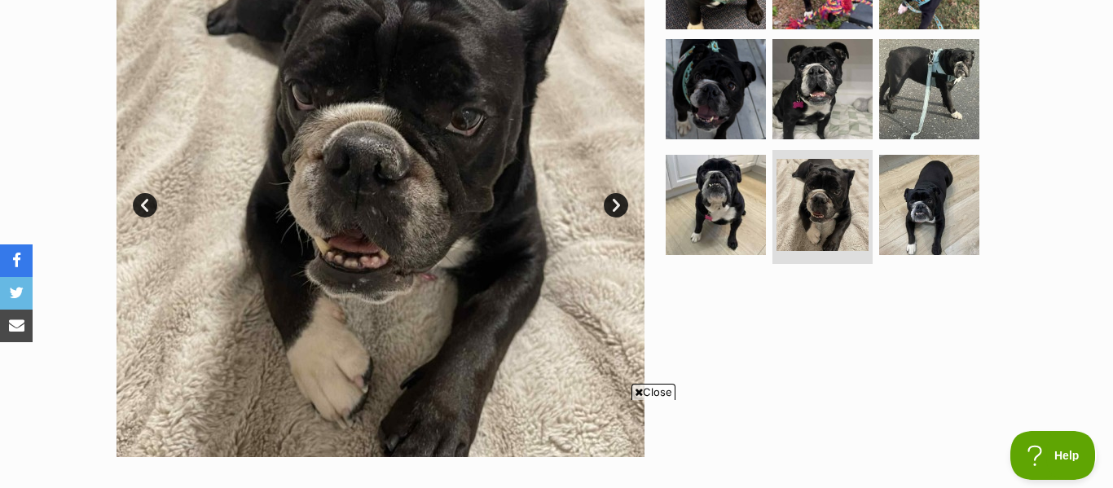
click at [617, 204] on link "Next" at bounding box center [616, 205] width 24 height 24
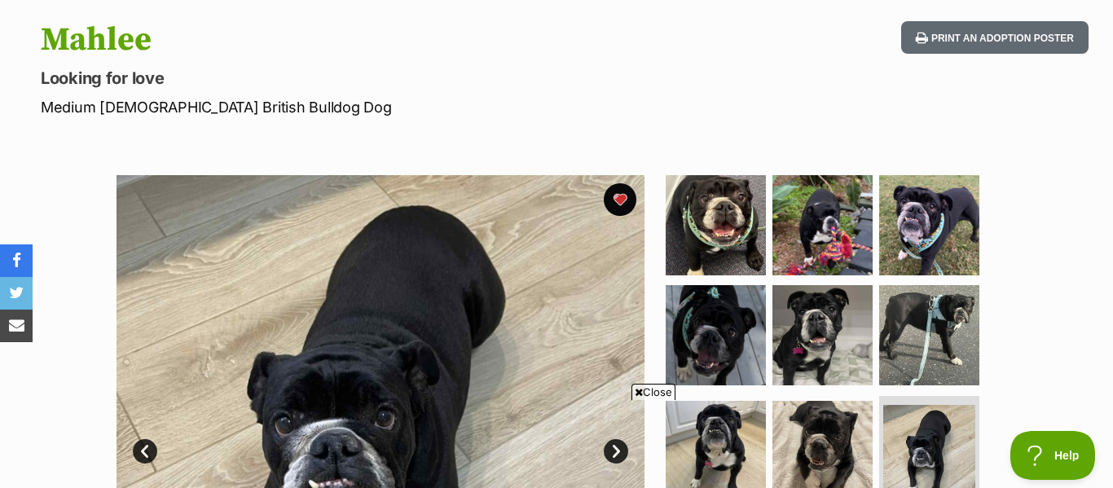
scroll to position [161, 0]
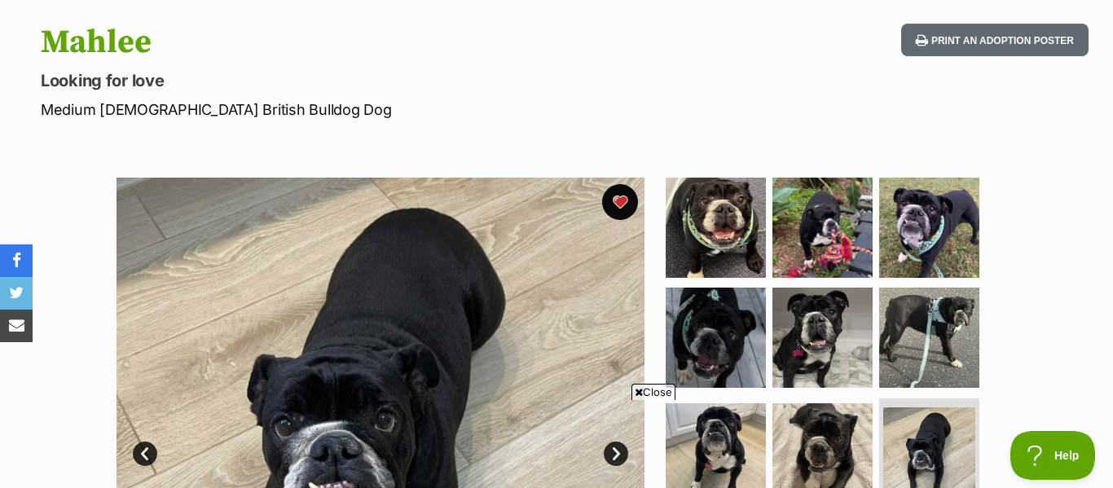
click at [626, 198] on button "favourite" at bounding box center [620, 202] width 36 height 36
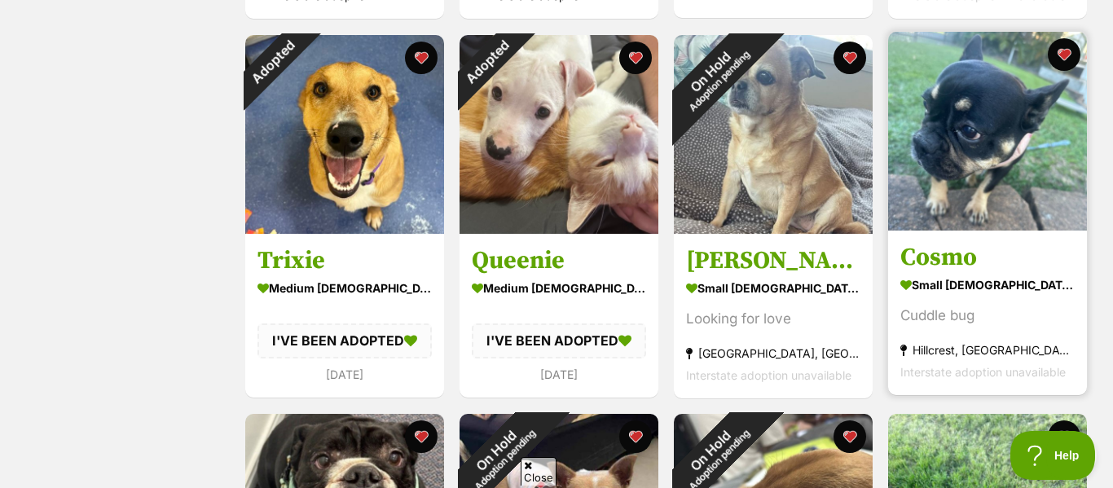
click at [990, 259] on h3 "Cosmo" at bounding box center [987, 257] width 174 height 31
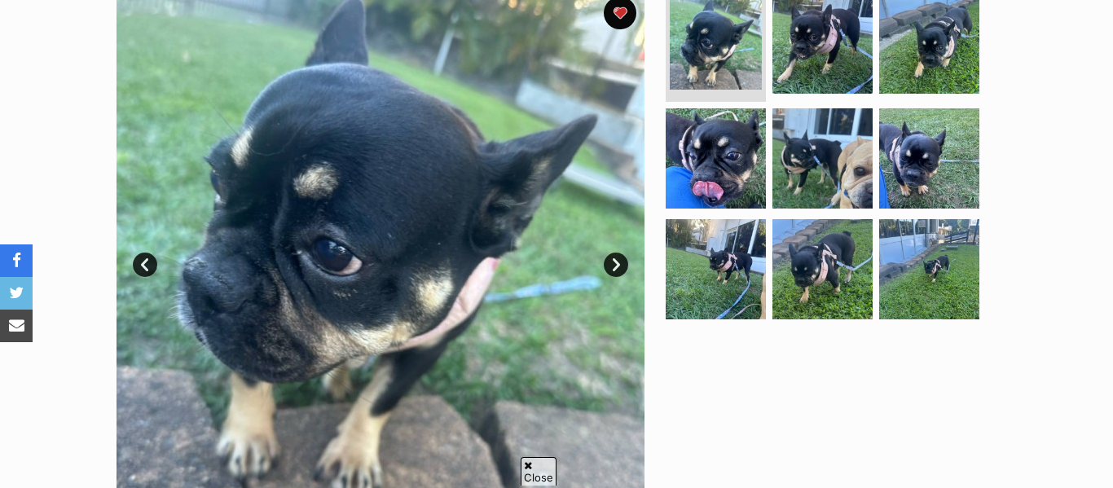
click at [616, 261] on link "Next" at bounding box center [616, 265] width 24 height 24
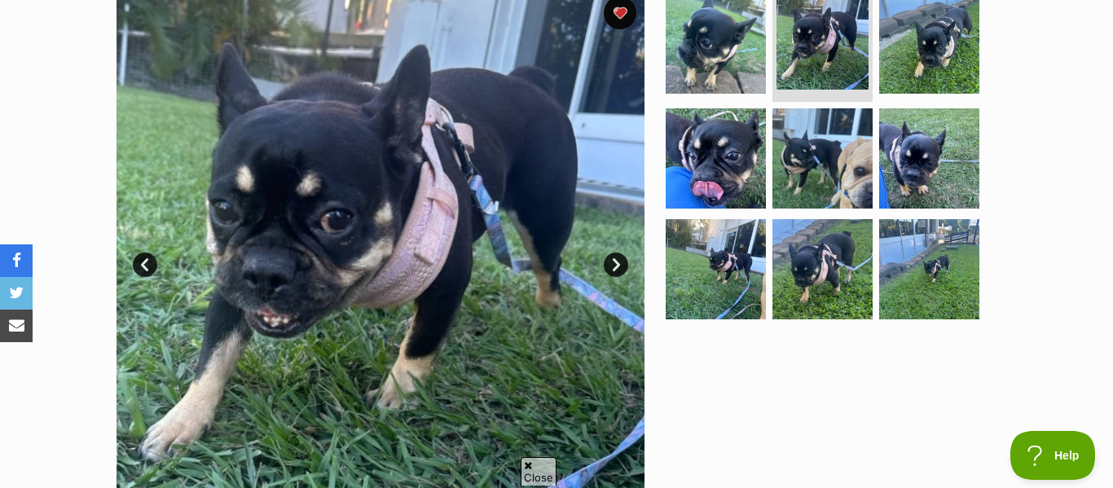
click at [616, 261] on link "Next" at bounding box center [616, 265] width 24 height 24
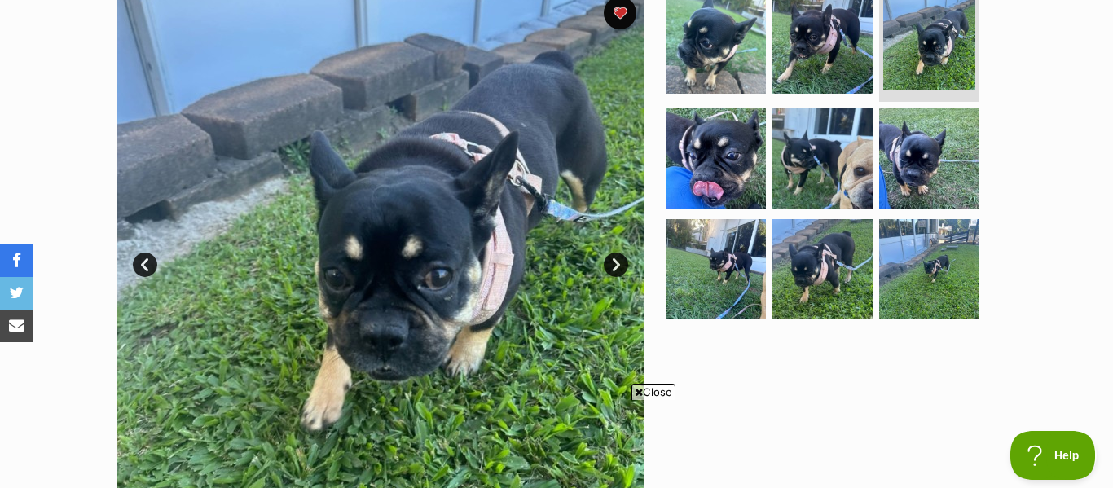
click at [616, 261] on link "Next" at bounding box center [616, 265] width 24 height 24
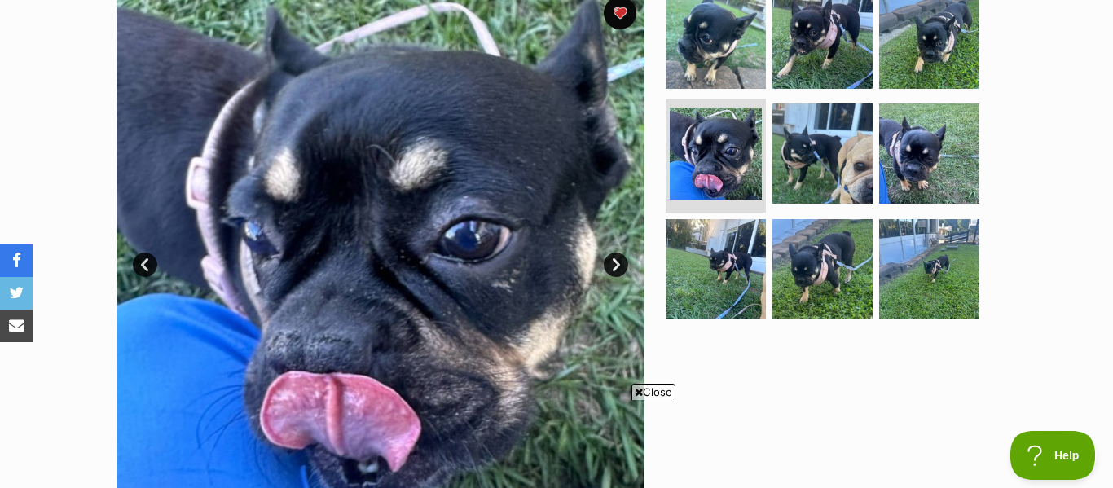
click at [616, 261] on link "Next" at bounding box center [616, 265] width 24 height 24
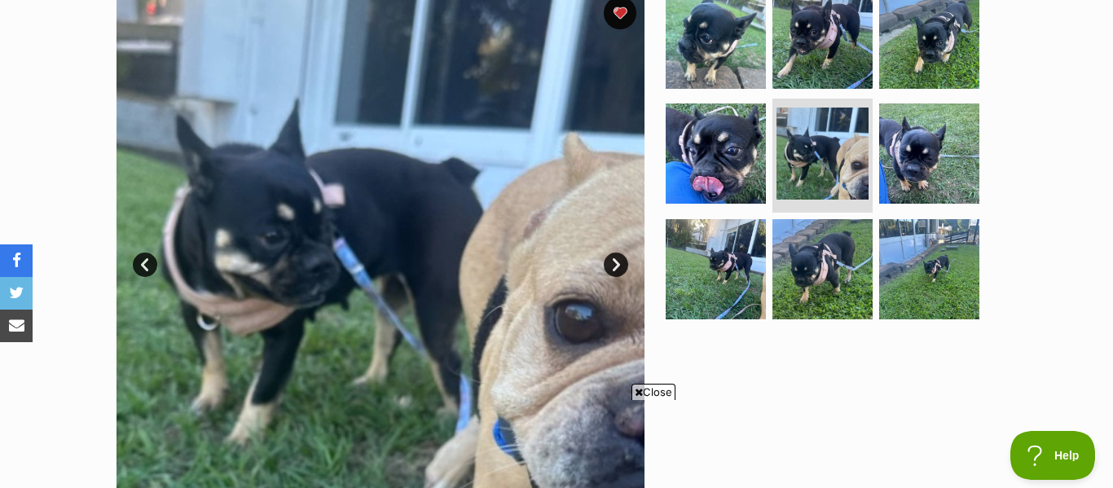
click at [616, 261] on link "Next" at bounding box center [616, 265] width 24 height 24
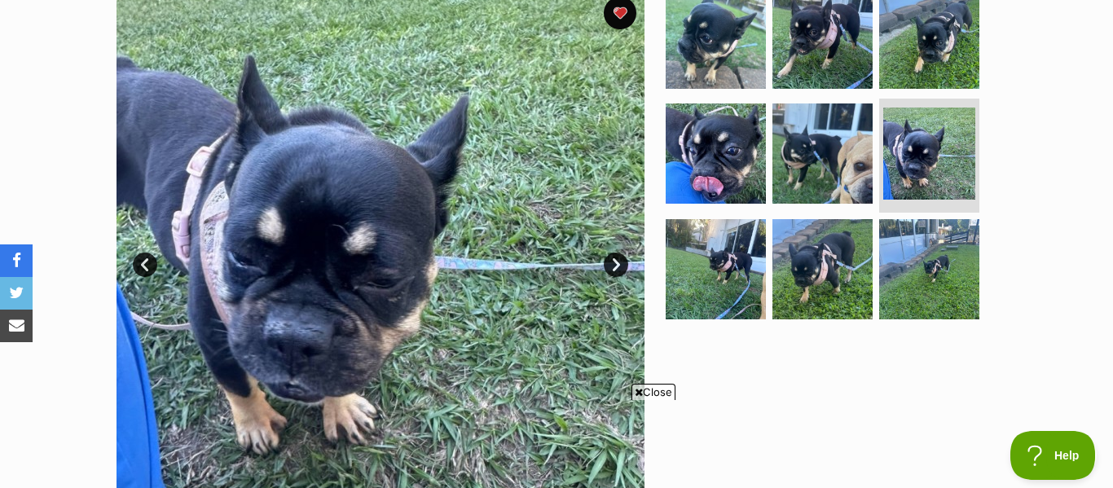
click at [616, 261] on link "Next" at bounding box center [616, 265] width 24 height 24
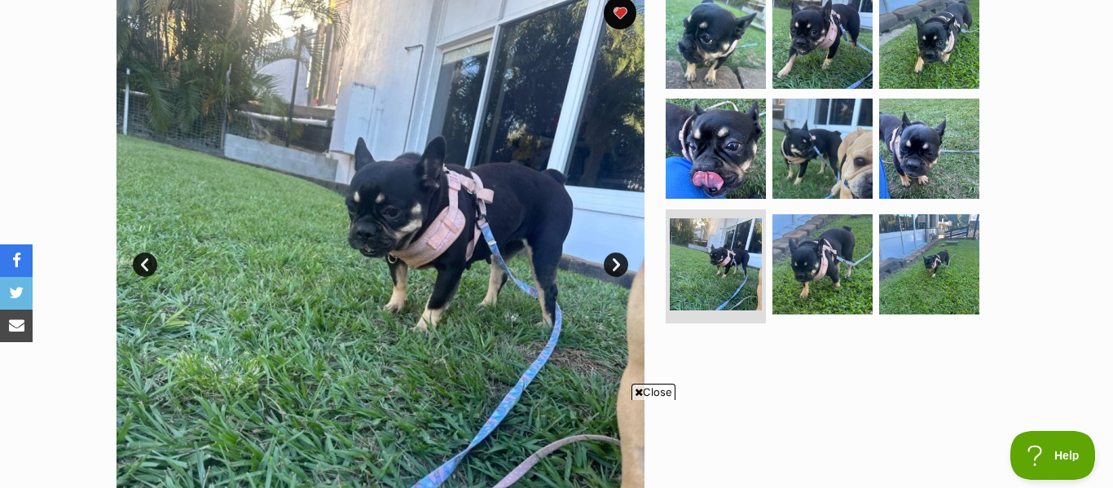
click at [616, 261] on link "Next" at bounding box center [616, 265] width 24 height 24
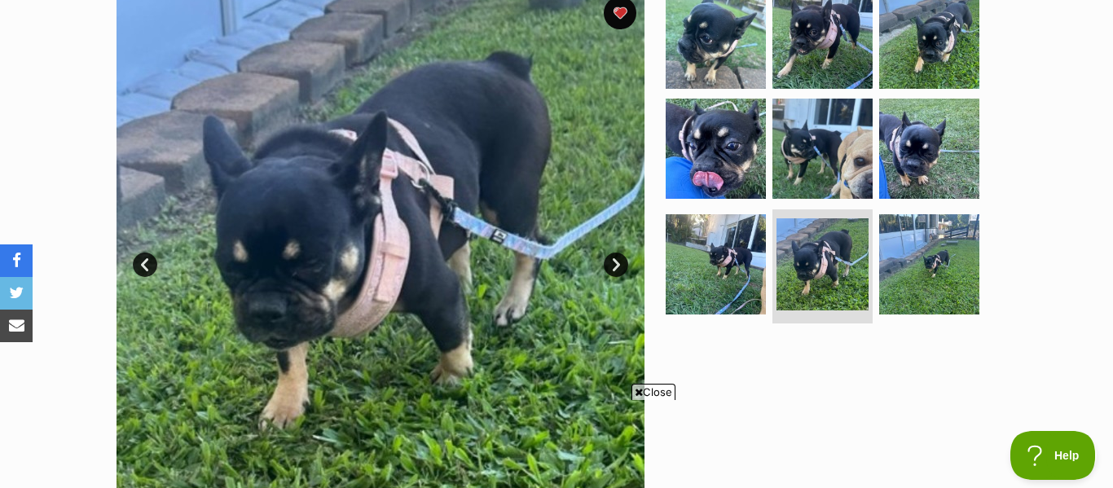
click at [616, 261] on link "Next" at bounding box center [616, 265] width 24 height 24
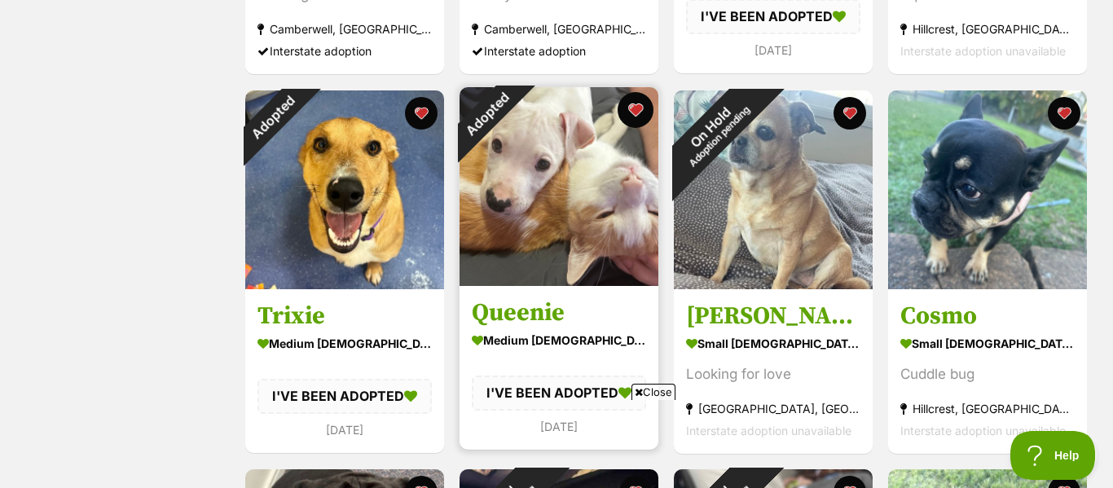
scroll to position [1382, 0]
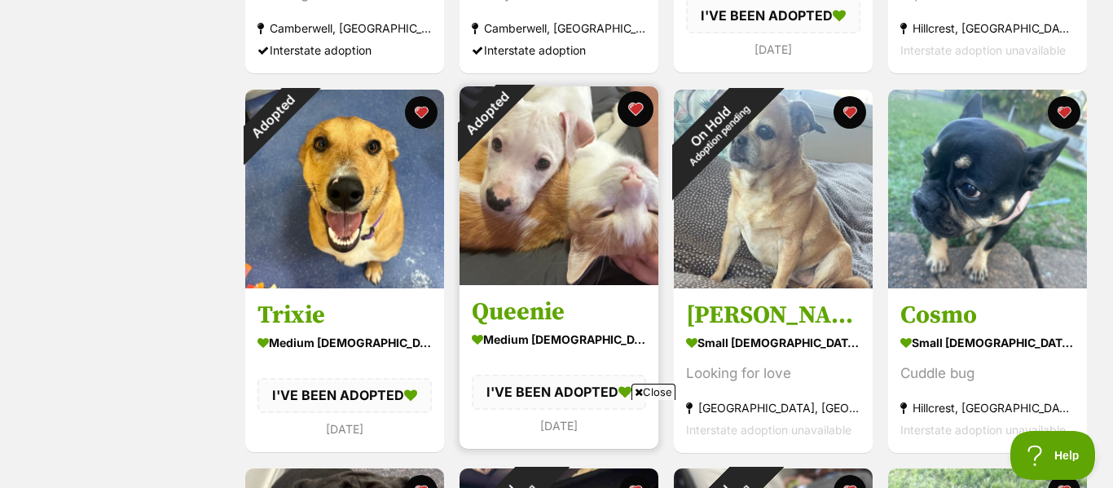
click at [638, 104] on button "favourite" at bounding box center [636, 109] width 36 height 36
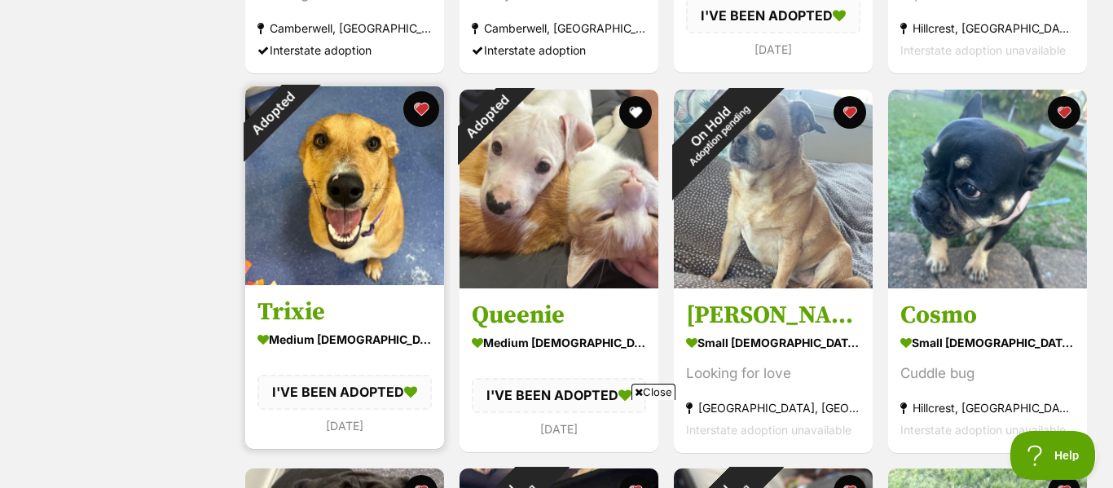
click at [418, 111] on button "favourite" at bounding box center [421, 109] width 36 height 36
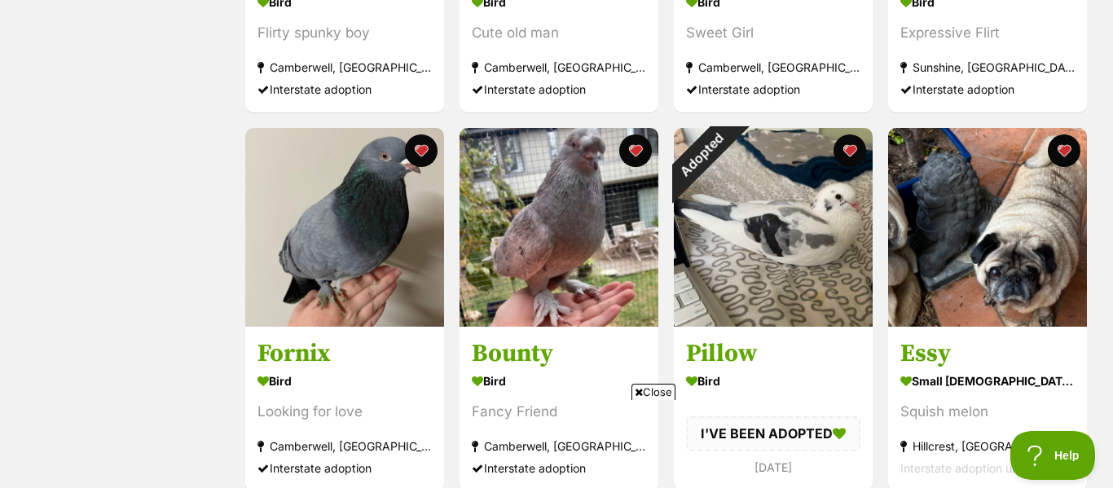
scroll to position [969, 0]
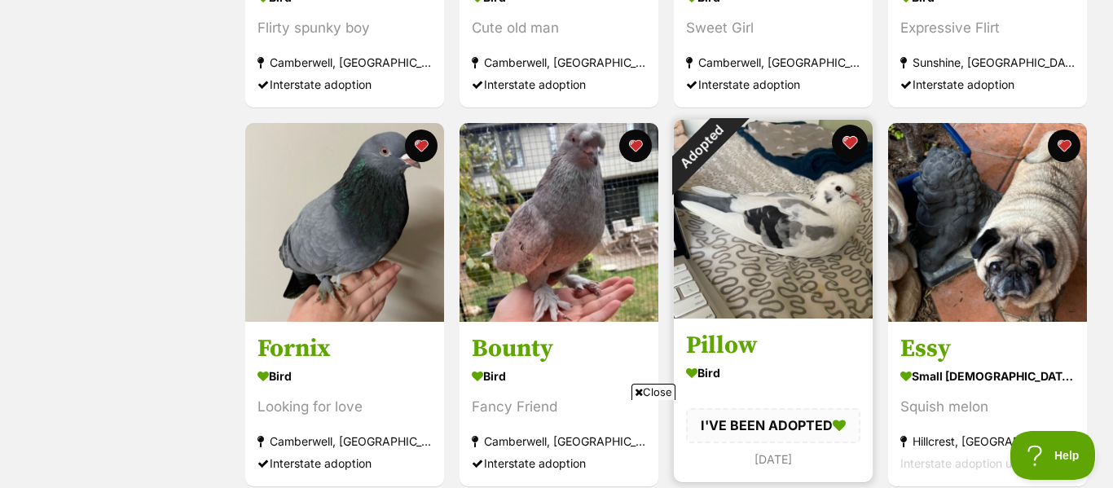
click at [848, 150] on button "favourite" at bounding box center [850, 143] width 36 height 36
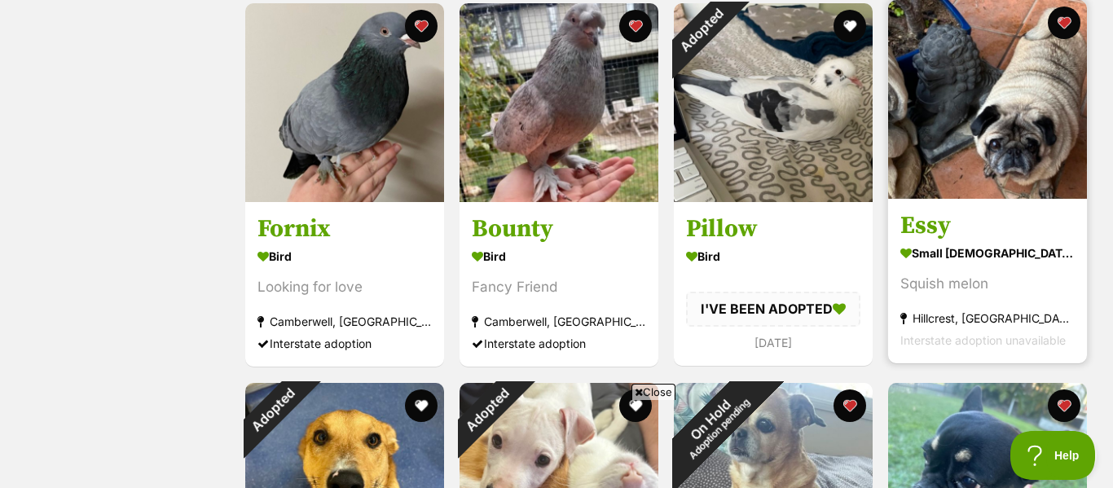
scroll to position [1093, 0]
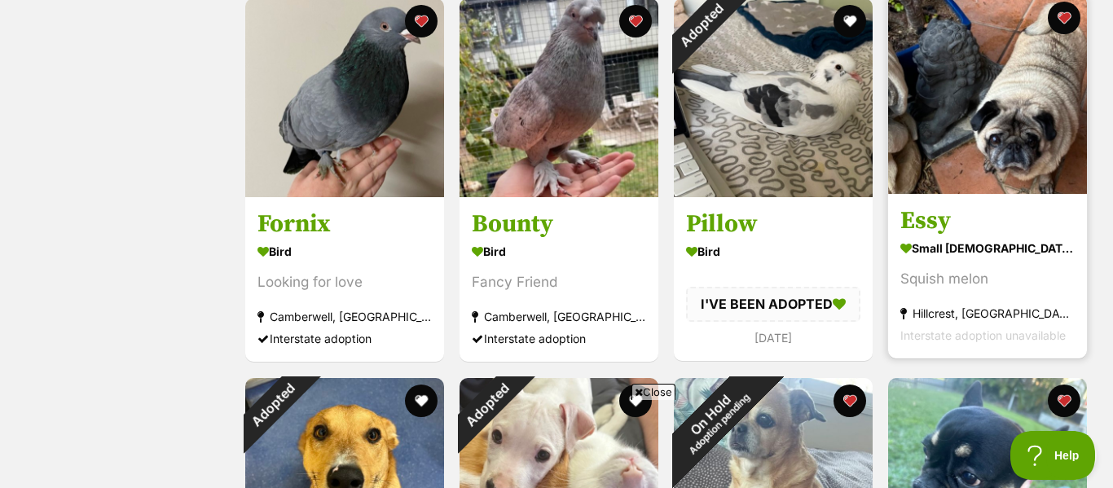
click at [1043, 269] on div "Squish melon" at bounding box center [987, 280] width 174 height 22
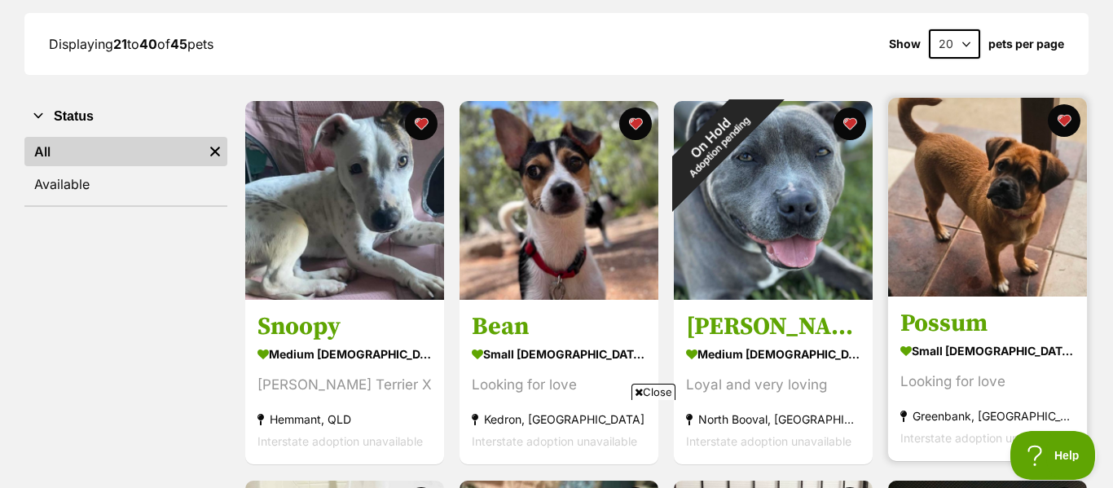
click at [1005, 331] on h3 "Possum" at bounding box center [987, 324] width 174 height 31
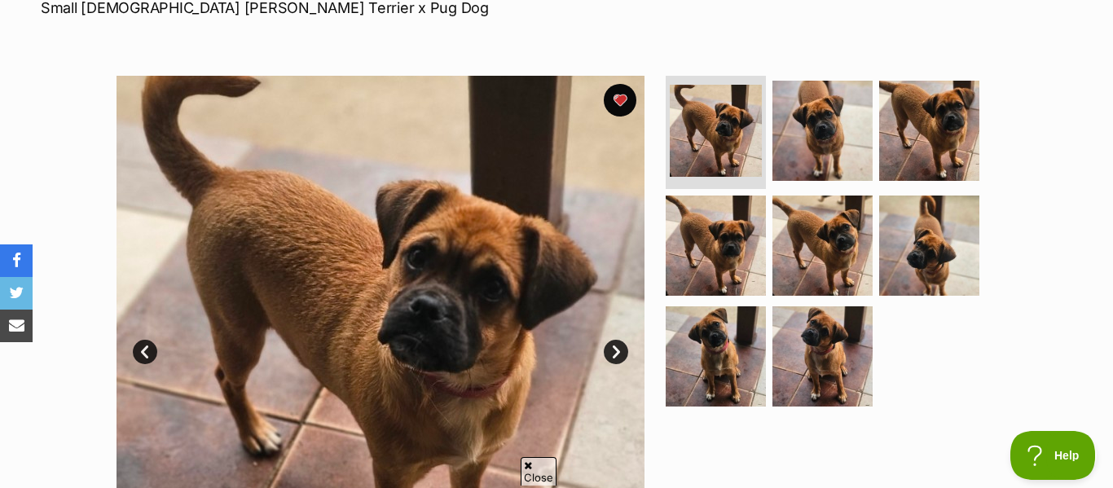
click at [615, 350] on link "Next" at bounding box center [616, 352] width 24 height 24
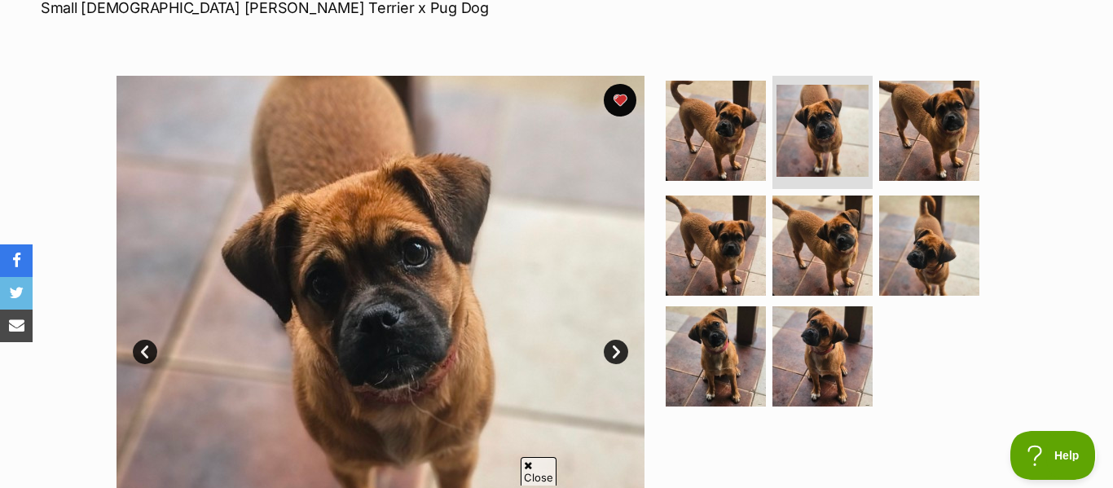
click at [615, 350] on link "Next" at bounding box center [616, 352] width 24 height 24
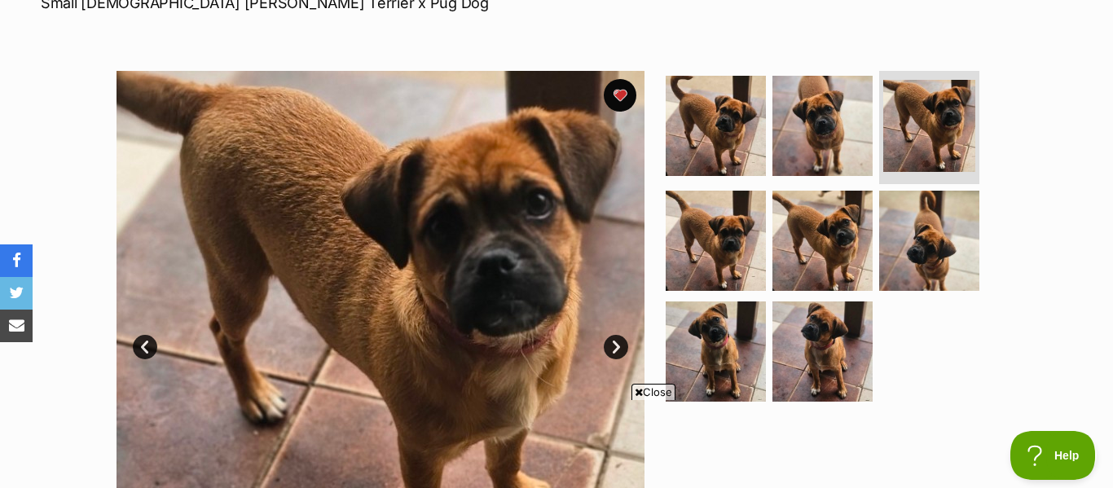
click at [615, 346] on link "Next" at bounding box center [616, 347] width 24 height 24
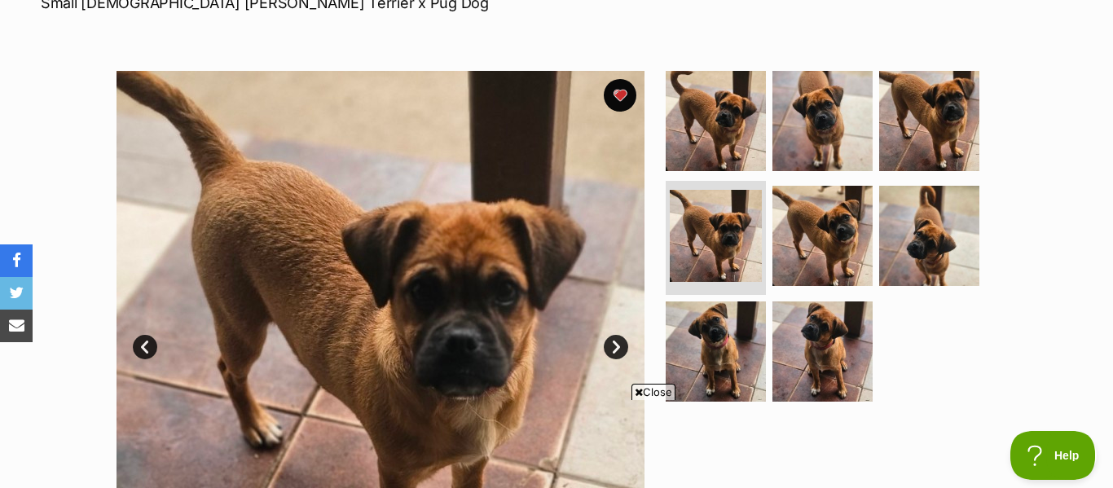
click at [615, 346] on link "Next" at bounding box center [616, 347] width 24 height 24
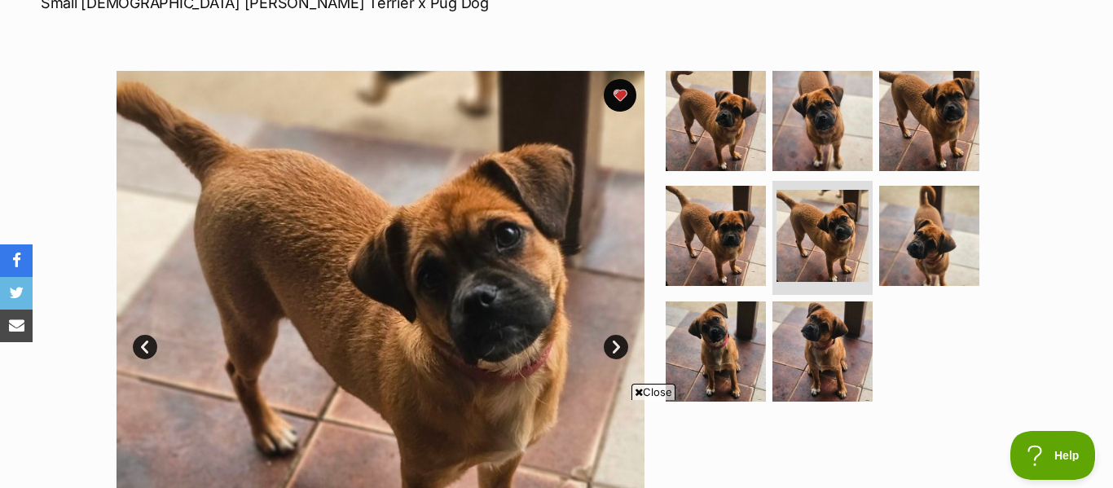
click at [615, 346] on link "Next" at bounding box center [616, 347] width 24 height 24
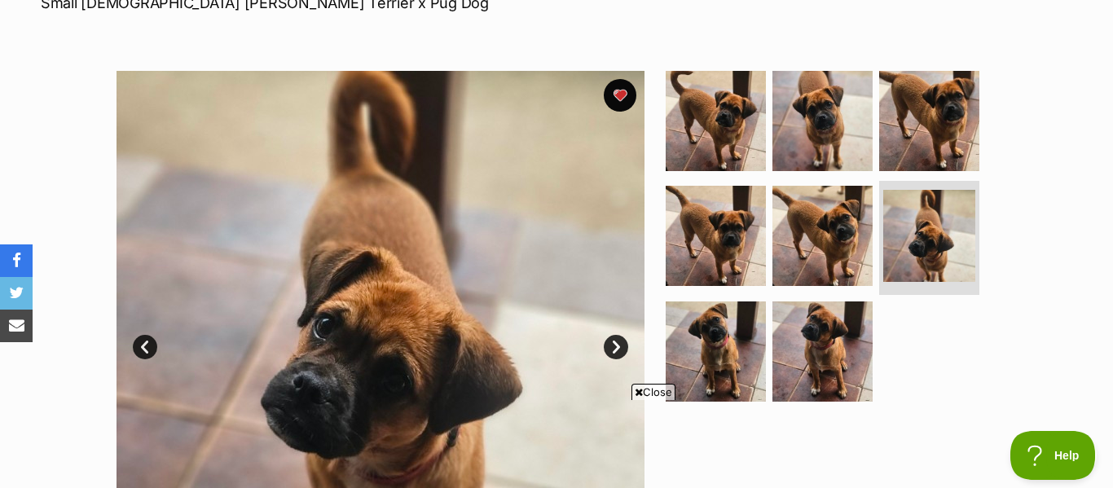
click at [615, 346] on link "Next" at bounding box center [616, 347] width 24 height 24
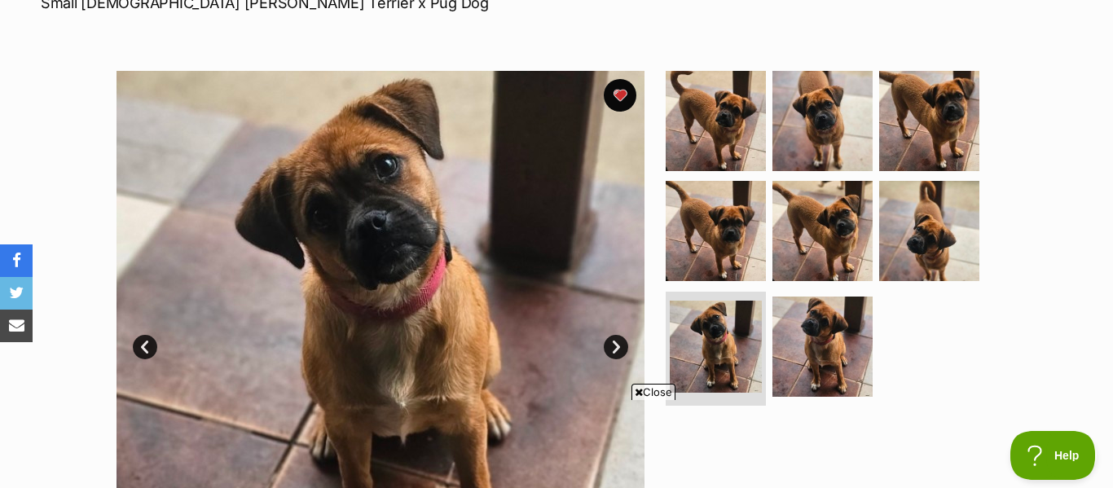
click at [615, 346] on link "Next" at bounding box center [616, 347] width 24 height 24
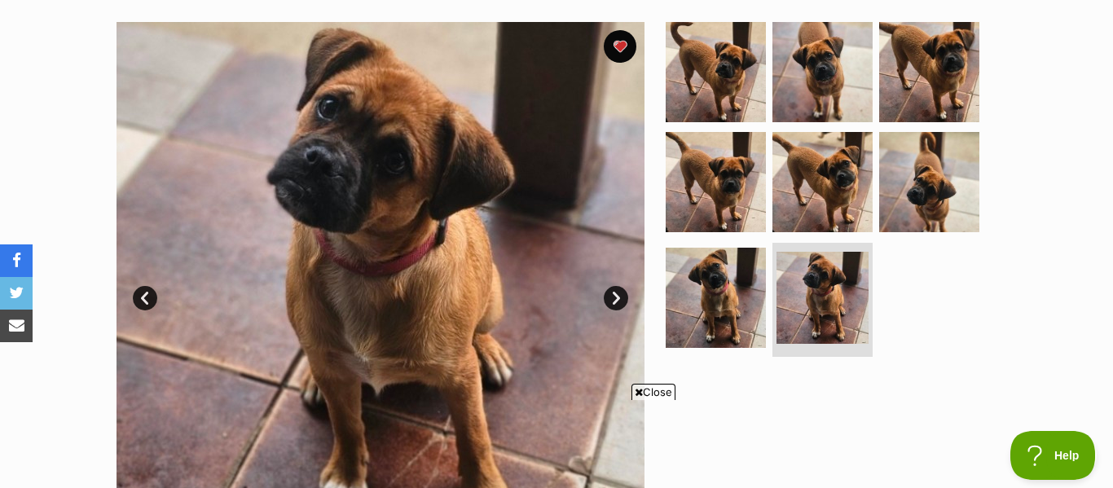
scroll to position [337, 0]
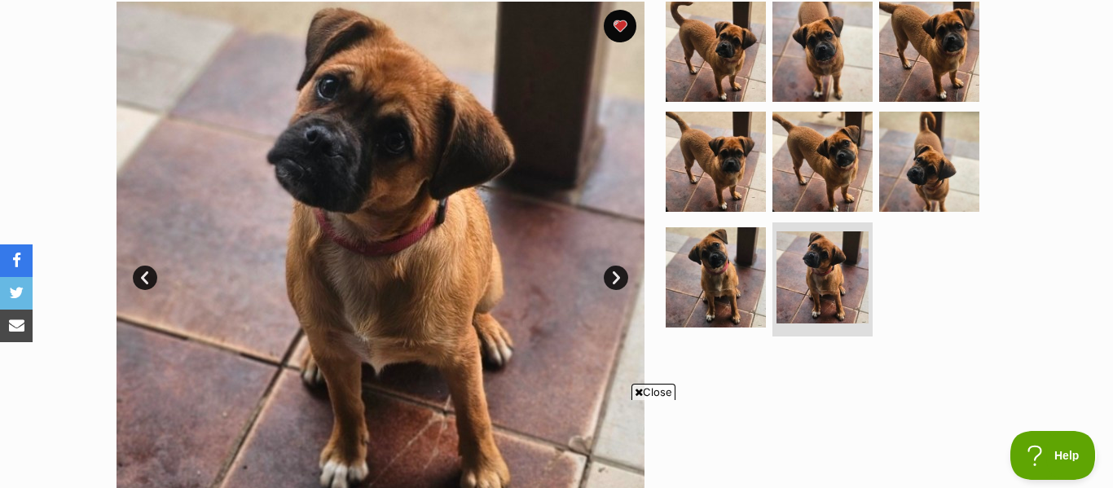
click at [618, 271] on link "Next" at bounding box center [616, 278] width 24 height 24
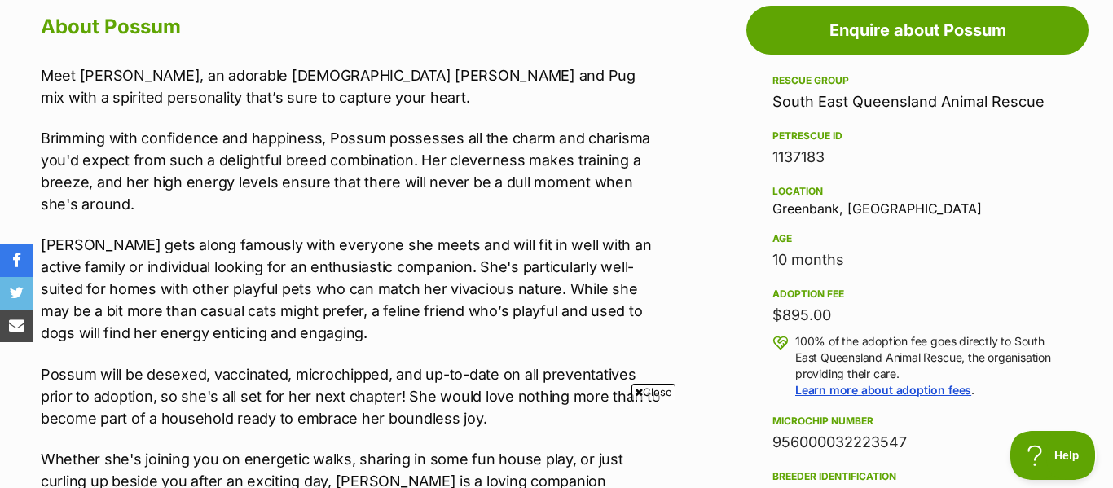
scroll to position [926, 0]
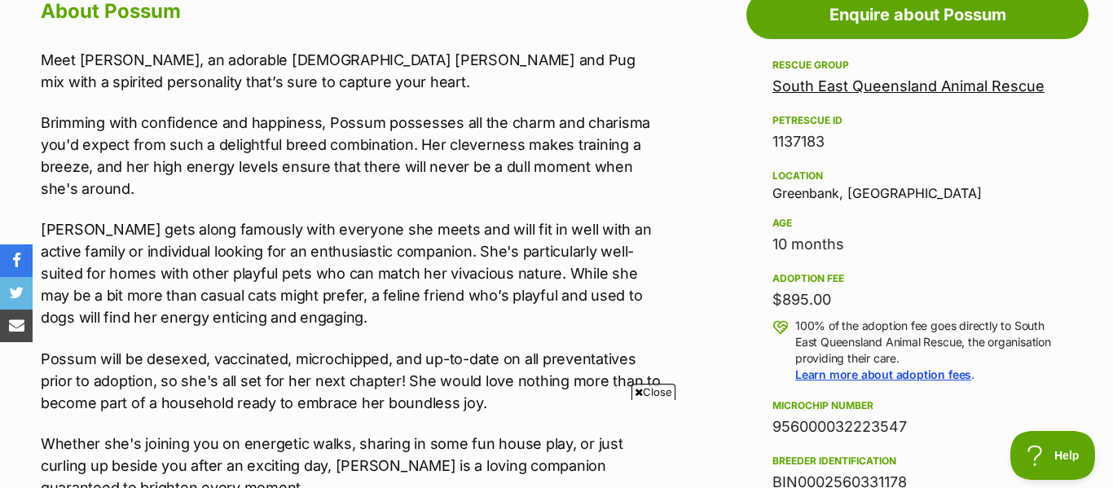
click at [654, 392] on span "Close" at bounding box center [653, 392] width 44 height 16
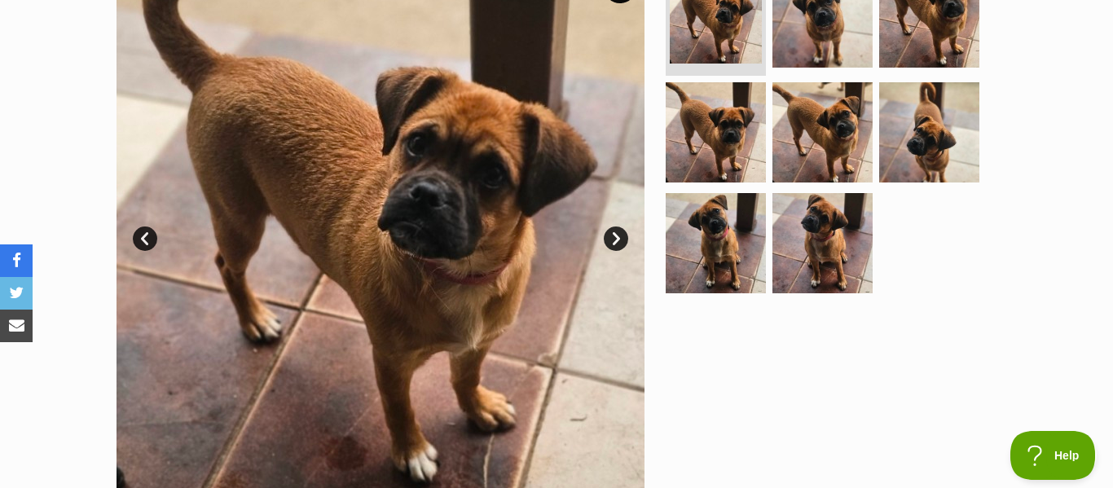
scroll to position [0, 0]
